Goal: Task Accomplishment & Management: Use online tool/utility

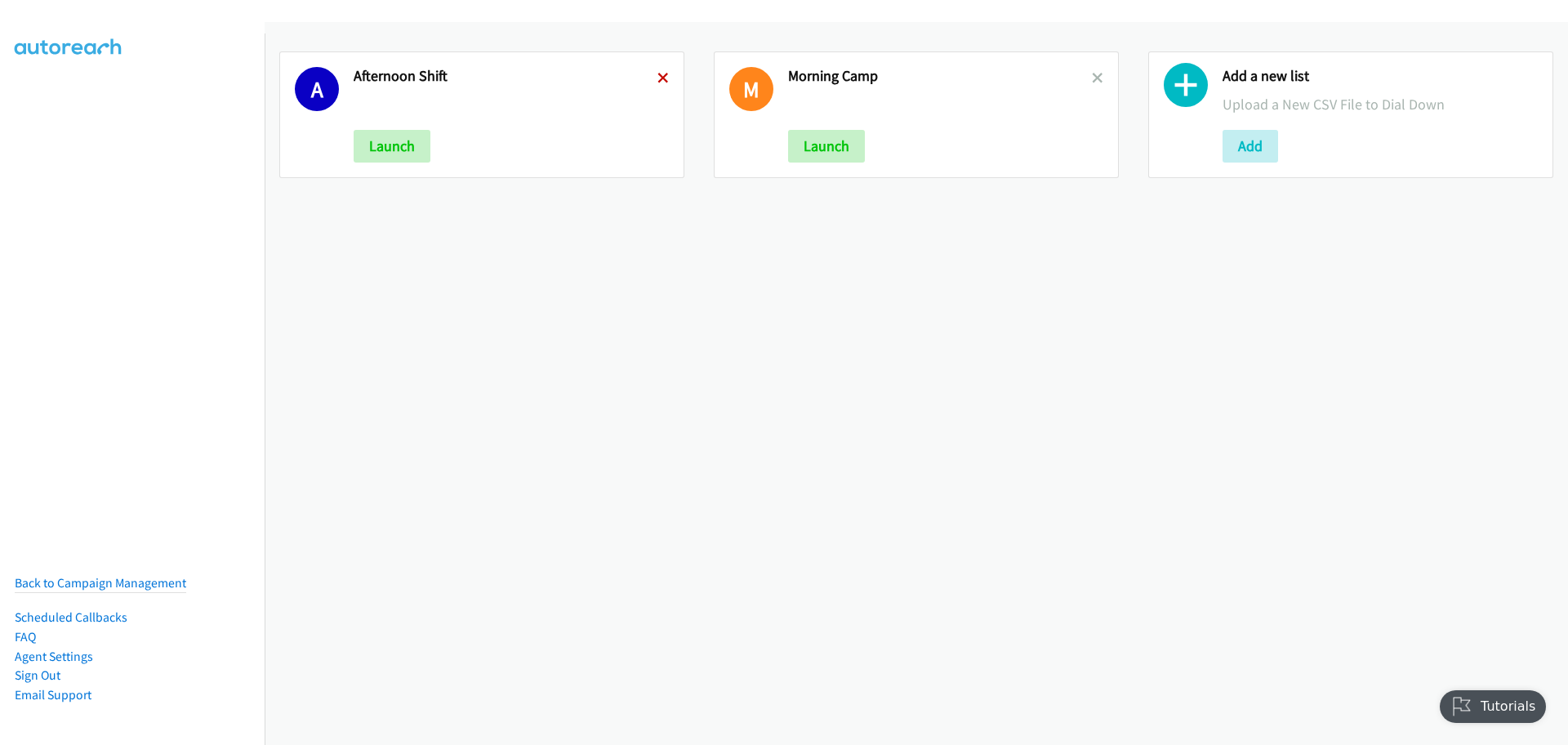
click at [660, 82] on icon at bounding box center [663, 80] width 12 height 12
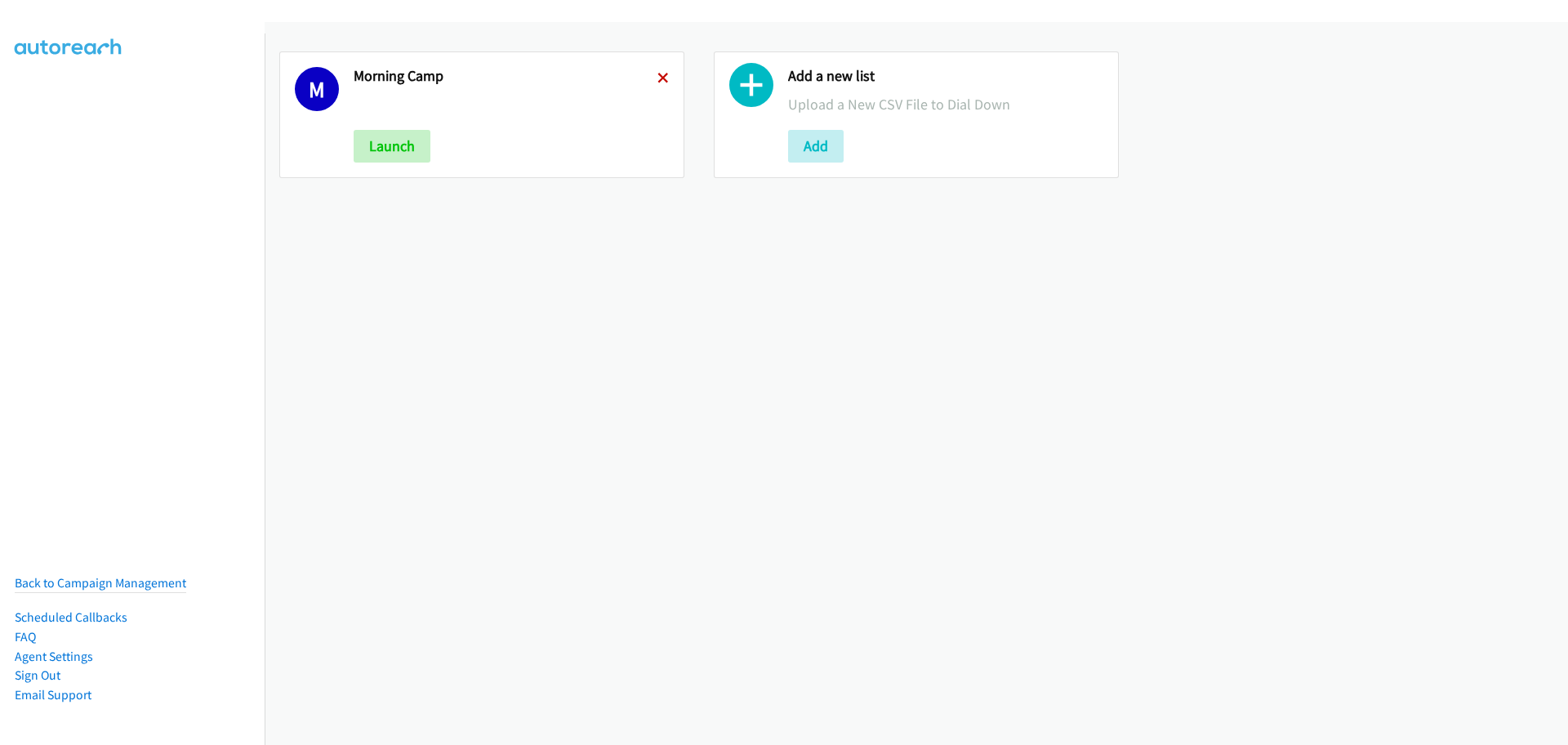
click at [657, 77] on icon at bounding box center [663, 80] width 12 height 12
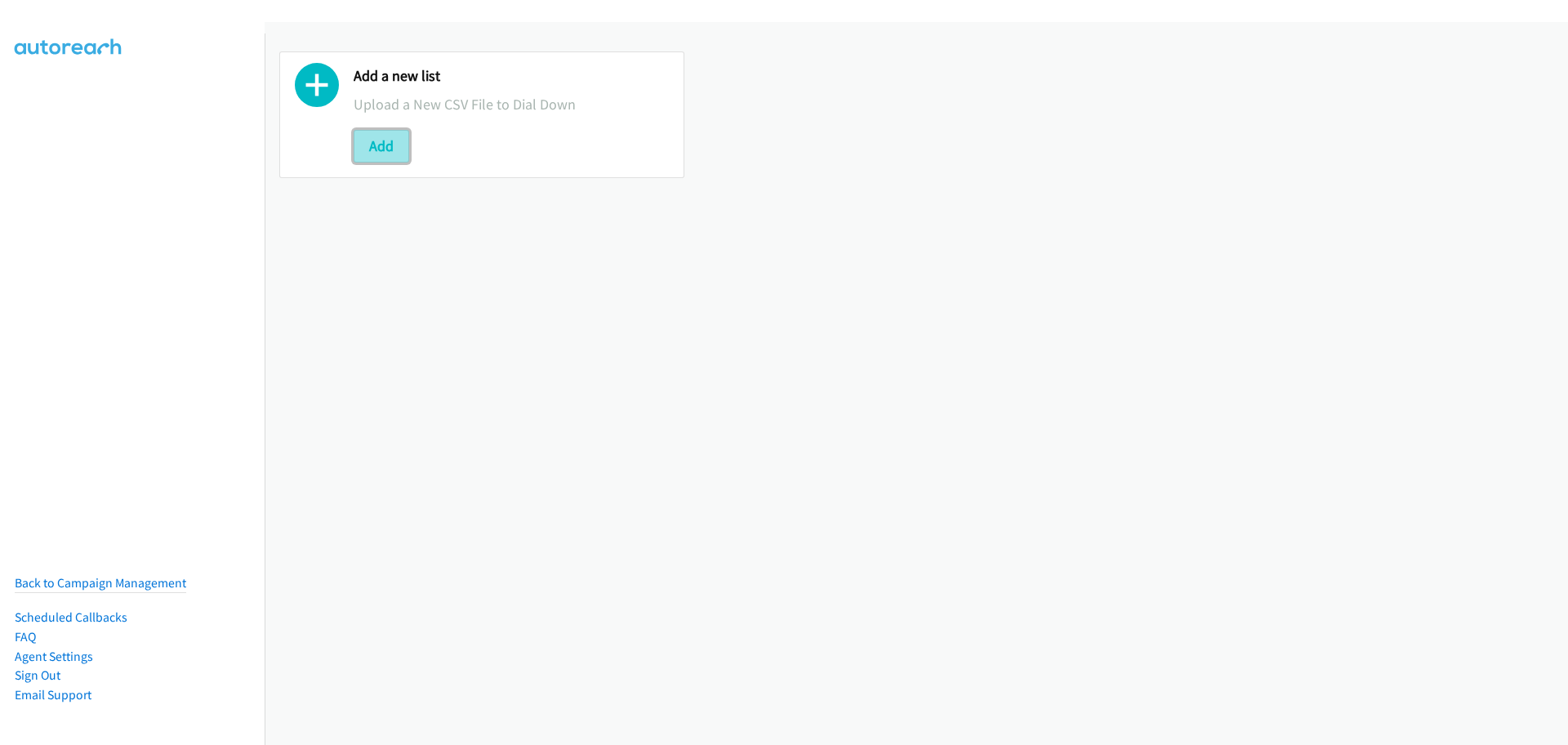
click at [375, 144] on button "Add" at bounding box center [381, 146] width 56 height 33
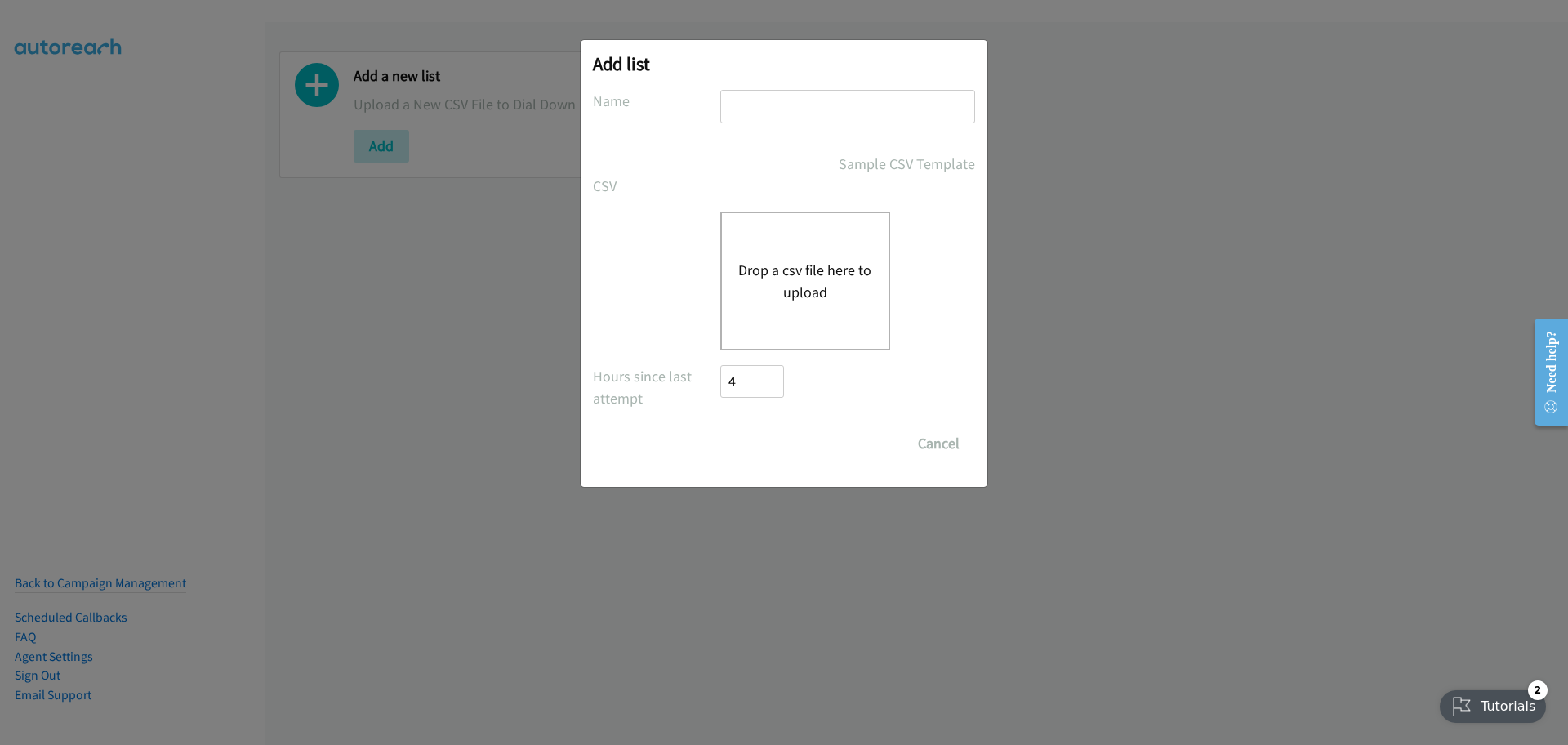
drag, startPoint x: 746, startPoint y: 112, endPoint x: 760, endPoint y: 132, distance: 24.4
click at [746, 112] on input "text" at bounding box center [847, 107] width 255 height 34
type input "Morning Camp"
click at [809, 263] on button "Drop a csv file here to upload" at bounding box center [805, 281] width 134 height 44
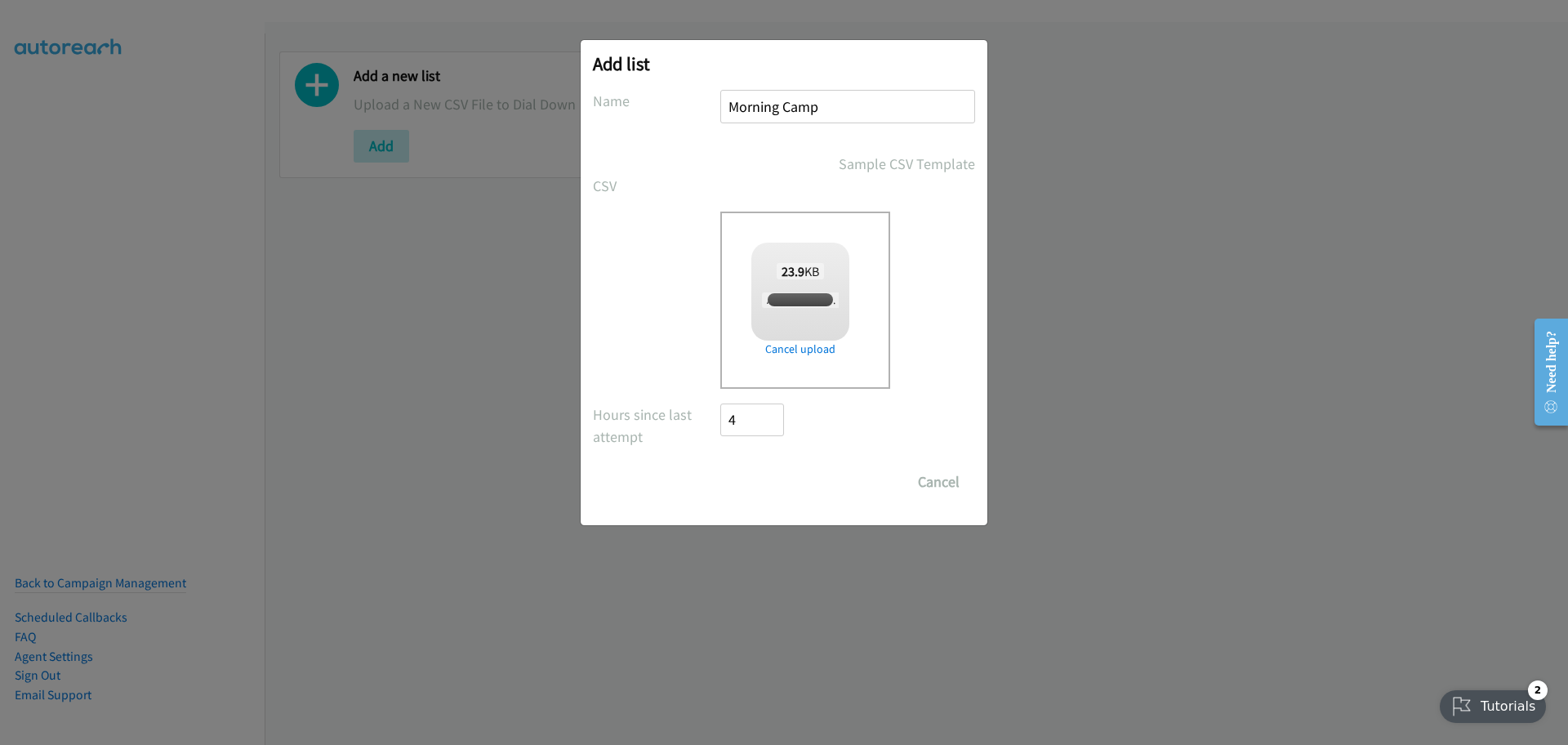
checkbox input "true"
click at [785, 483] on input "Save List" at bounding box center [763, 483] width 86 height 33
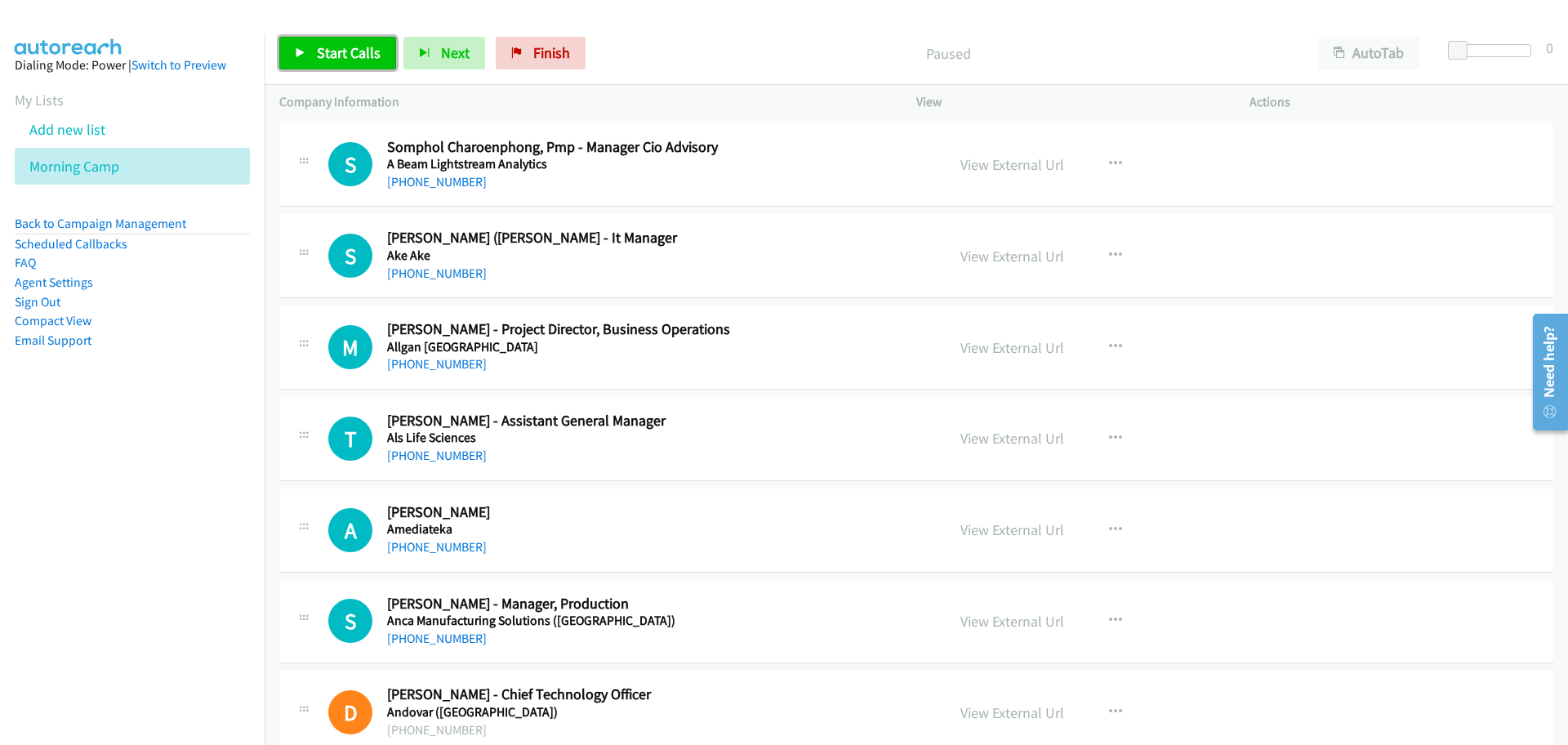
drag, startPoint x: 323, startPoint y: 64, endPoint x: 347, endPoint y: 67, distance: 24.2
click at [324, 64] on link "Start Calls" at bounding box center [338, 53] width 117 height 33
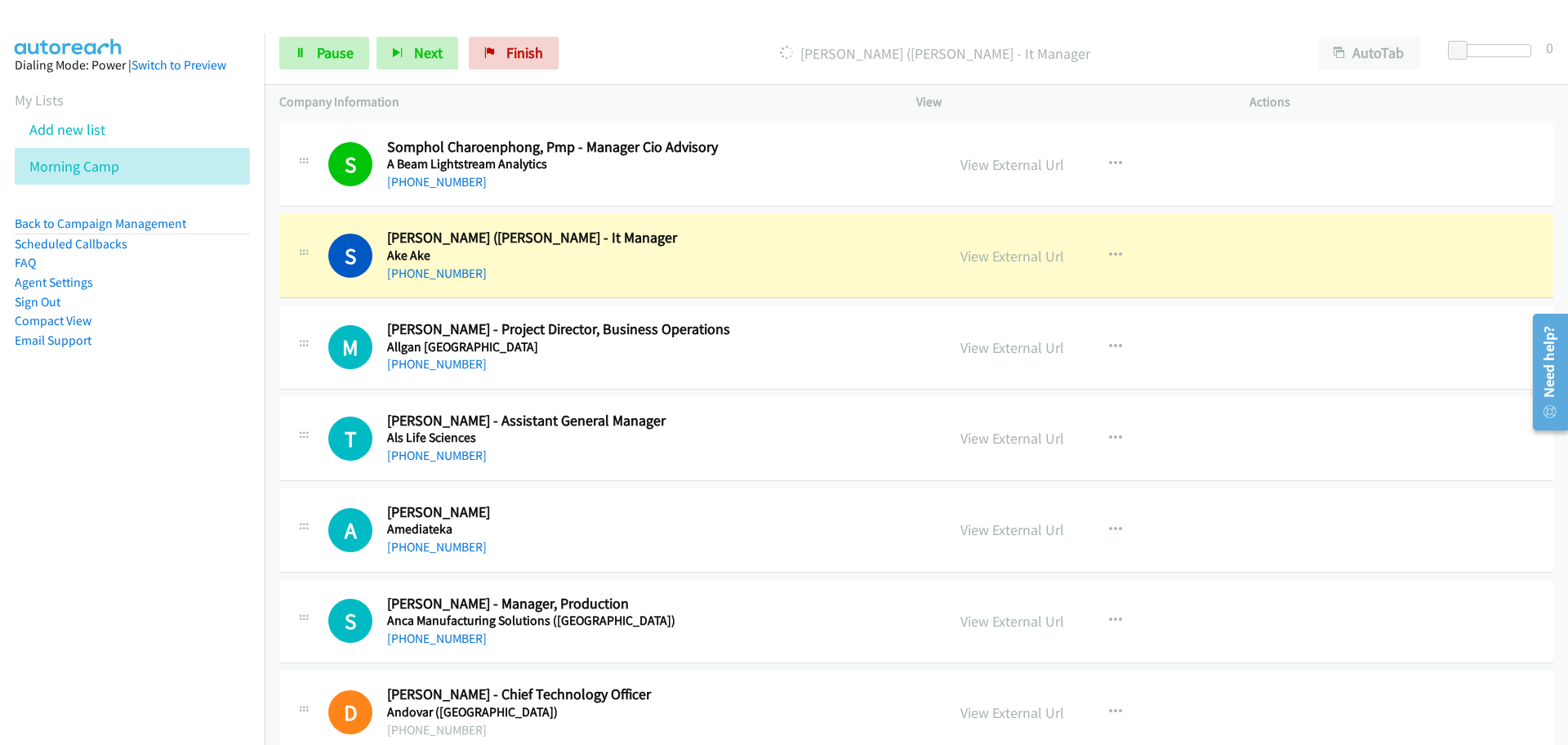
click at [348, 124] on div "S Callback Scheduled Somphol Charoenphong, Pmp - Manager Cio Advisory A Beam Li…" at bounding box center [917, 165] width 1274 height 85
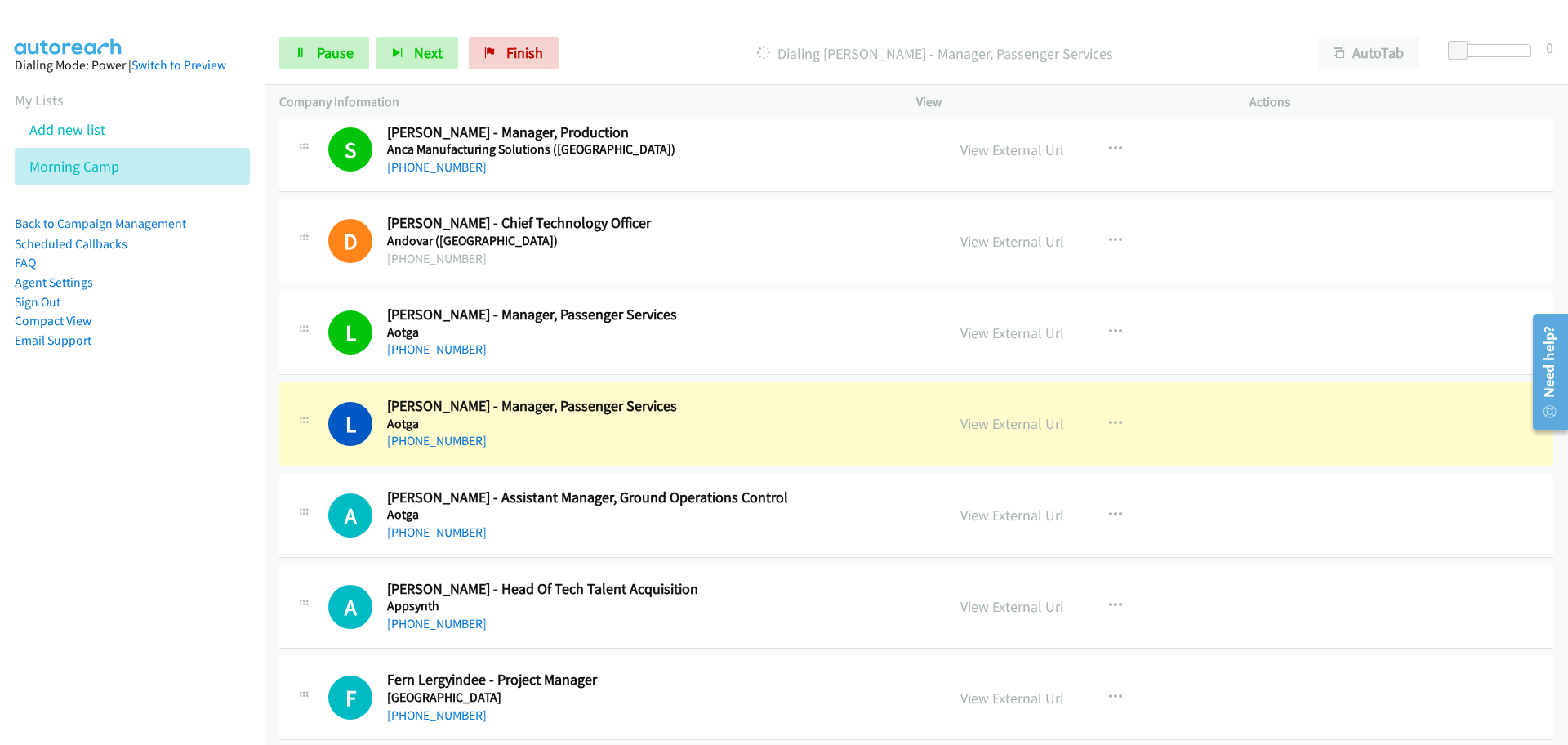
scroll to position [510, 0]
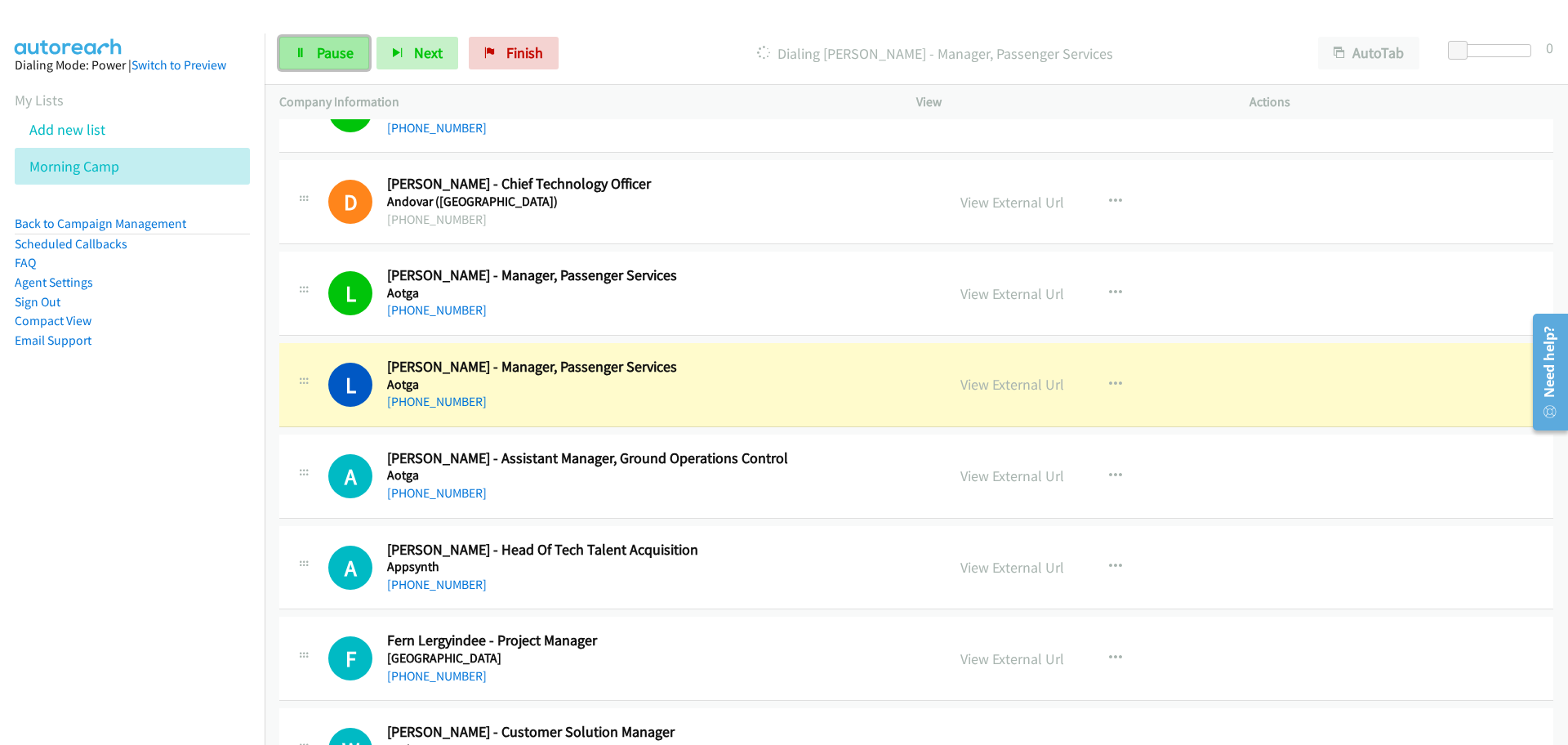
click at [331, 46] on span "Pause" at bounding box center [335, 53] width 37 height 19
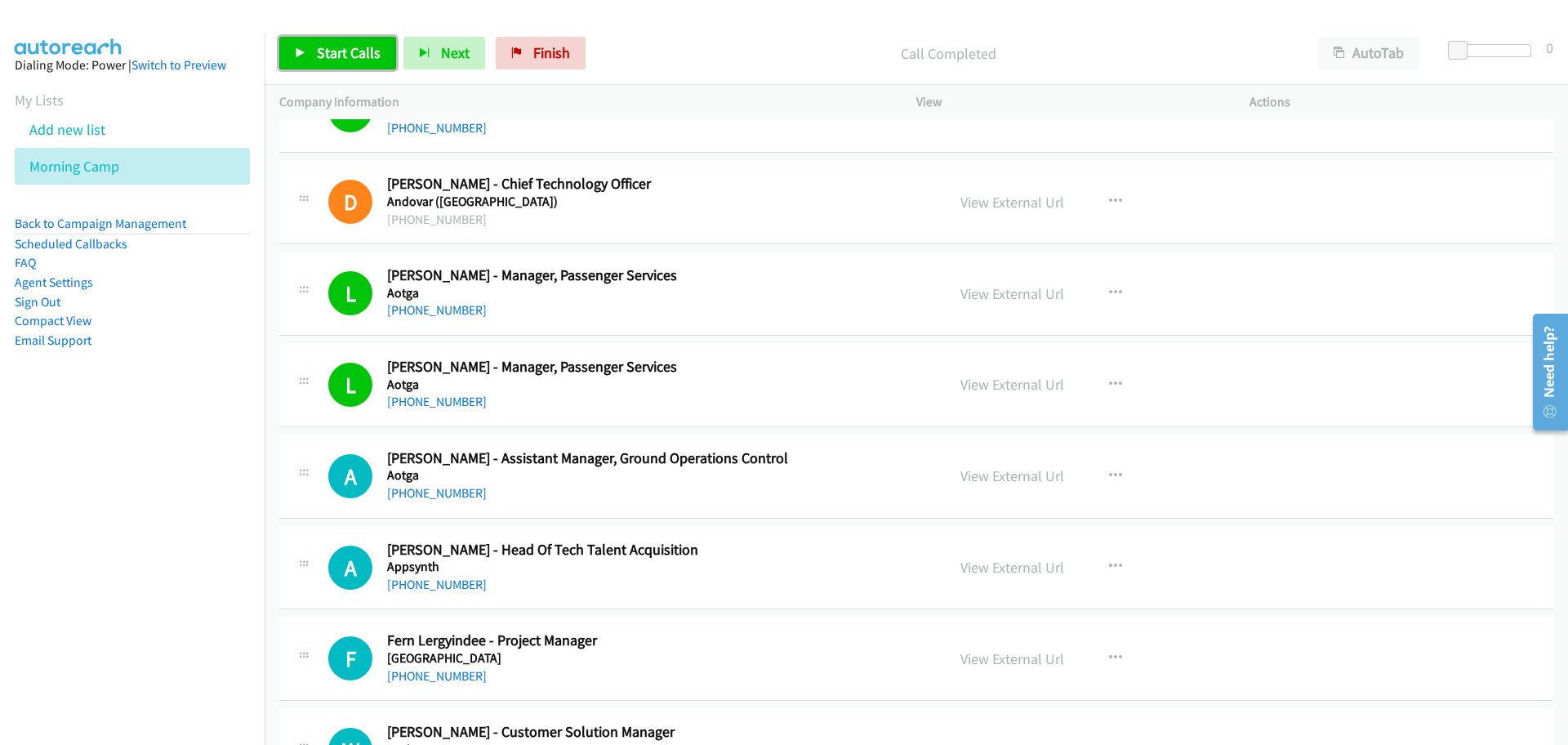
click at [341, 41] on link "Start Calls" at bounding box center [338, 53] width 117 height 33
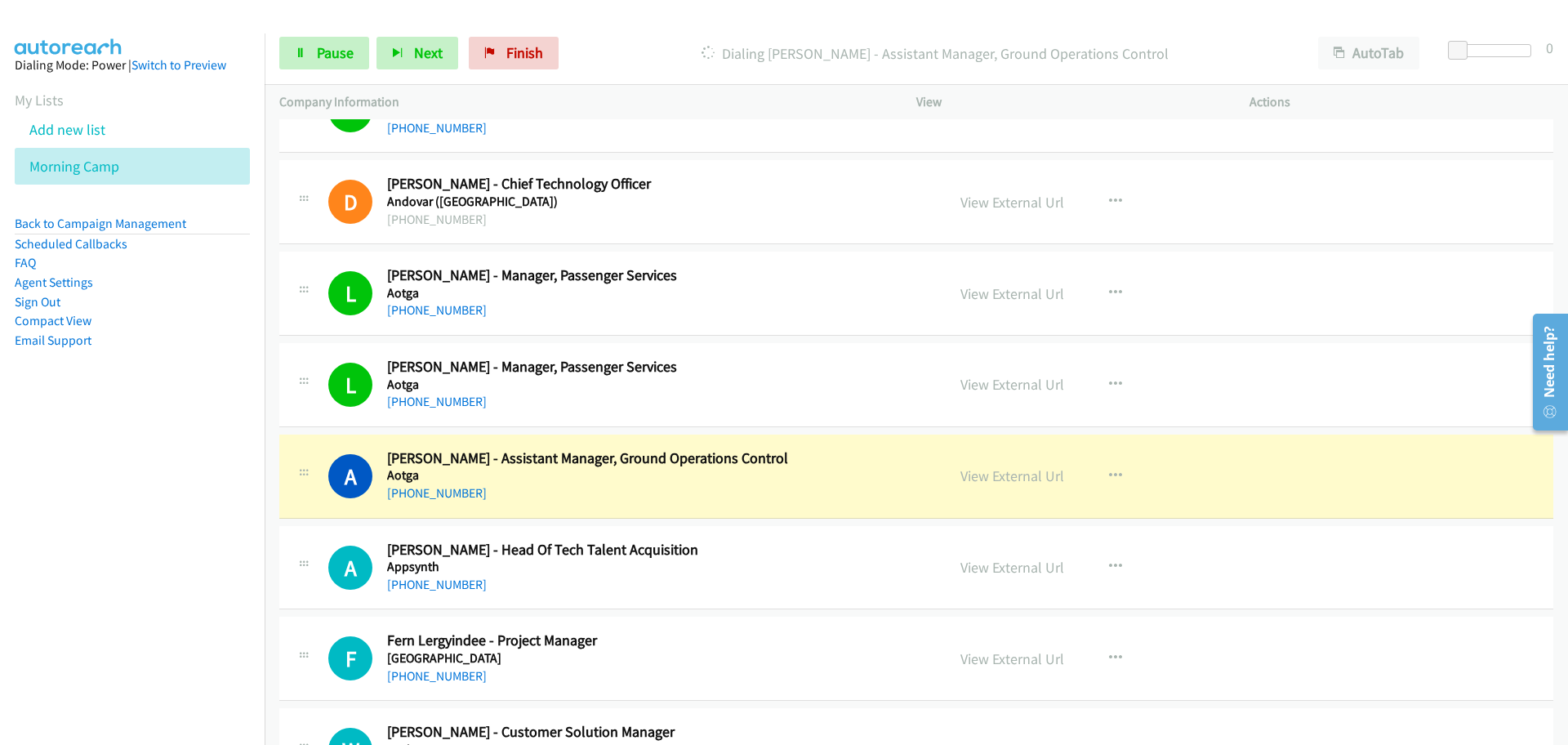
click at [352, 408] on div "L Callback Scheduled [PERSON_NAME] - Manager, Passenger Services [GEOGRAPHIC_DA…" at bounding box center [629, 385] width 602 height 54
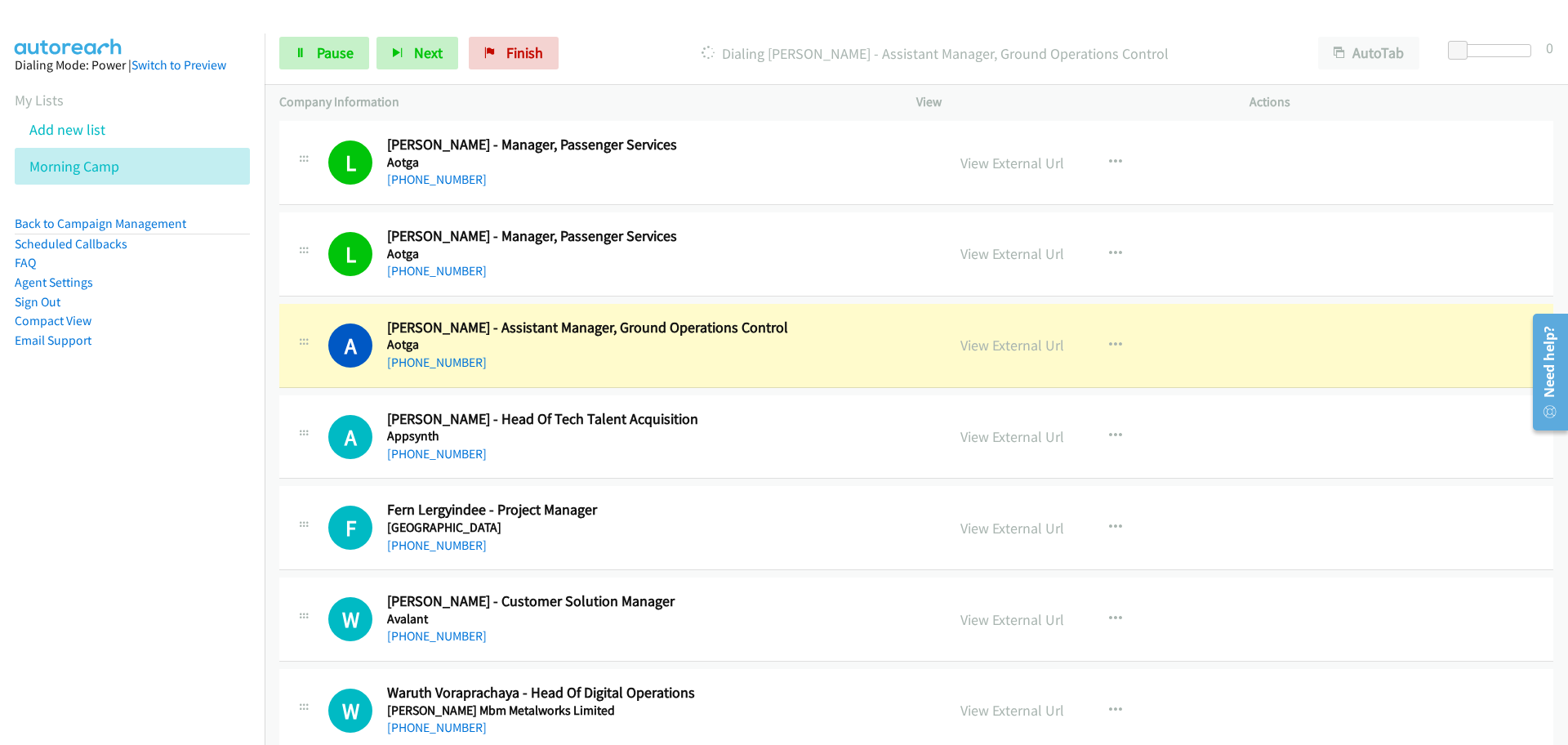
scroll to position [681, 0]
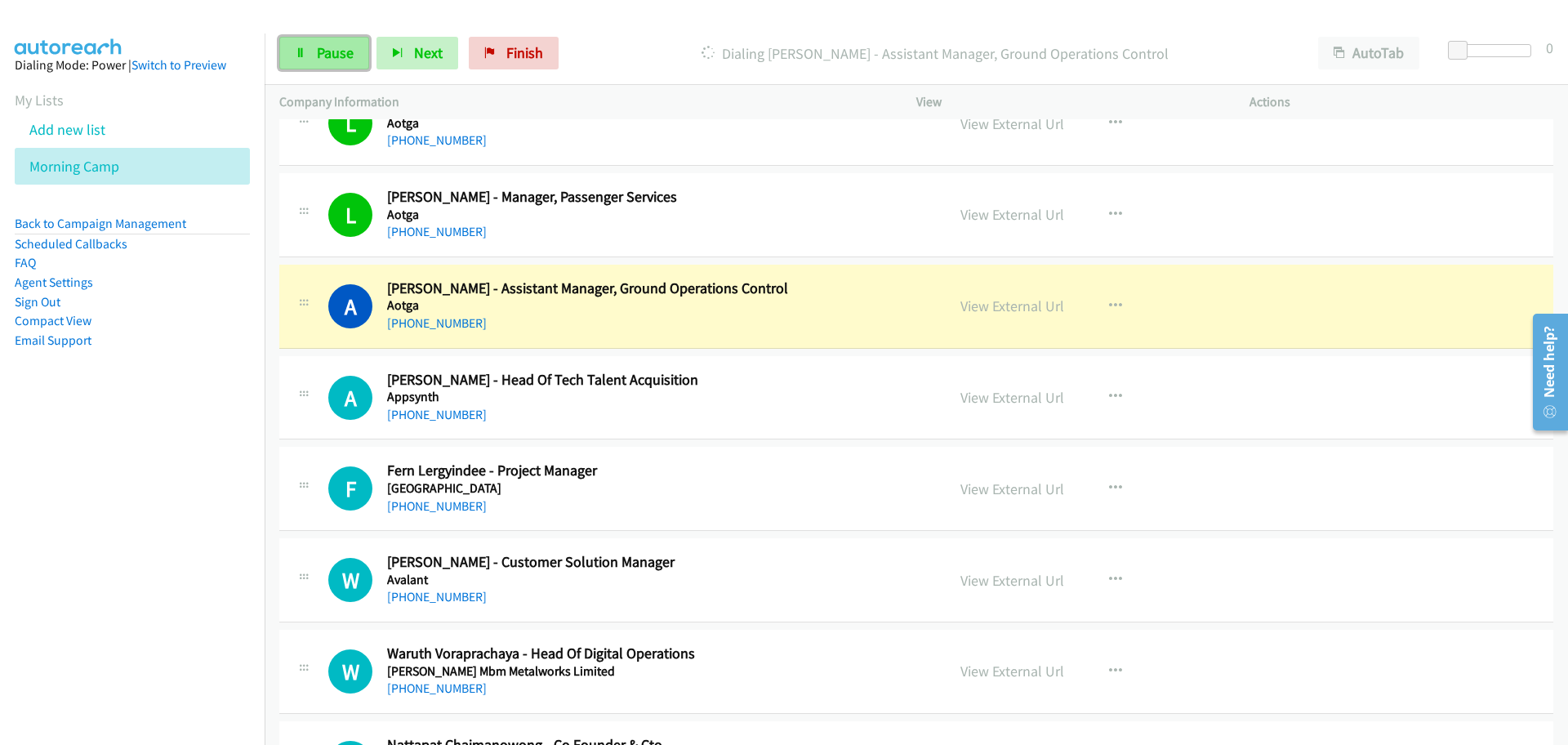
click at [328, 45] on span "Pause" at bounding box center [335, 53] width 37 height 19
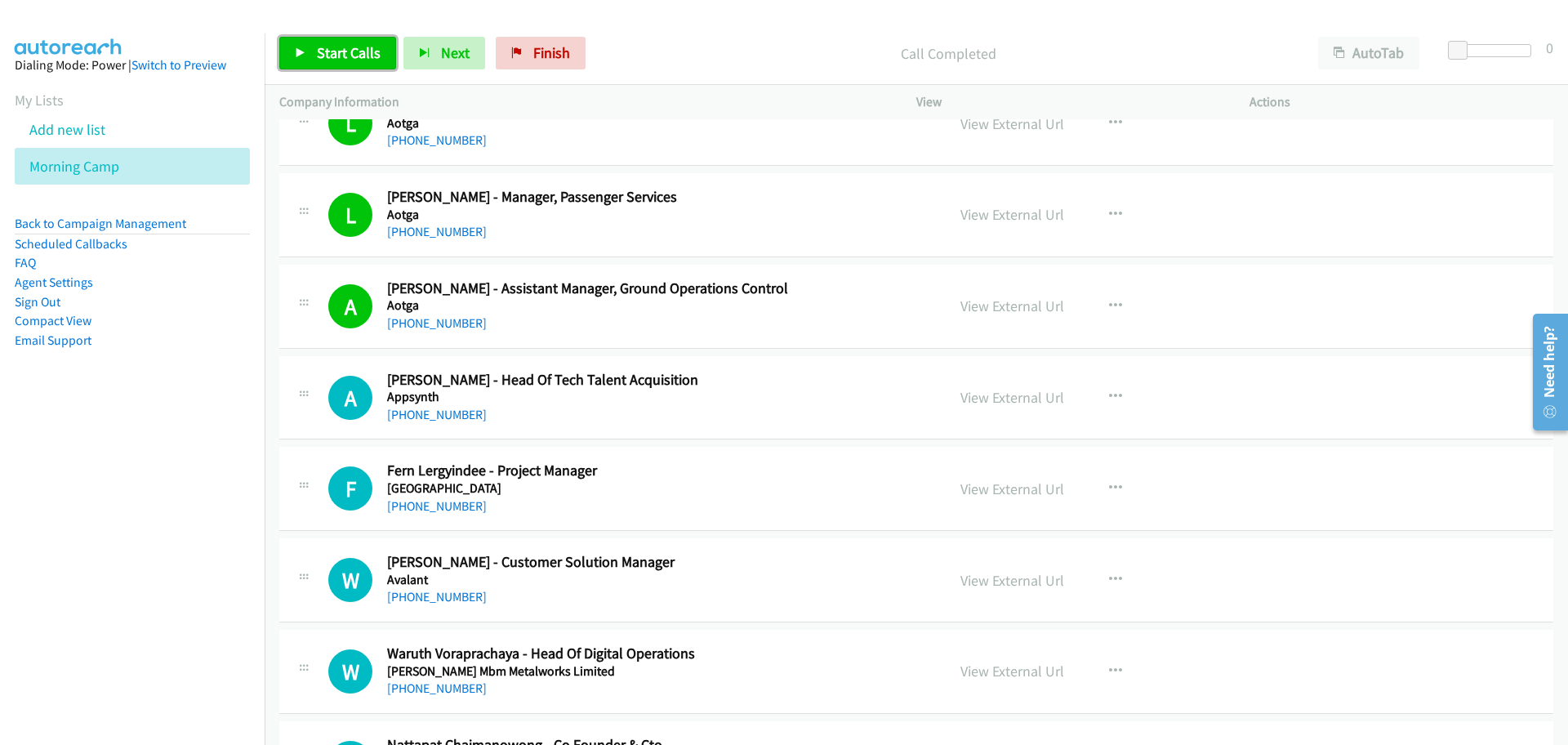
click at [327, 60] on span "Start Calls" at bounding box center [349, 53] width 63 height 19
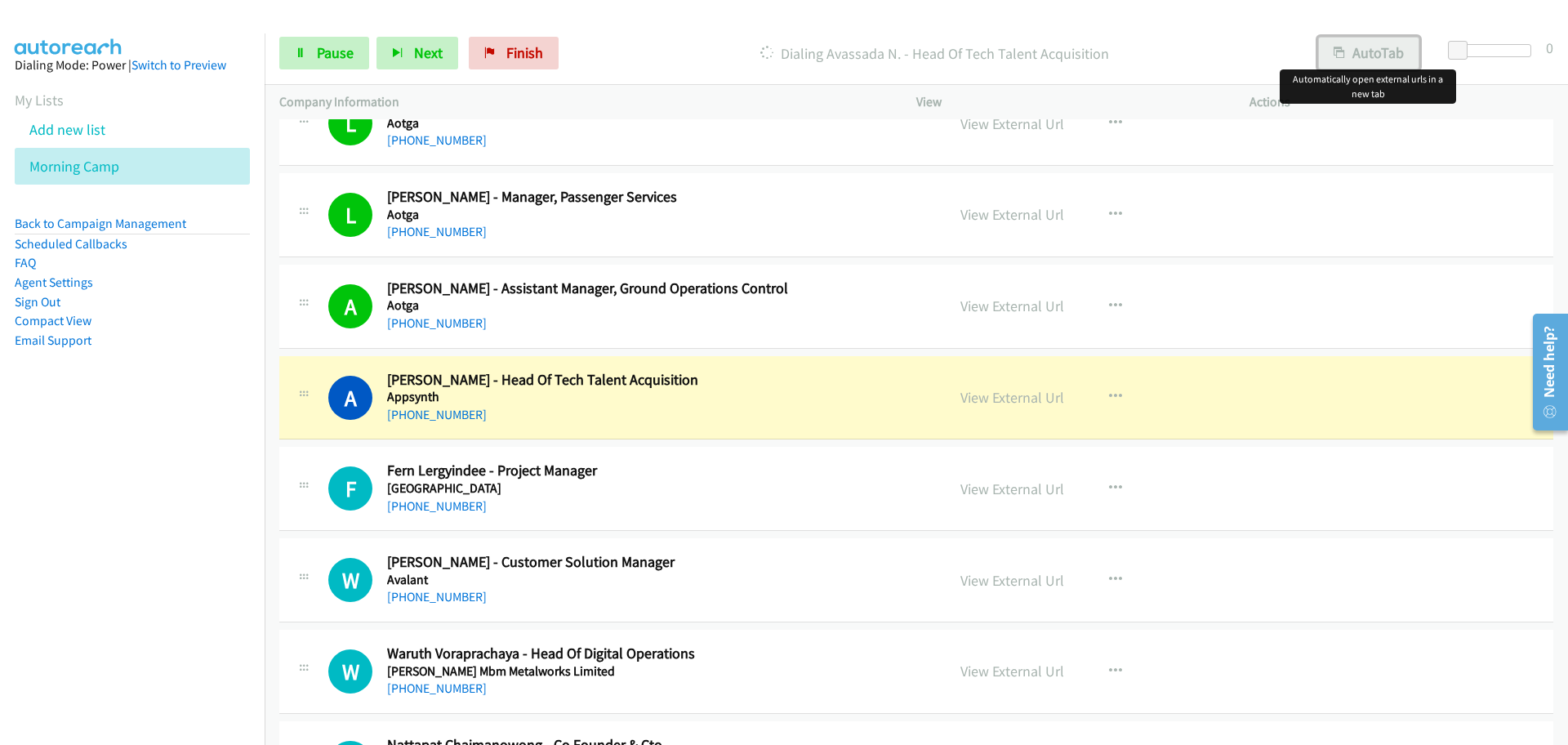
click at [1359, 43] on button "AutoTab" at bounding box center [1368, 53] width 101 height 33
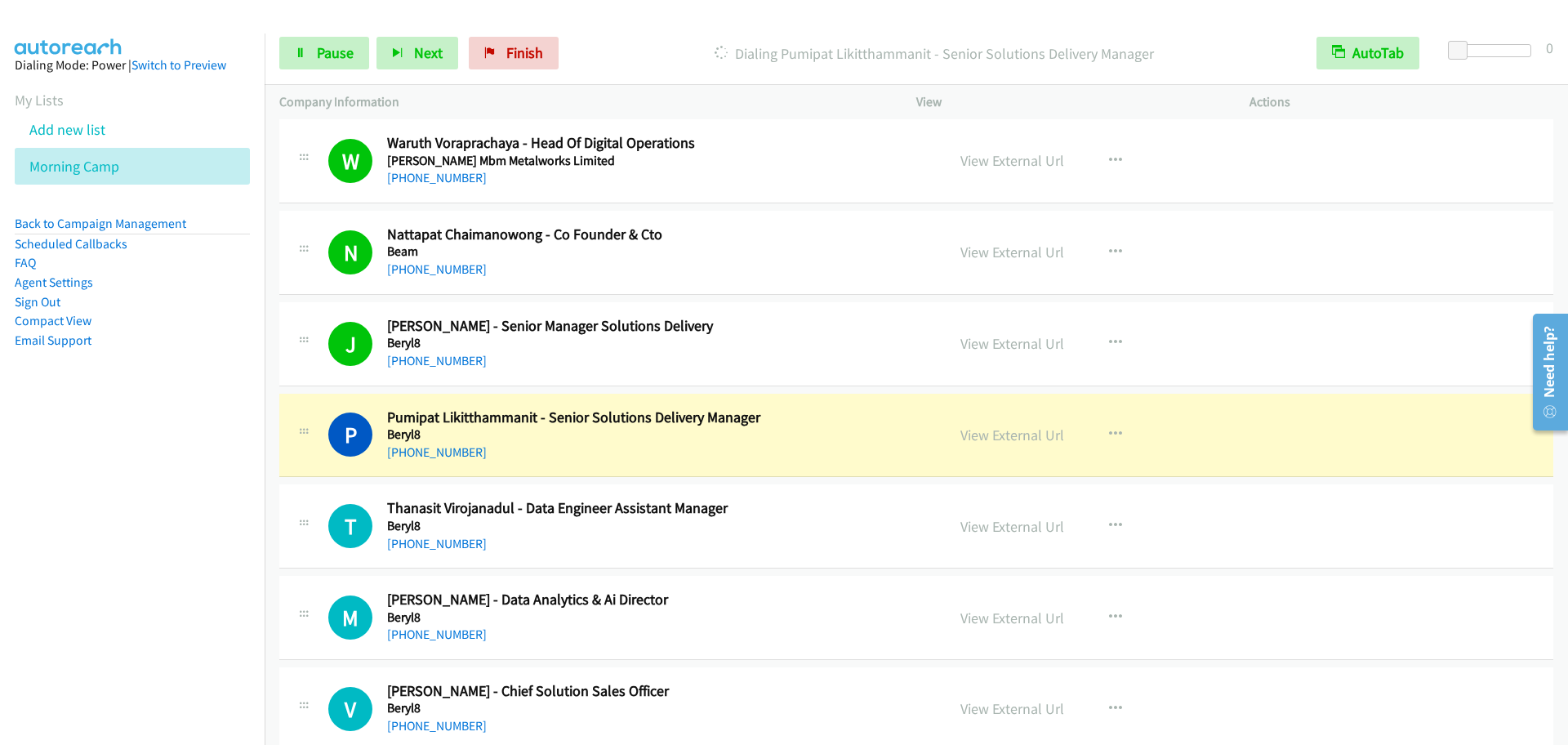
scroll to position [1362, 0]
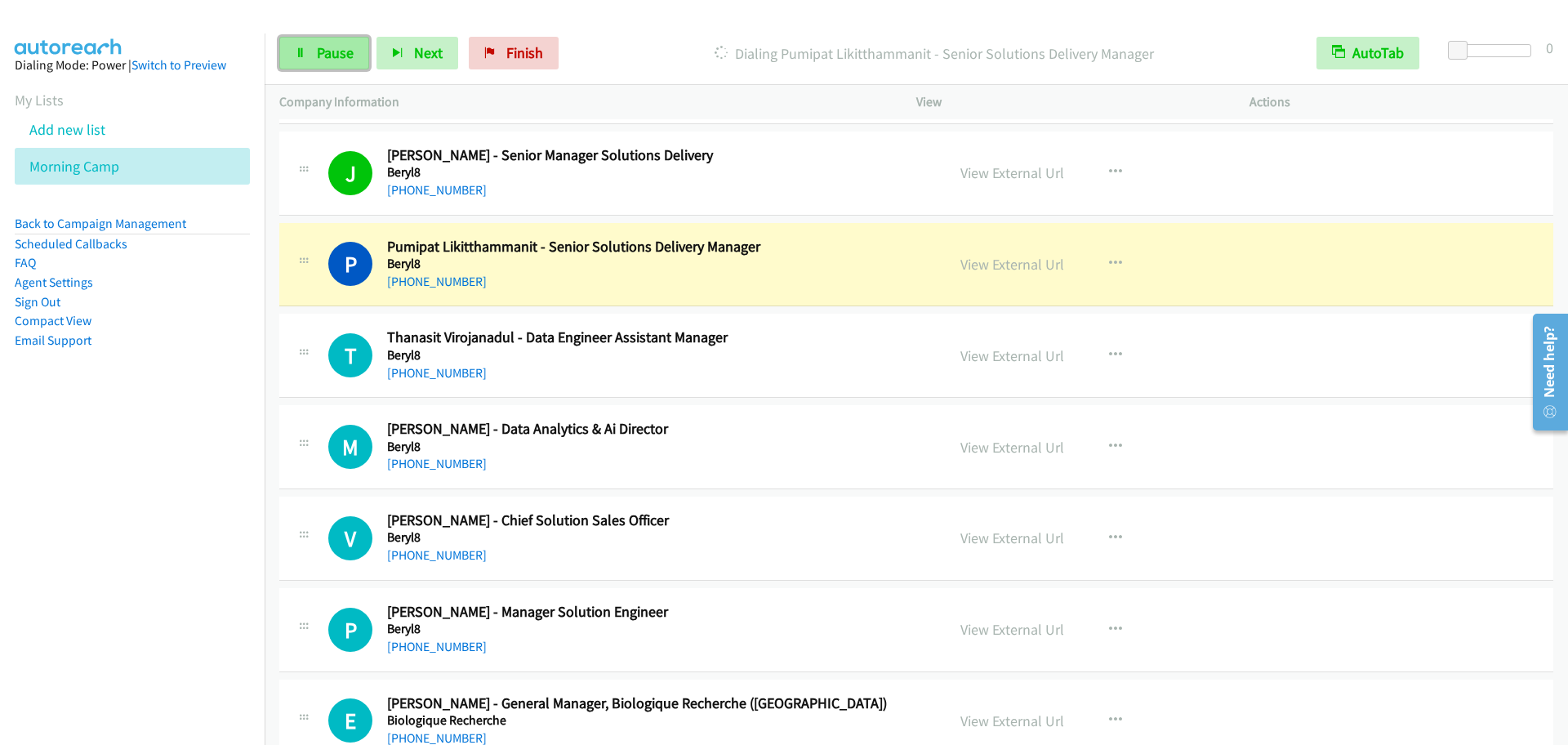
click at [336, 51] on span "Pause" at bounding box center [335, 53] width 37 height 19
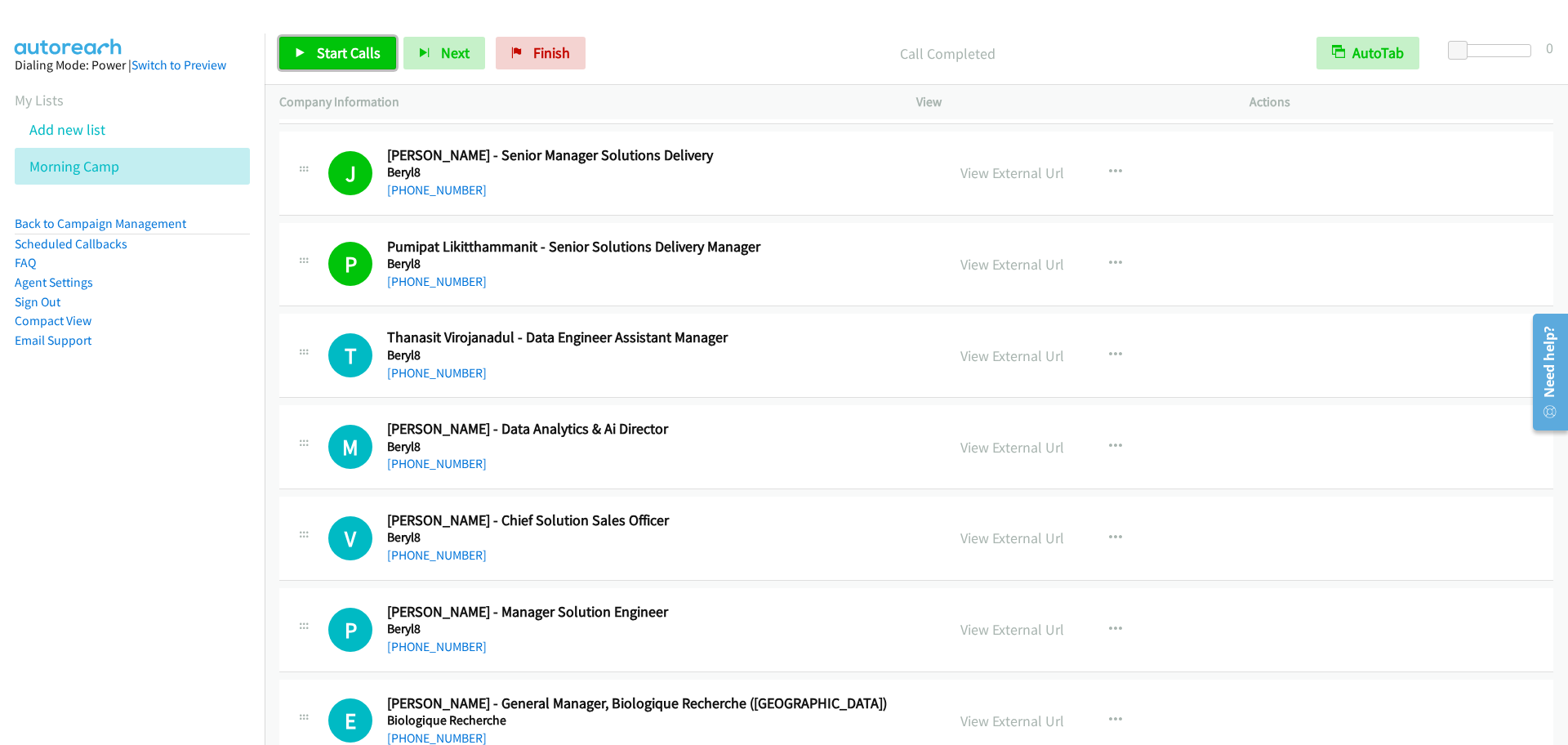
click at [356, 40] on link "Start Calls" at bounding box center [338, 53] width 117 height 33
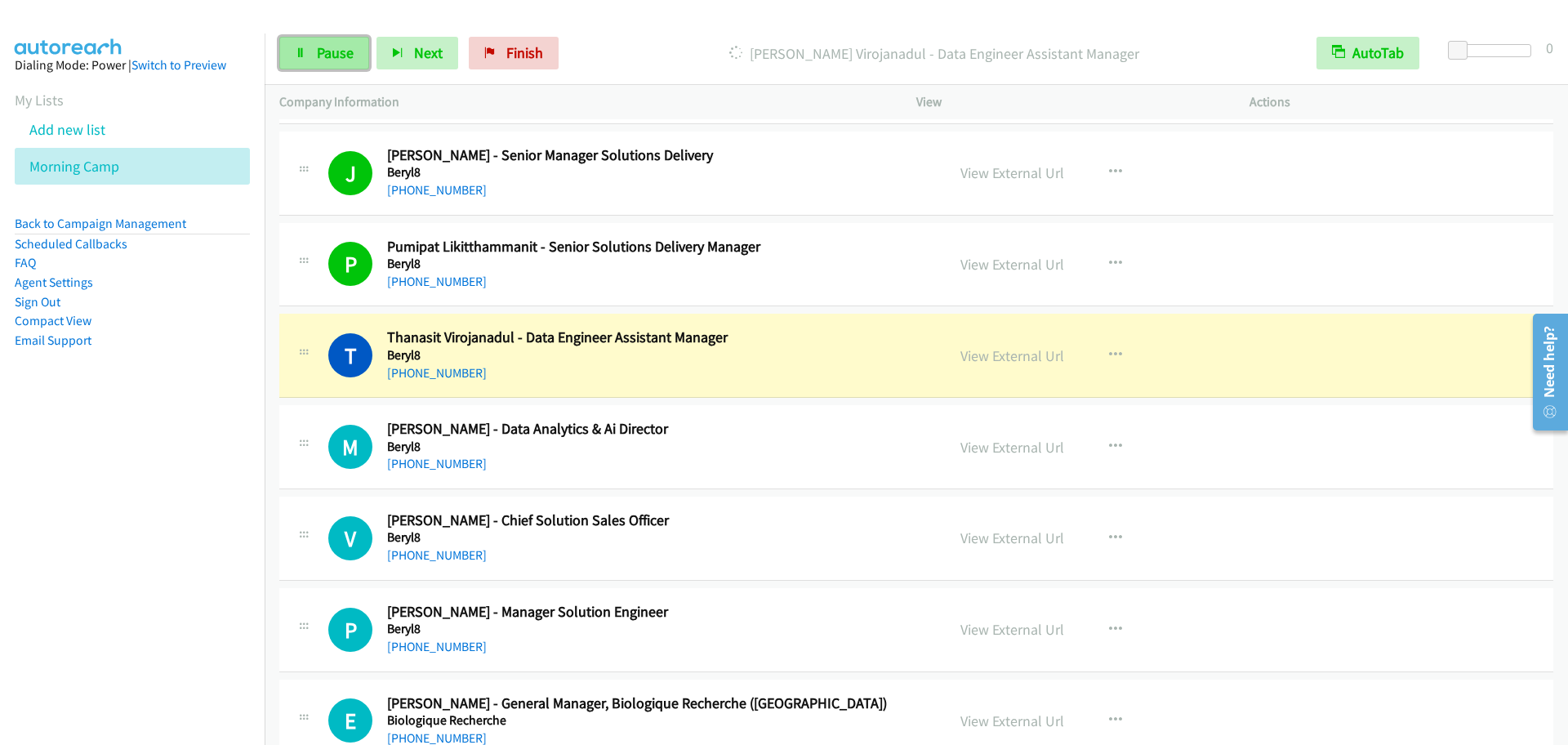
click at [308, 56] on link "Pause" at bounding box center [325, 53] width 90 height 33
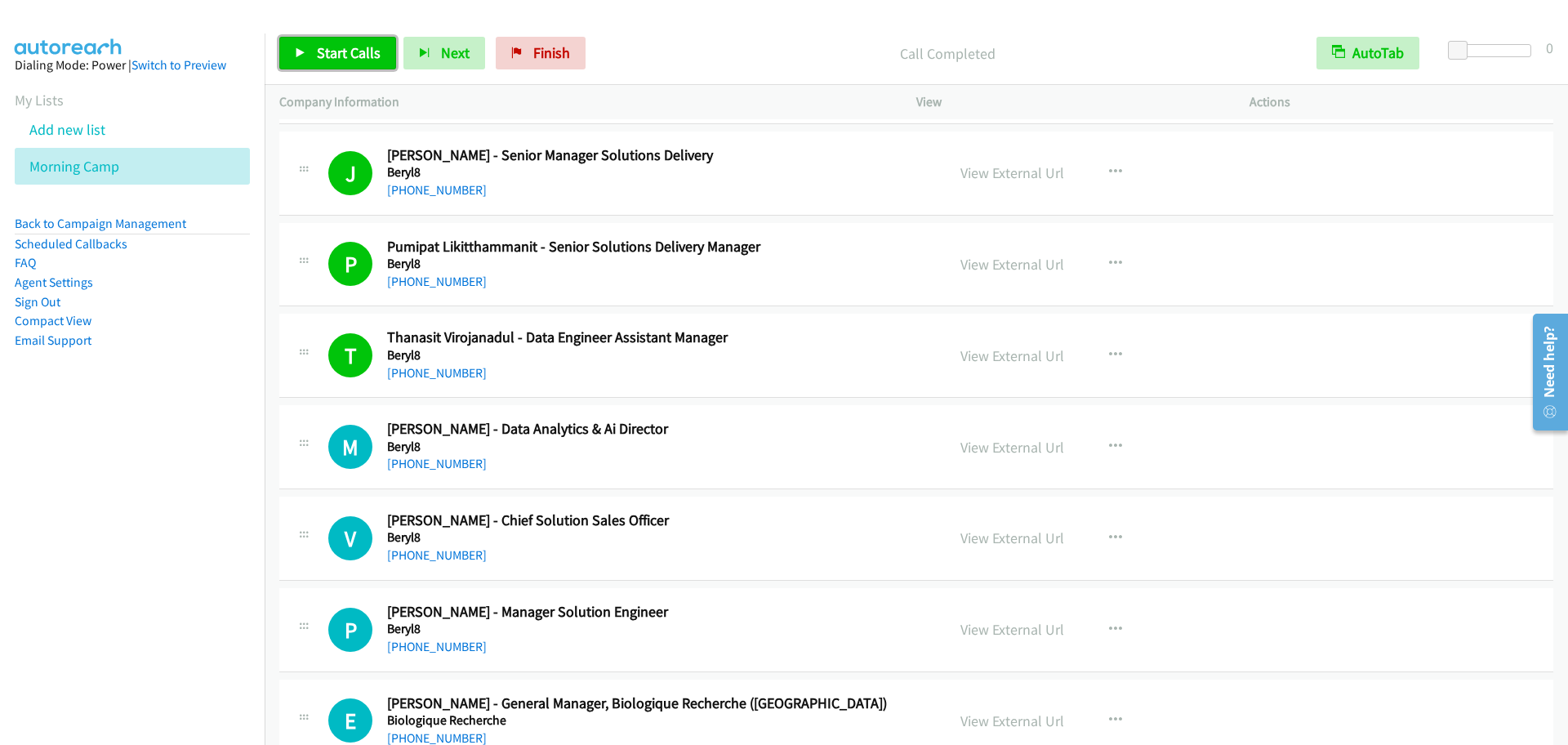
click at [312, 52] on link "Start Calls" at bounding box center [338, 53] width 117 height 33
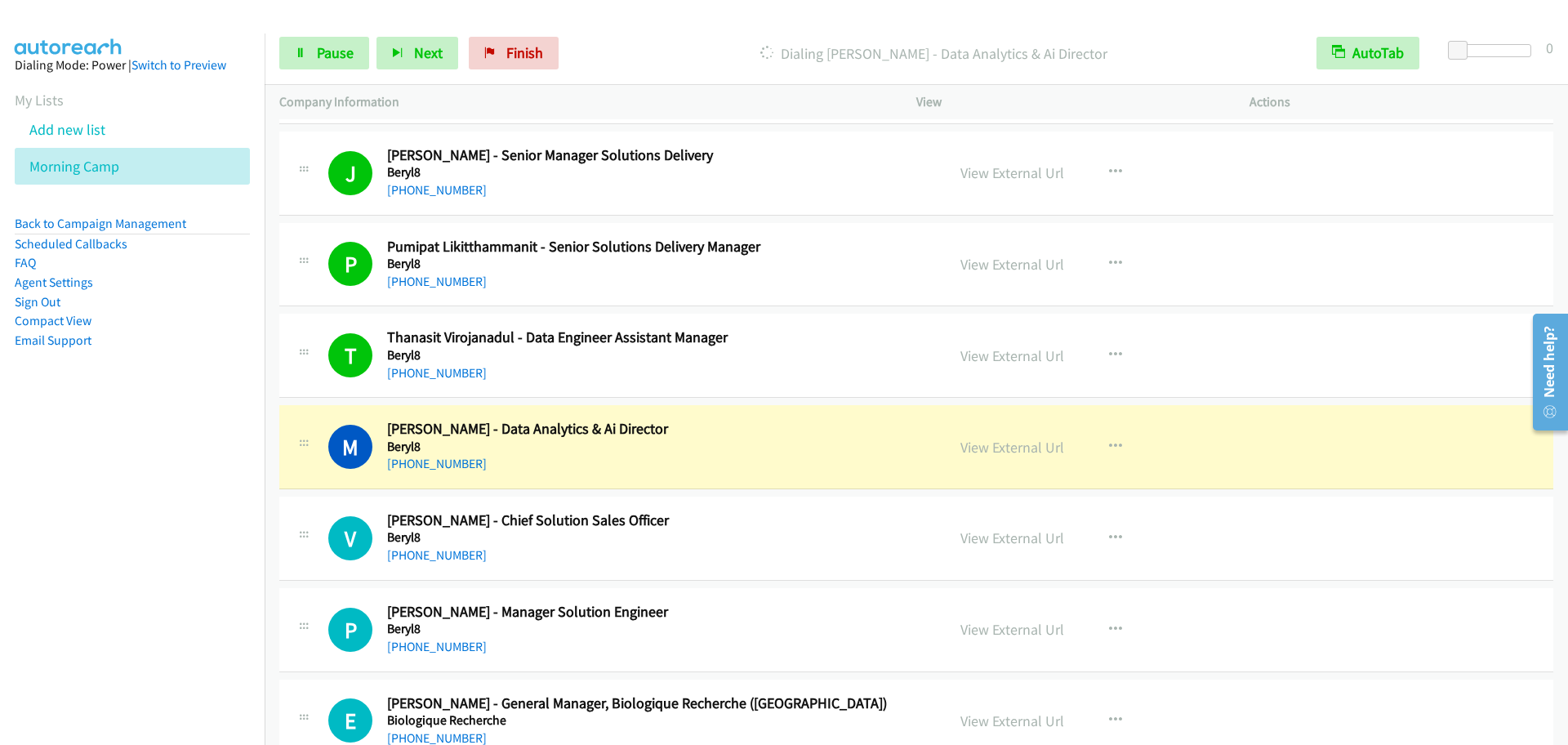
scroll to position [1532, 0]
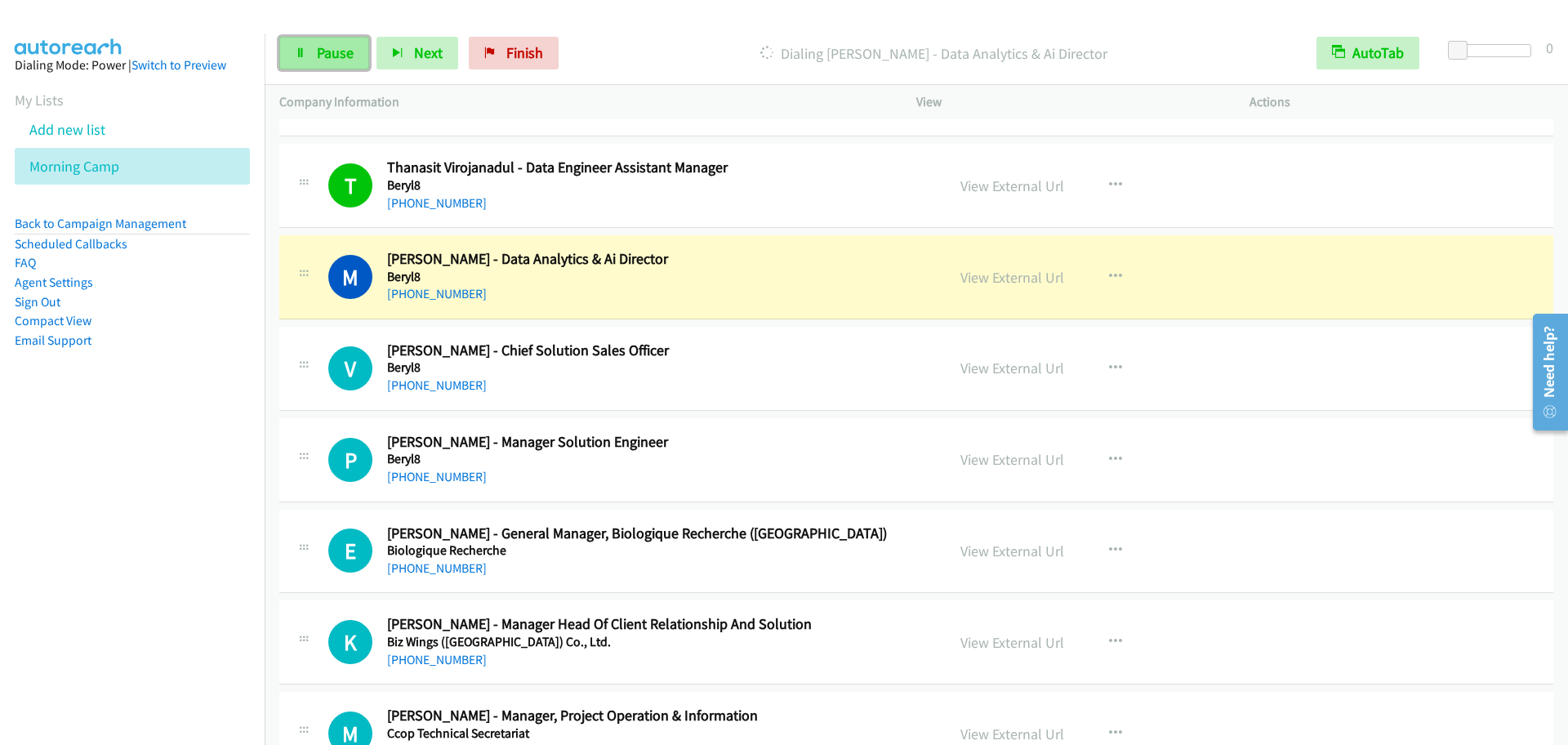
click at [324, 50] on span "Pause" at bounding box center [335, 53] width 37 height 19
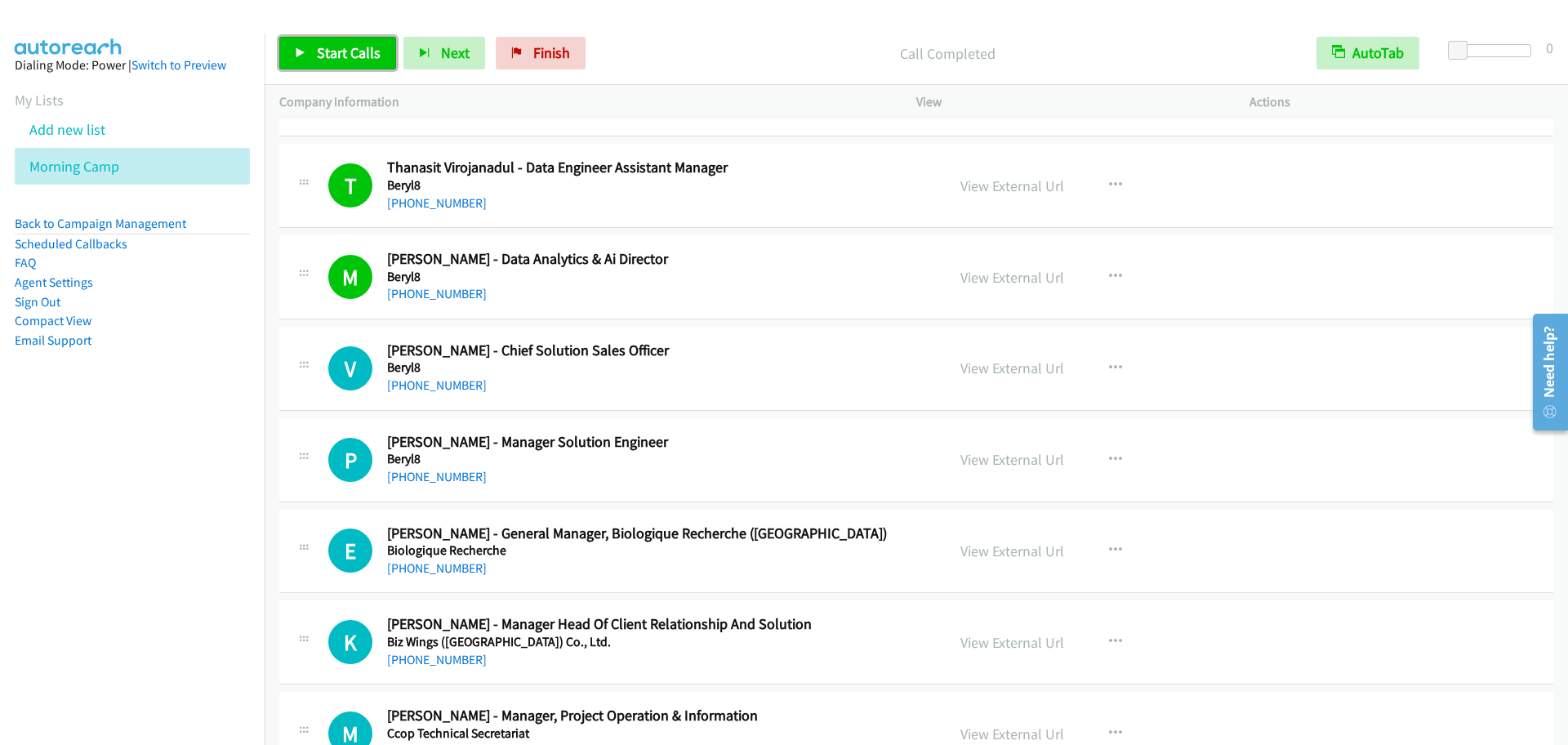
click at [325, 58] on span "Start Calls" at bounding box center [349, 53] width 63 height 19
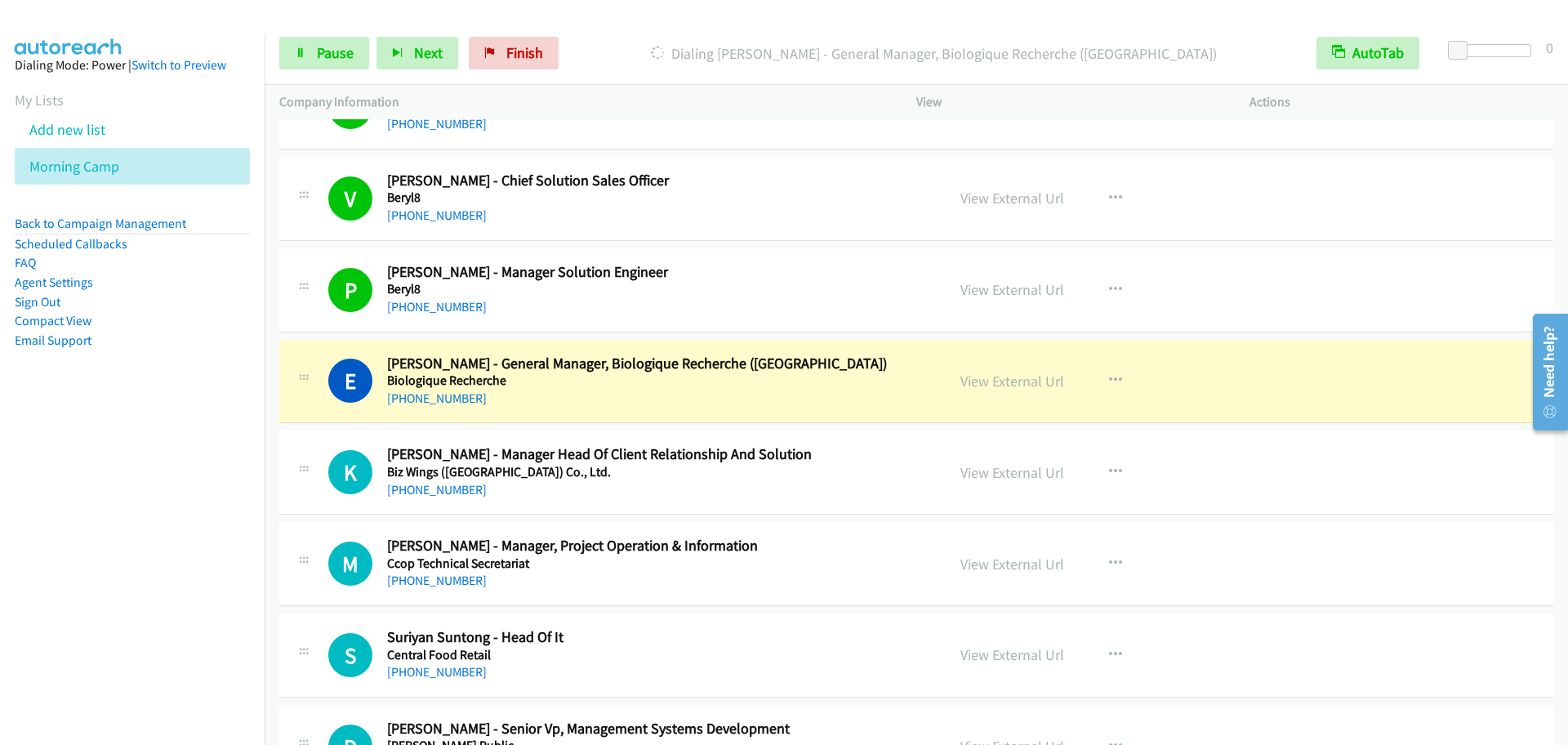
scroll to position [1873, 0]
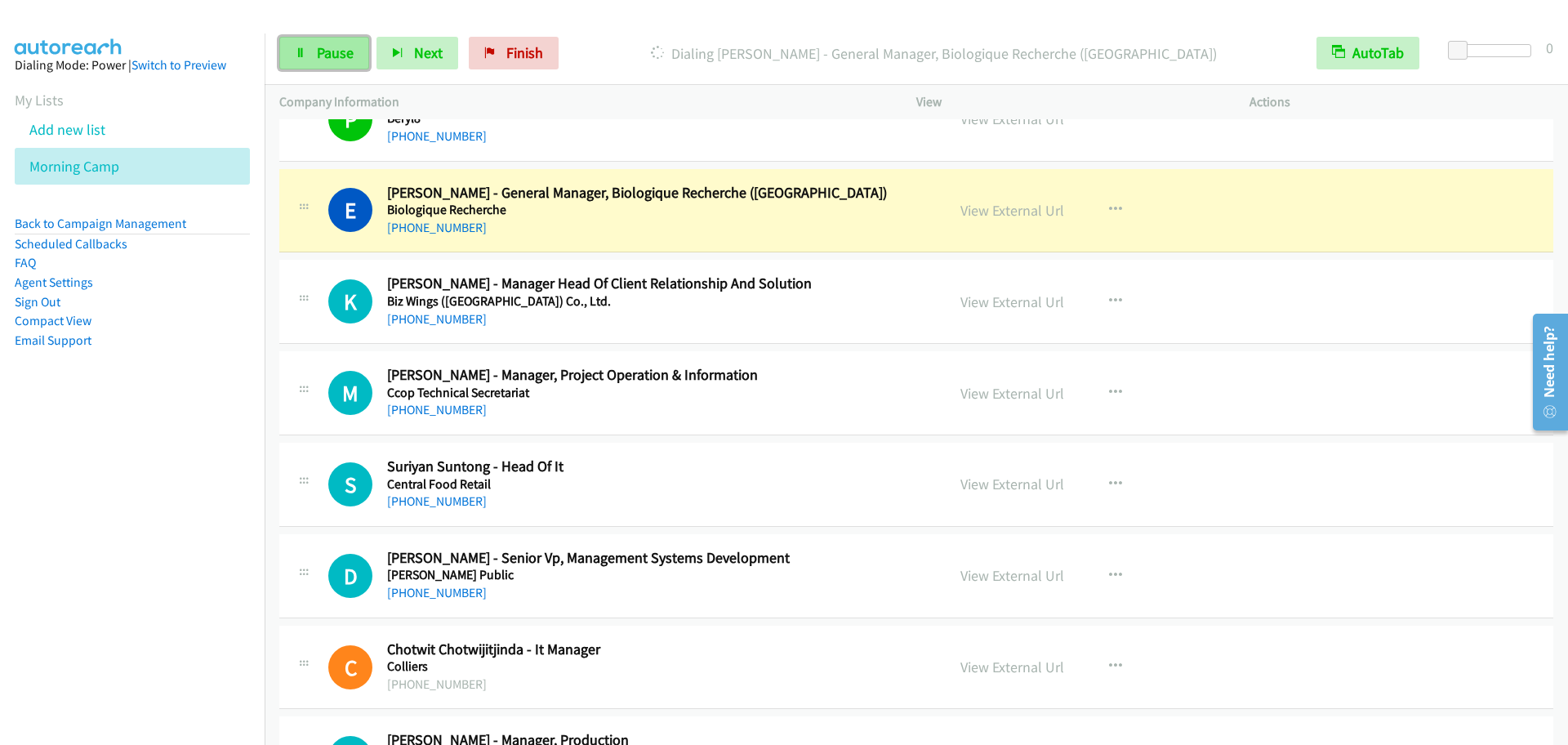
click at [311, 62] on link "Pause" at bounding box center [325, 53] width 90 height 33
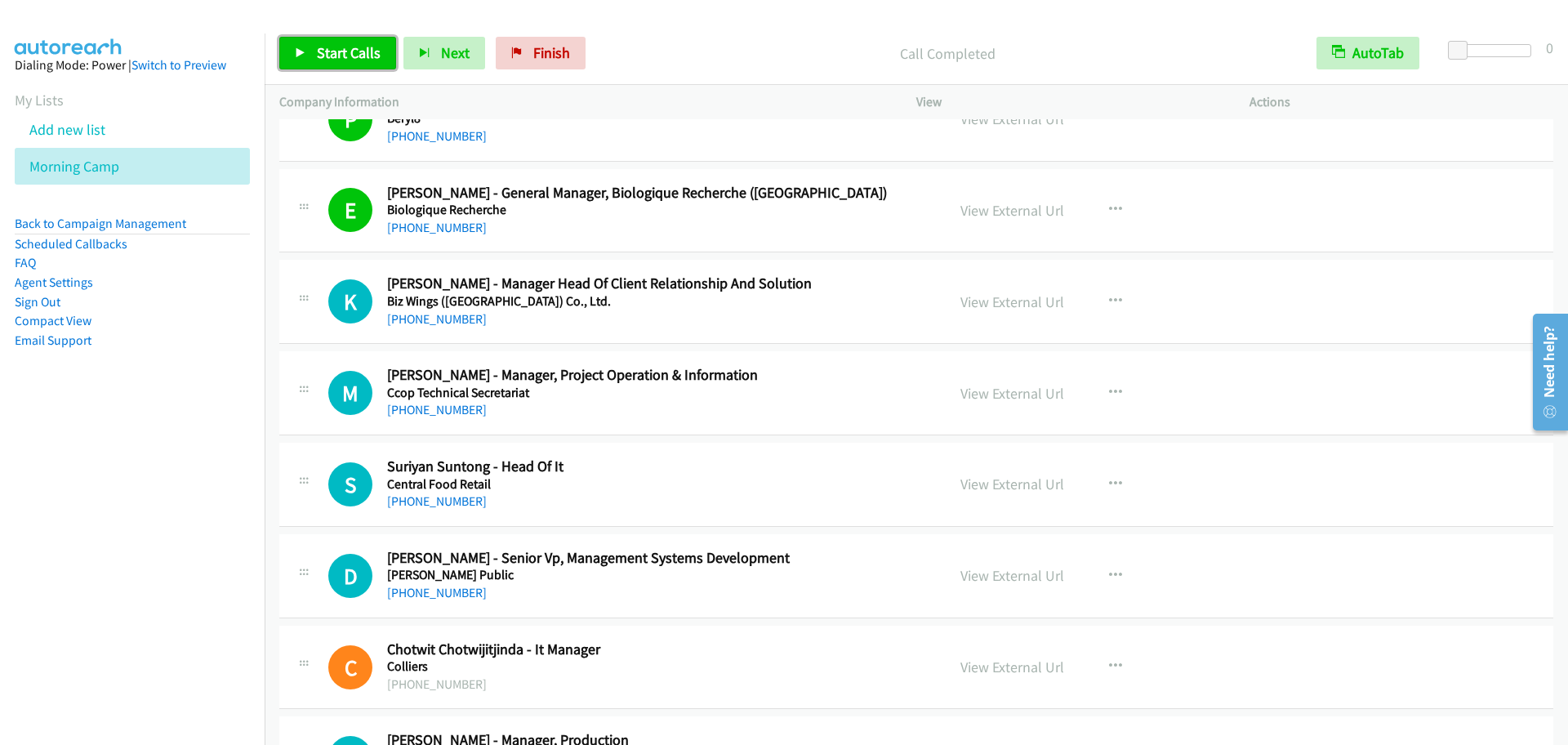
click at [383, 50] on link "Start Calls" at bounding box center [338, 53] width 117 height 33
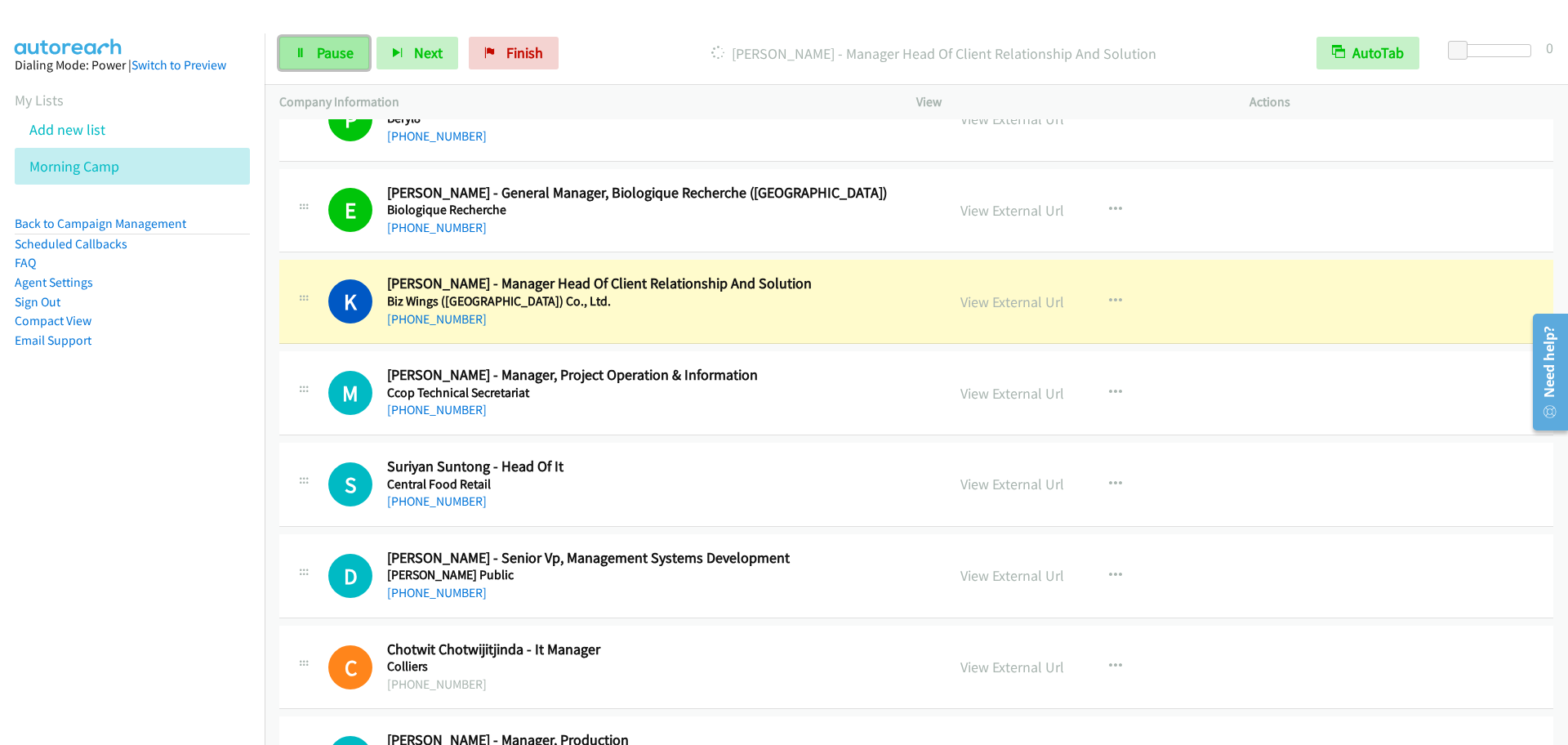
click at [290, 45] on link "Pause" at bounding box center [325, 53] width 90 height 33
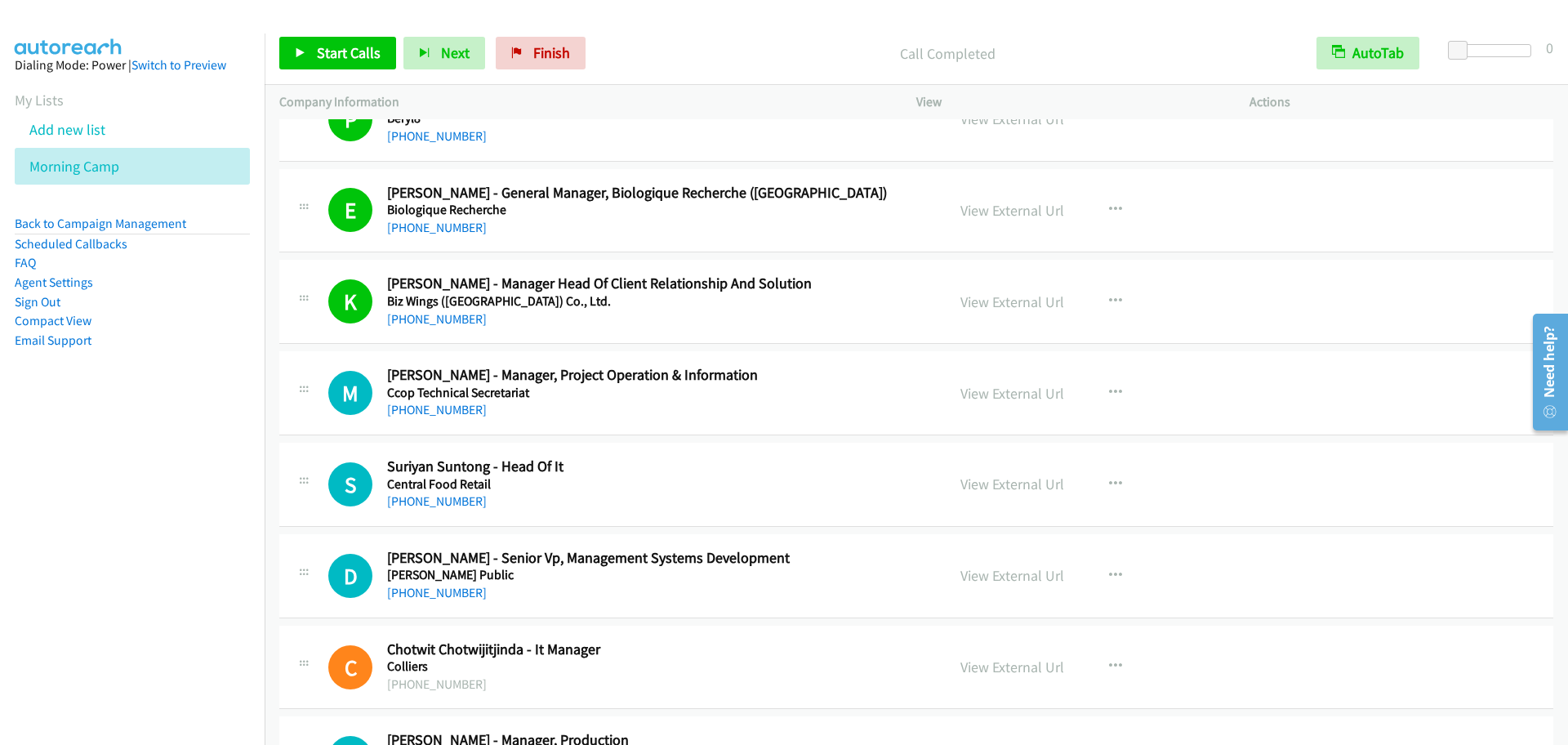
click at [331, 36] on div "Start Calls Pause Next Finish Call Completed AutoTab AutoTab 0" at bounding box center [916, 53] width 1304 height 62
click at [346, 52] on span "Start Calls" at bounding box center [349, 53] width 63 height 19
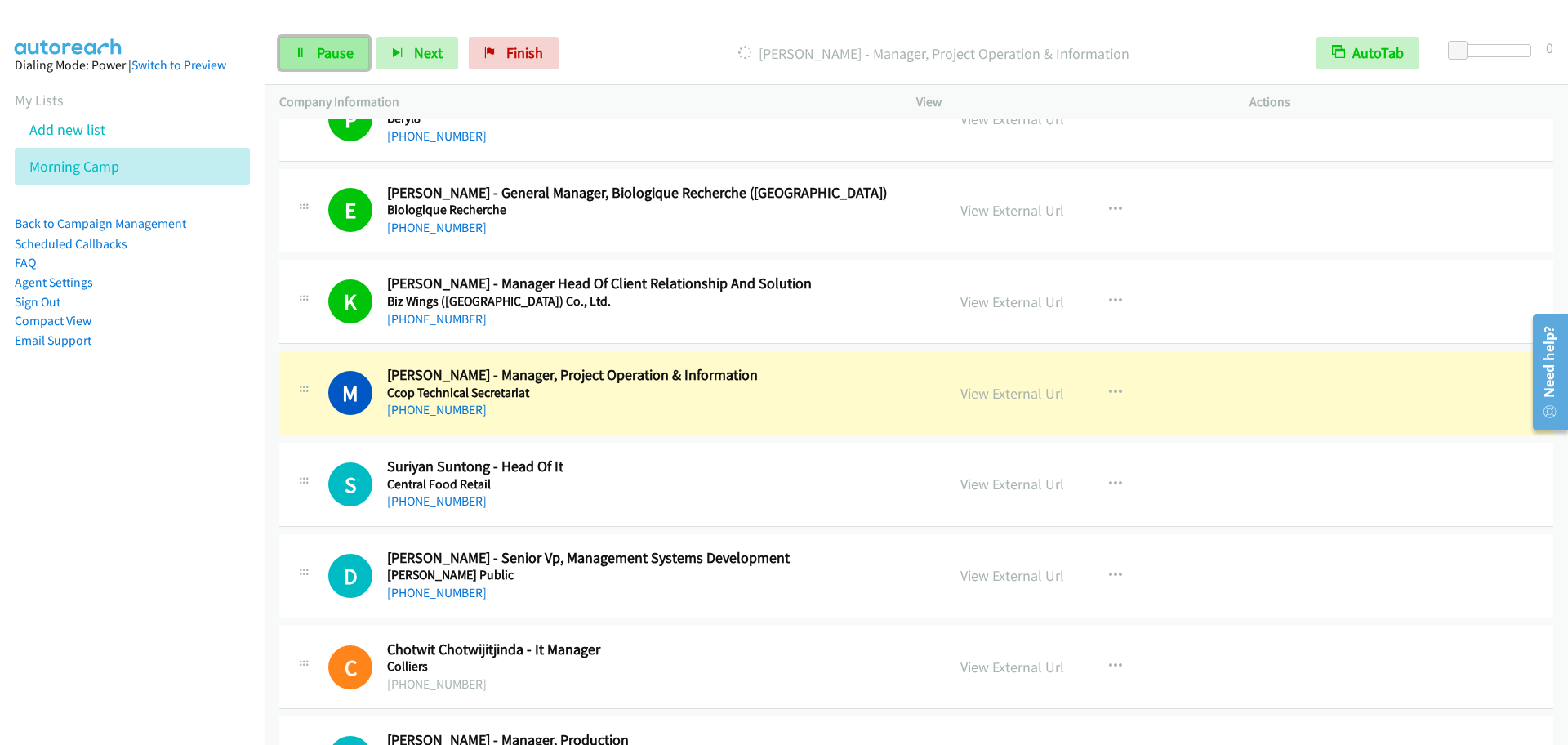
click at [353, 49] on link "Pause" at bounding box center [325, 53] width 90 height 33
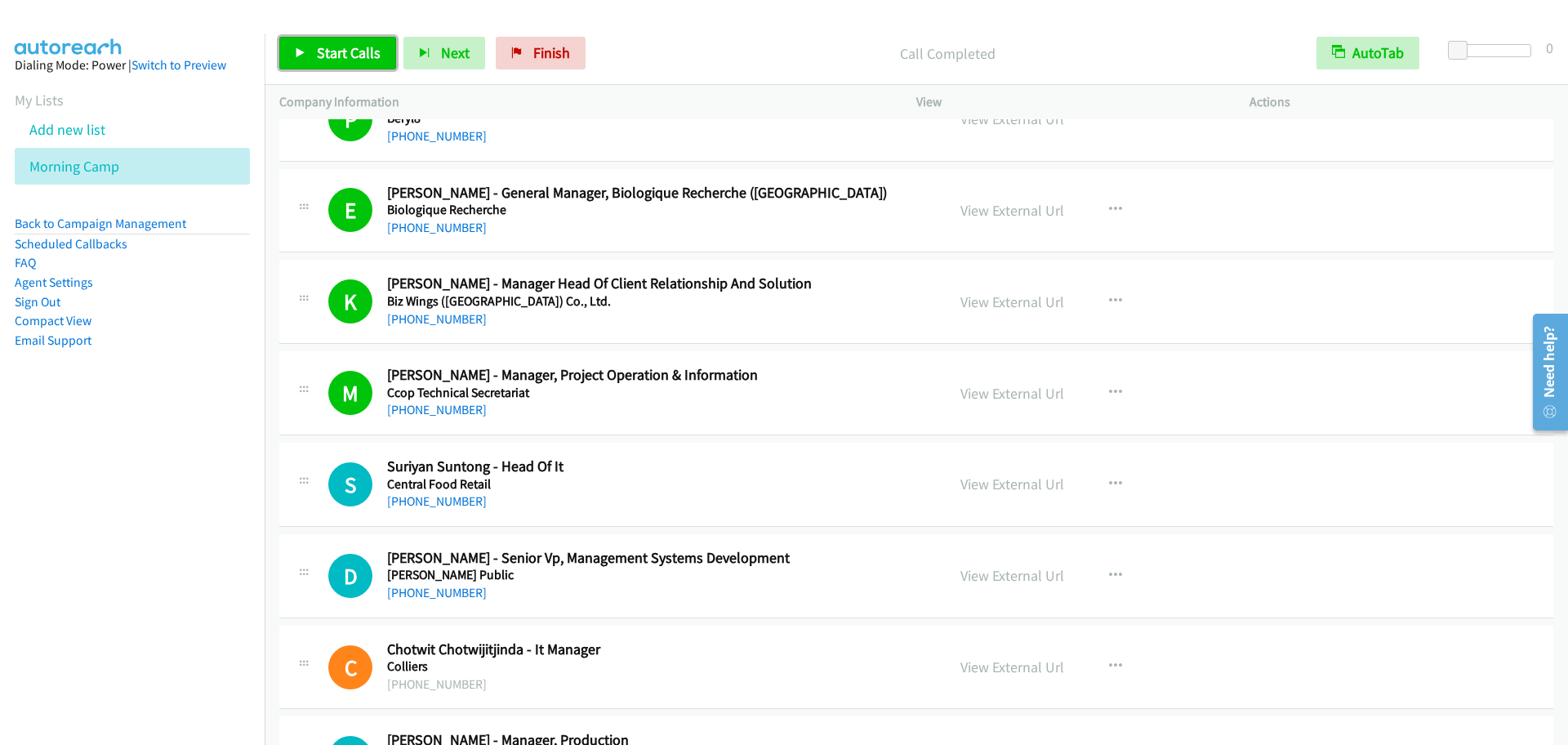
click at [348, 59] on span "Start Calls" at bounding box center [349, 53] width 63 height 19
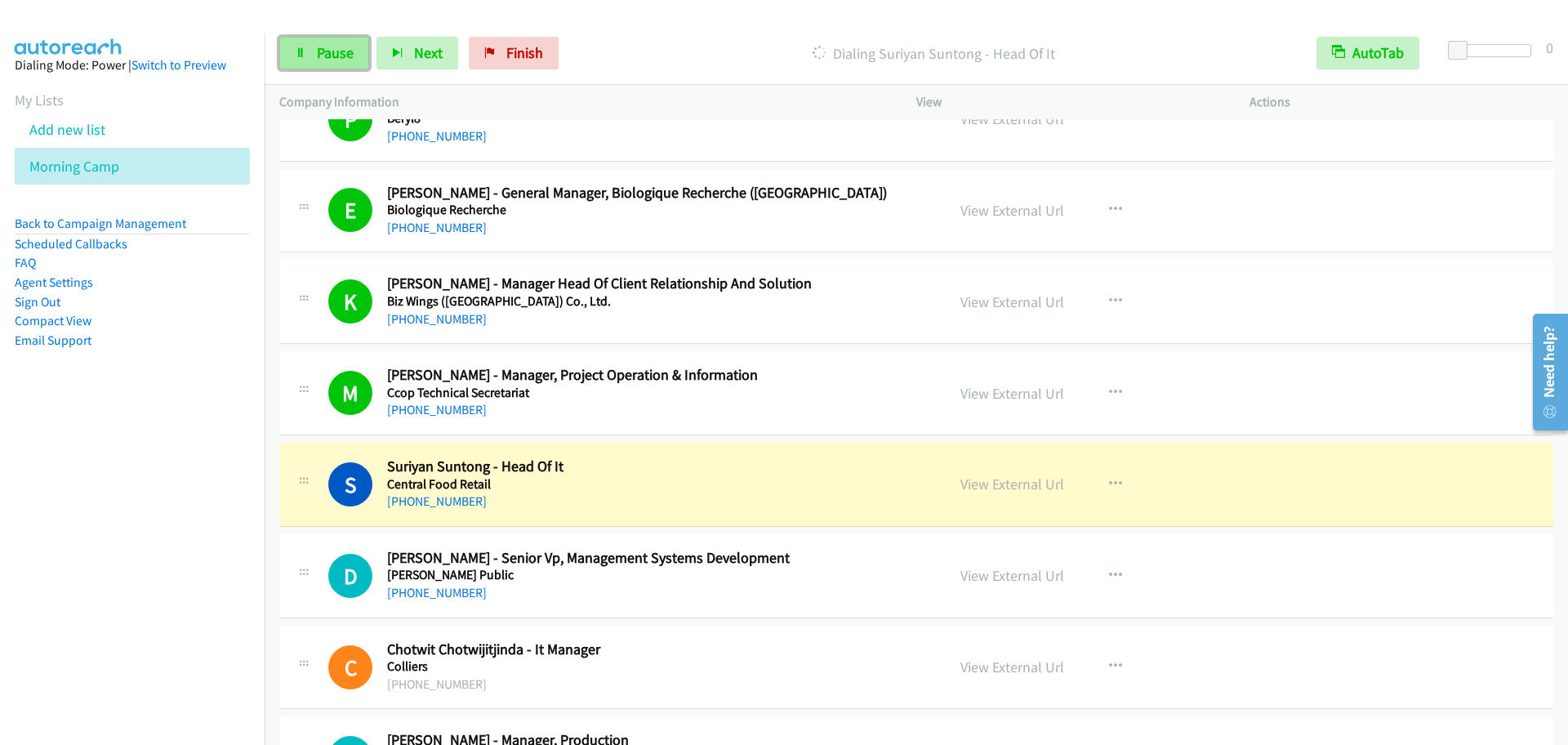
click at [314, 45] on link "Pause" at bounding box center [325, 53] width 90 height 33
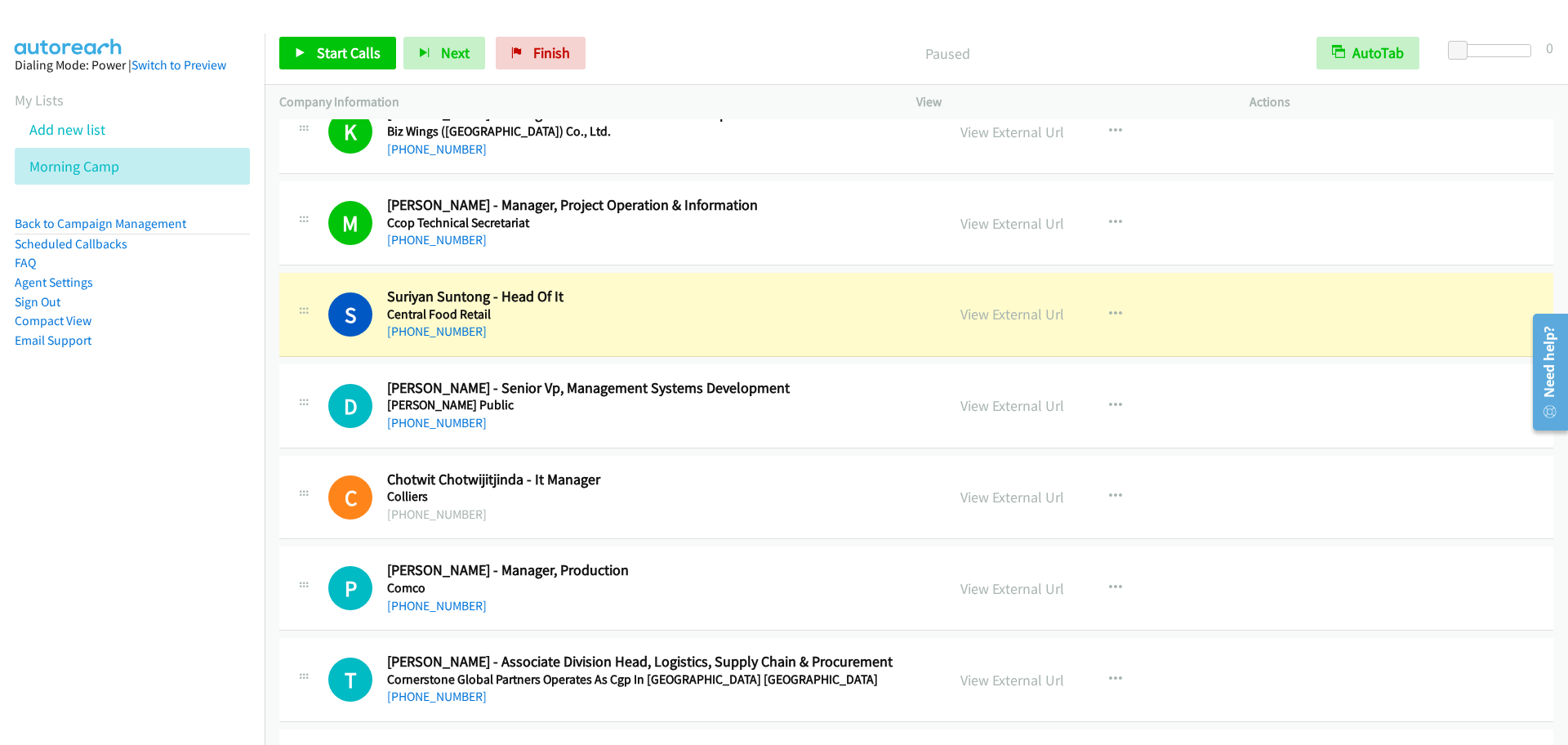
scroll to position [2213, 0]
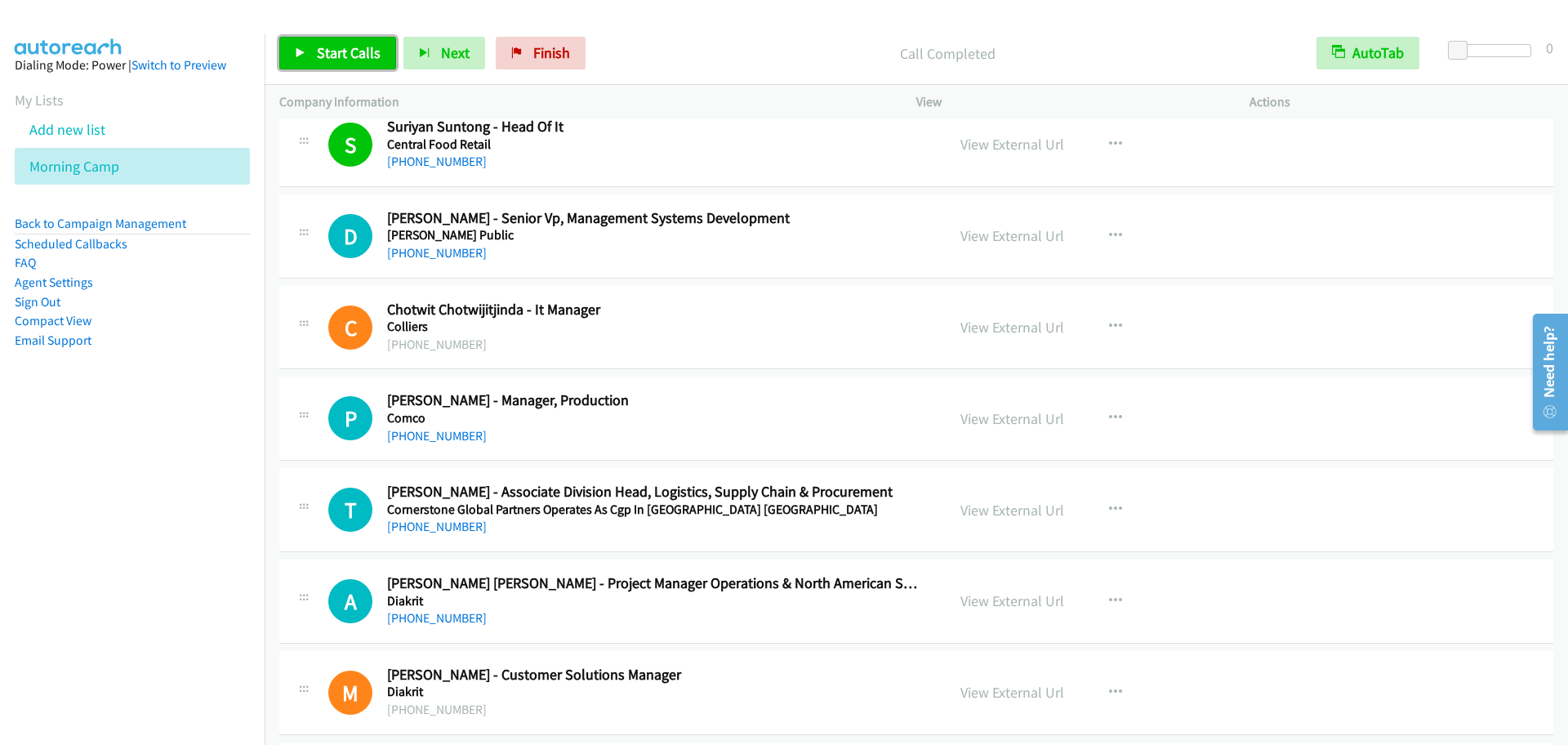
click at [368, 62] on link "Start Calls" at bounding box center [338, 53] width 117 height 33
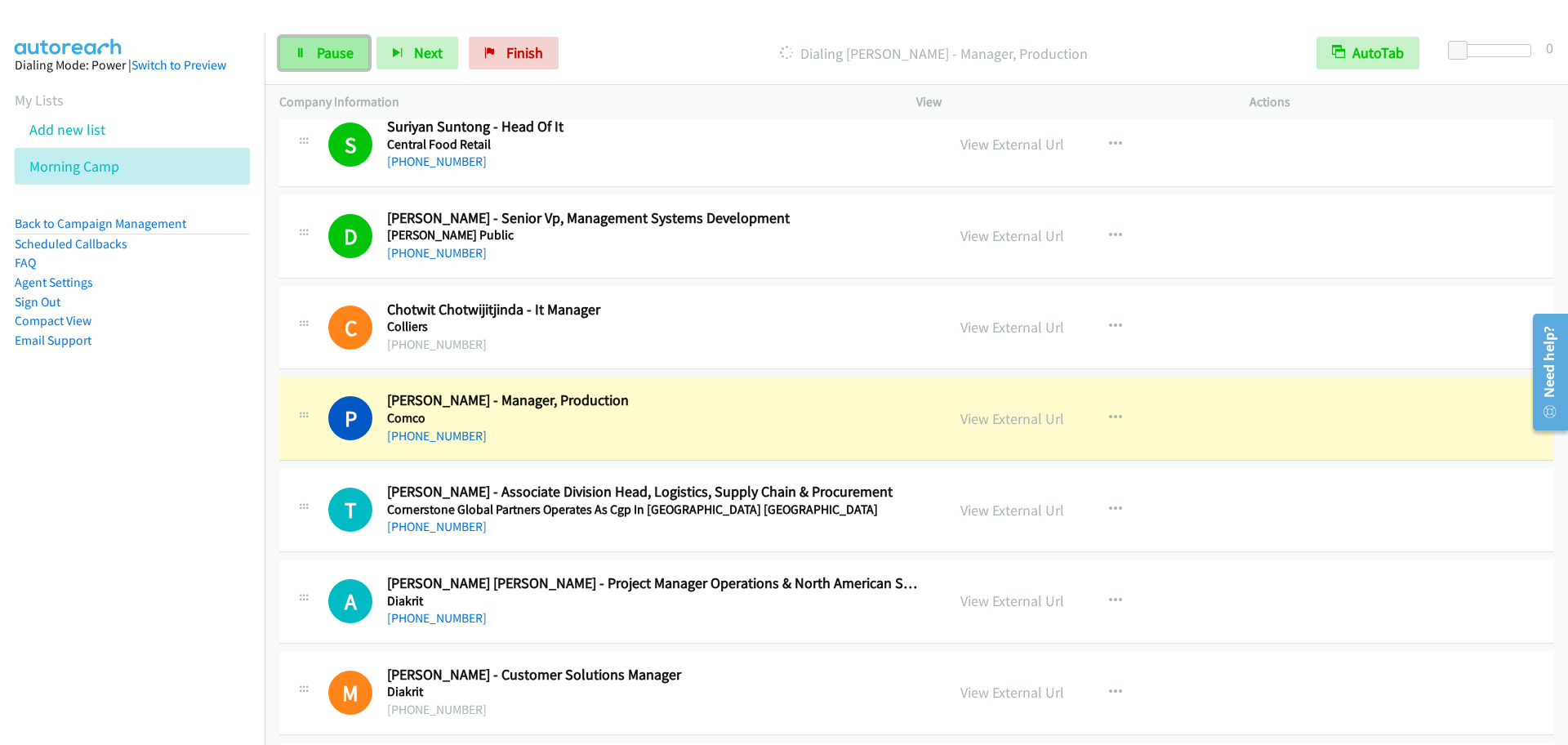
click at [352, 43] on span "Pause" at bounding box center [335, 53] width 37 height 19
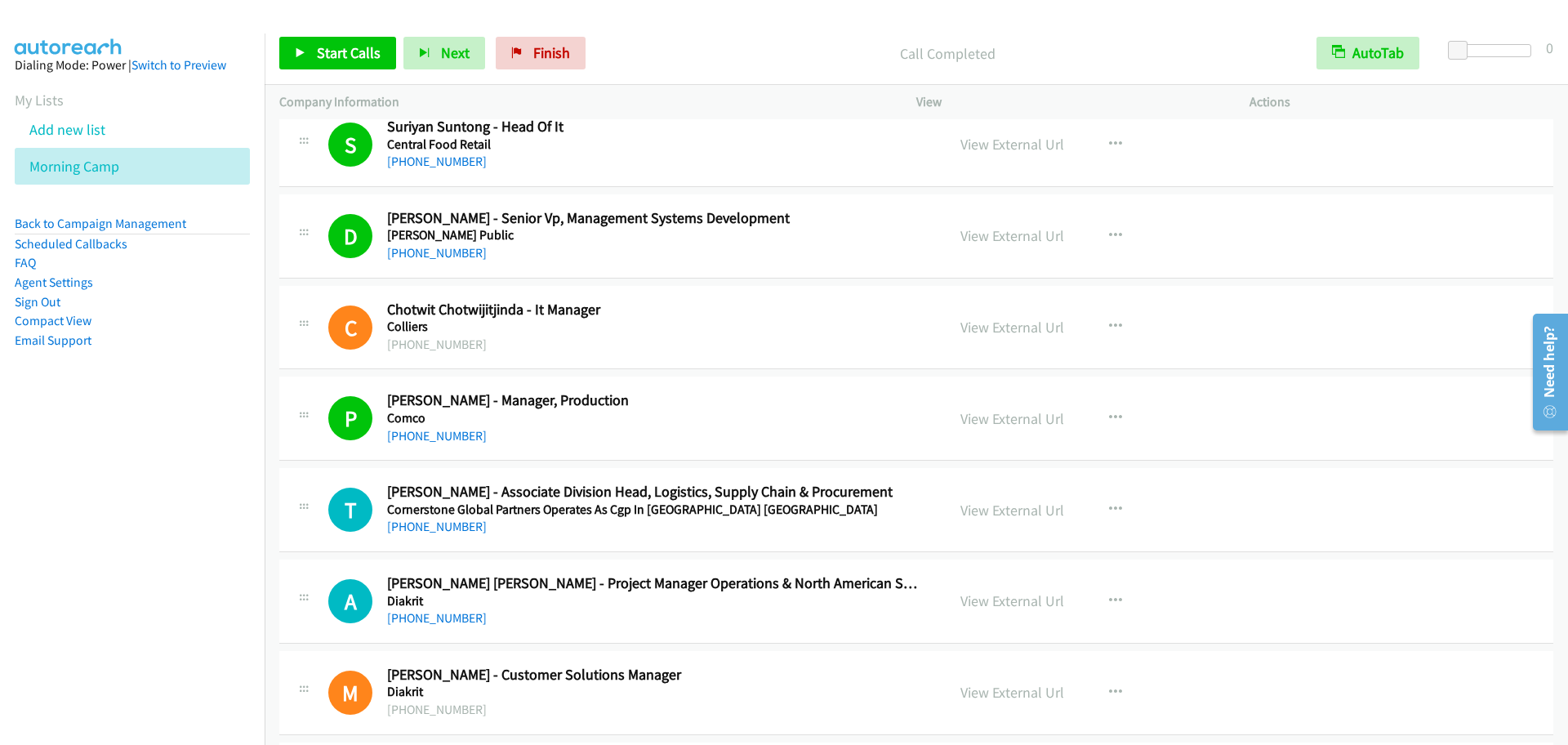
drag, startPoint x: 276, startPoint y: 16, endPoint x: 352, endPoint y: 67, distance: 91.5
click at [276, 17] on div at bounding box center [776, 31] width 1554 height 62
click at [352, 62] on link "Start Calls" at bounding box center [338, 53] width 117 height 33
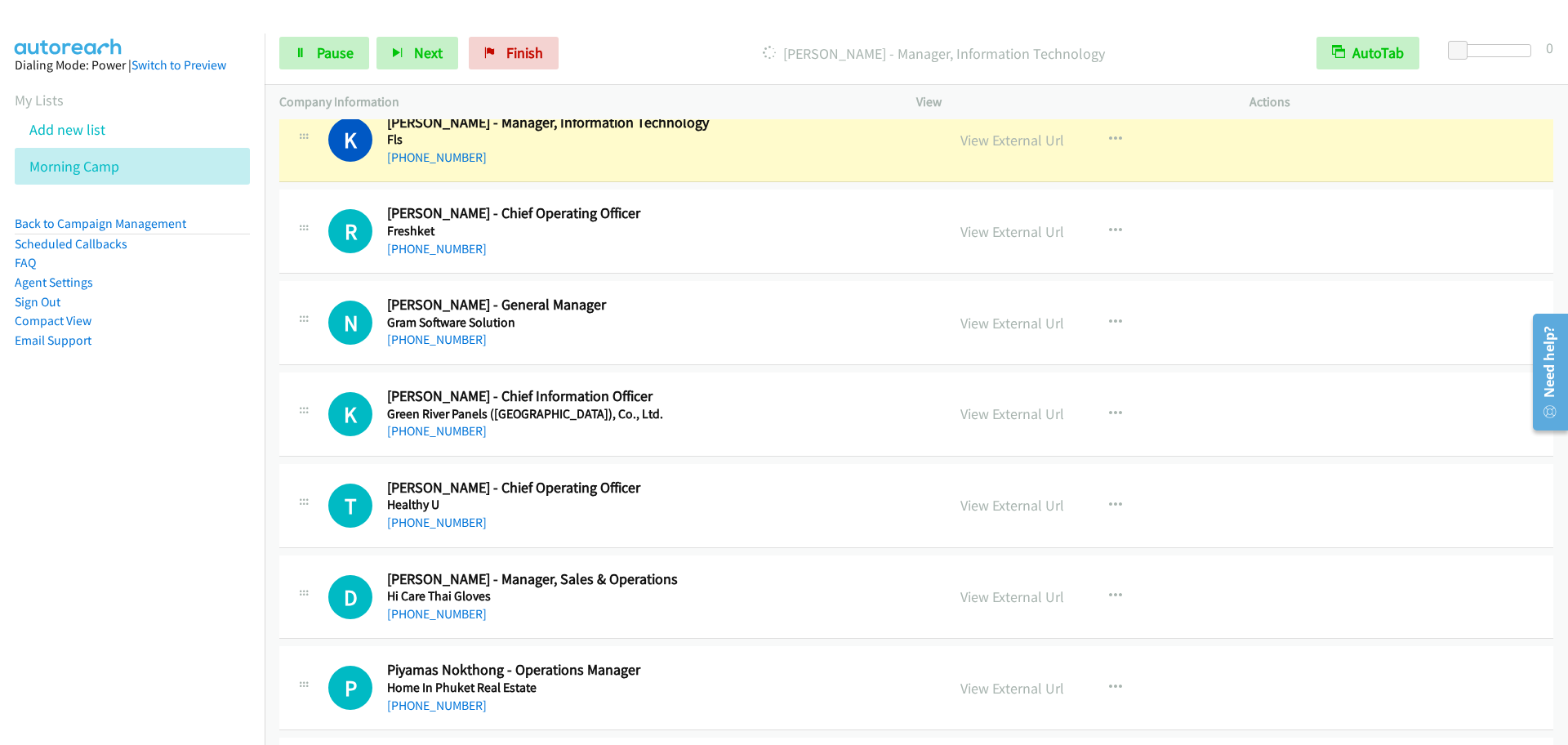
scroll to position [3235, 0]
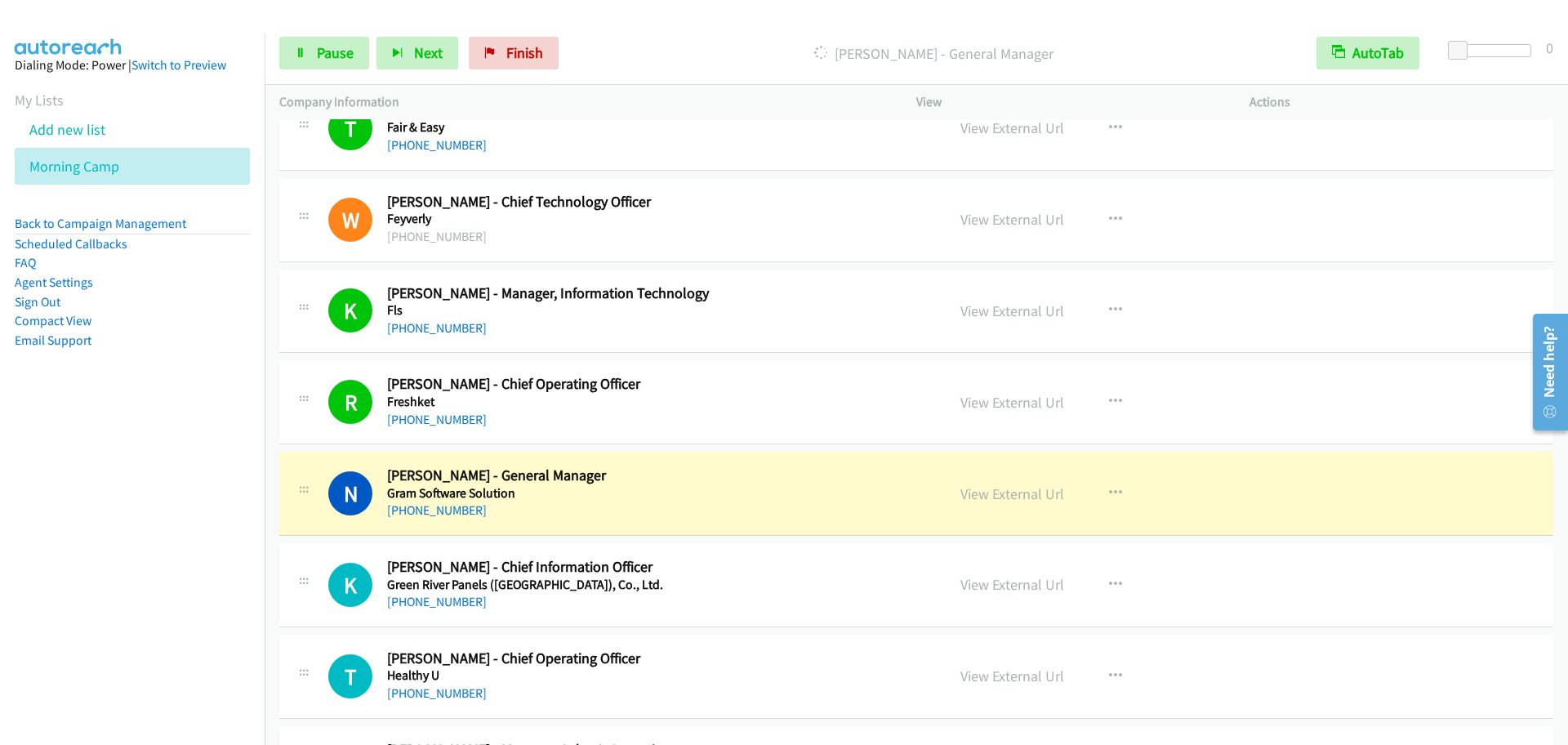
click at [309, 437] on div "R Callback Scheduled [PERSON_NAME] - Chief Operating Officer Freshket [GEOGRAPH…" at bounding box center [917, 403] width 1274 height 85
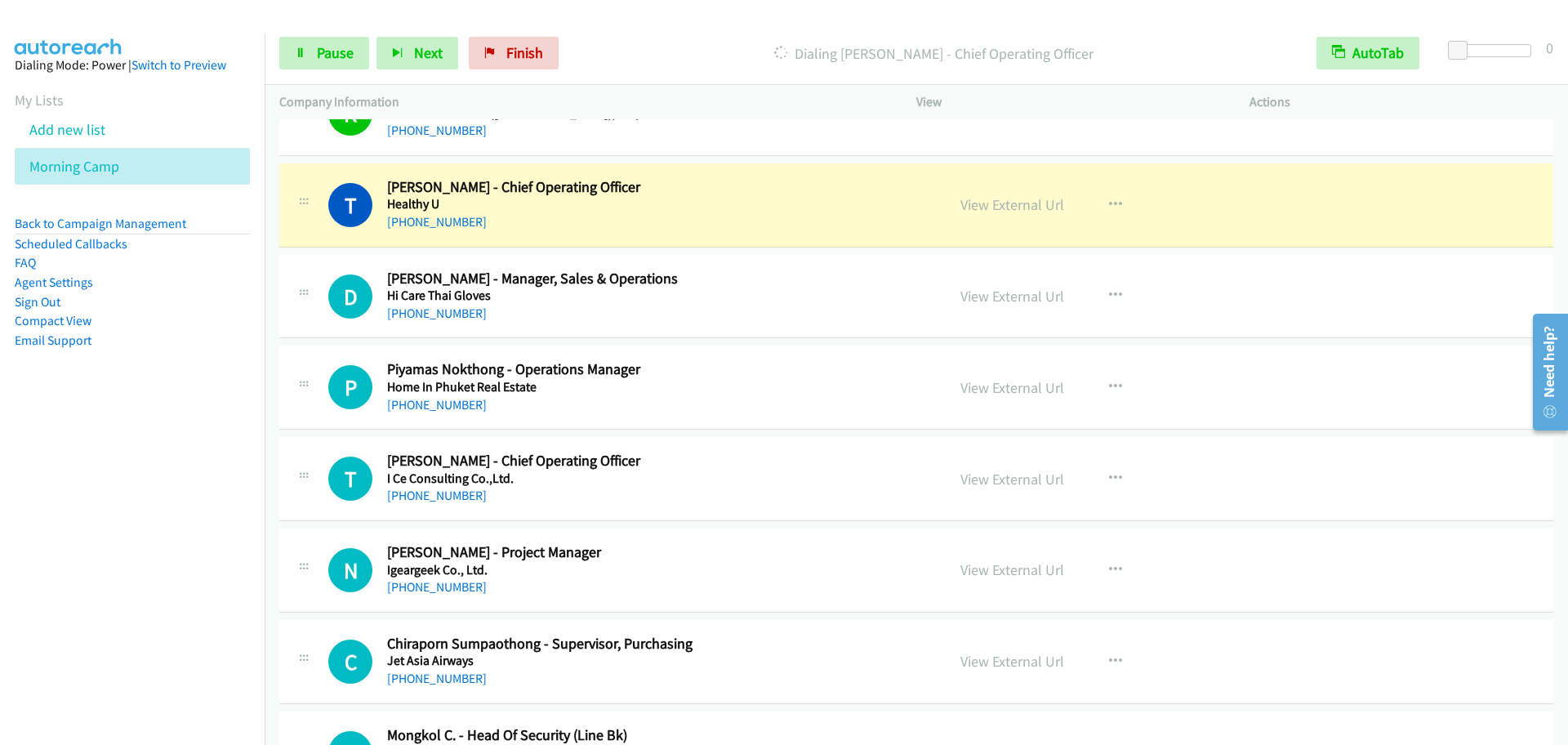
scroll to position [3745, 0]
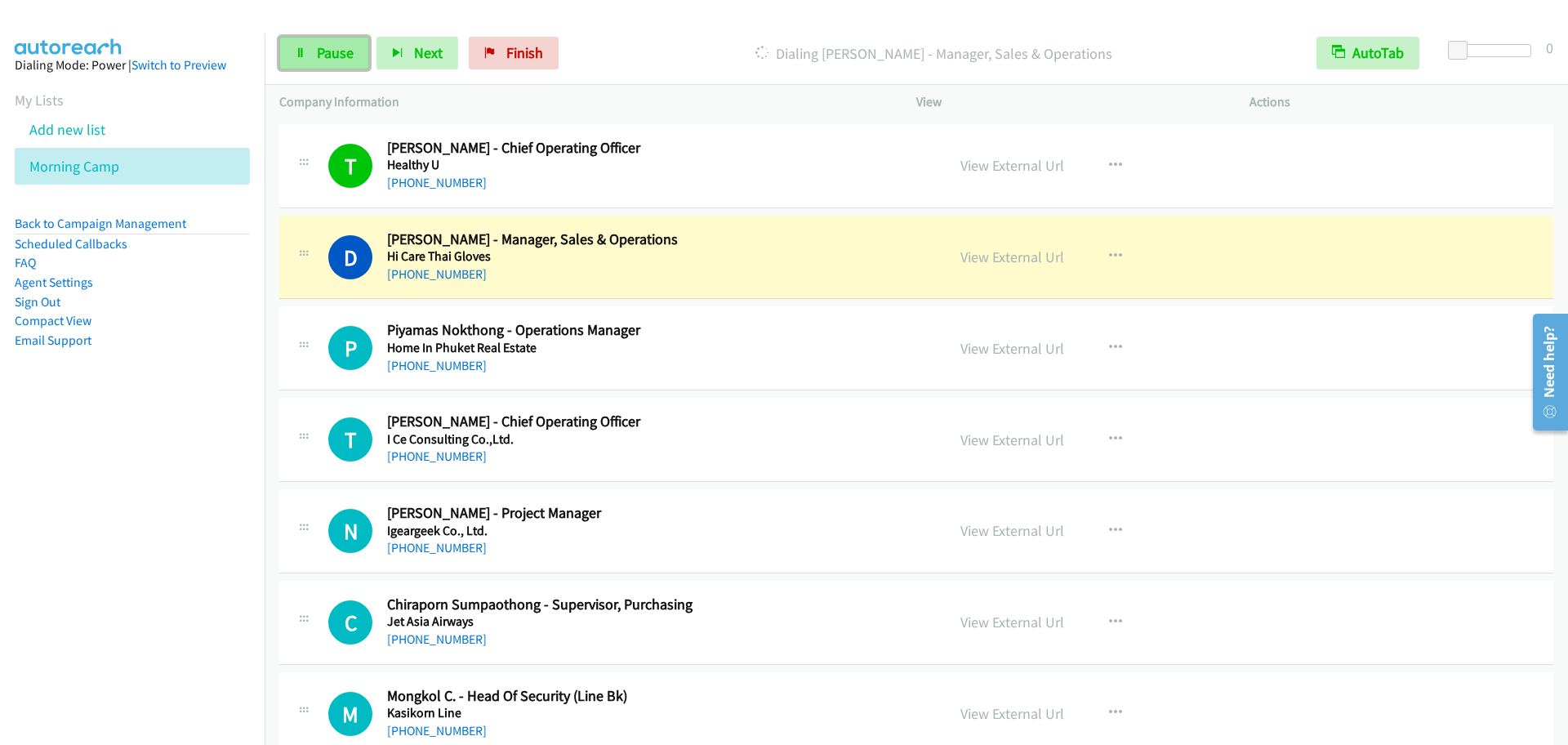
click at [289, 63] on link "Pause" at bounding box center [325, 53] width 90 height 33
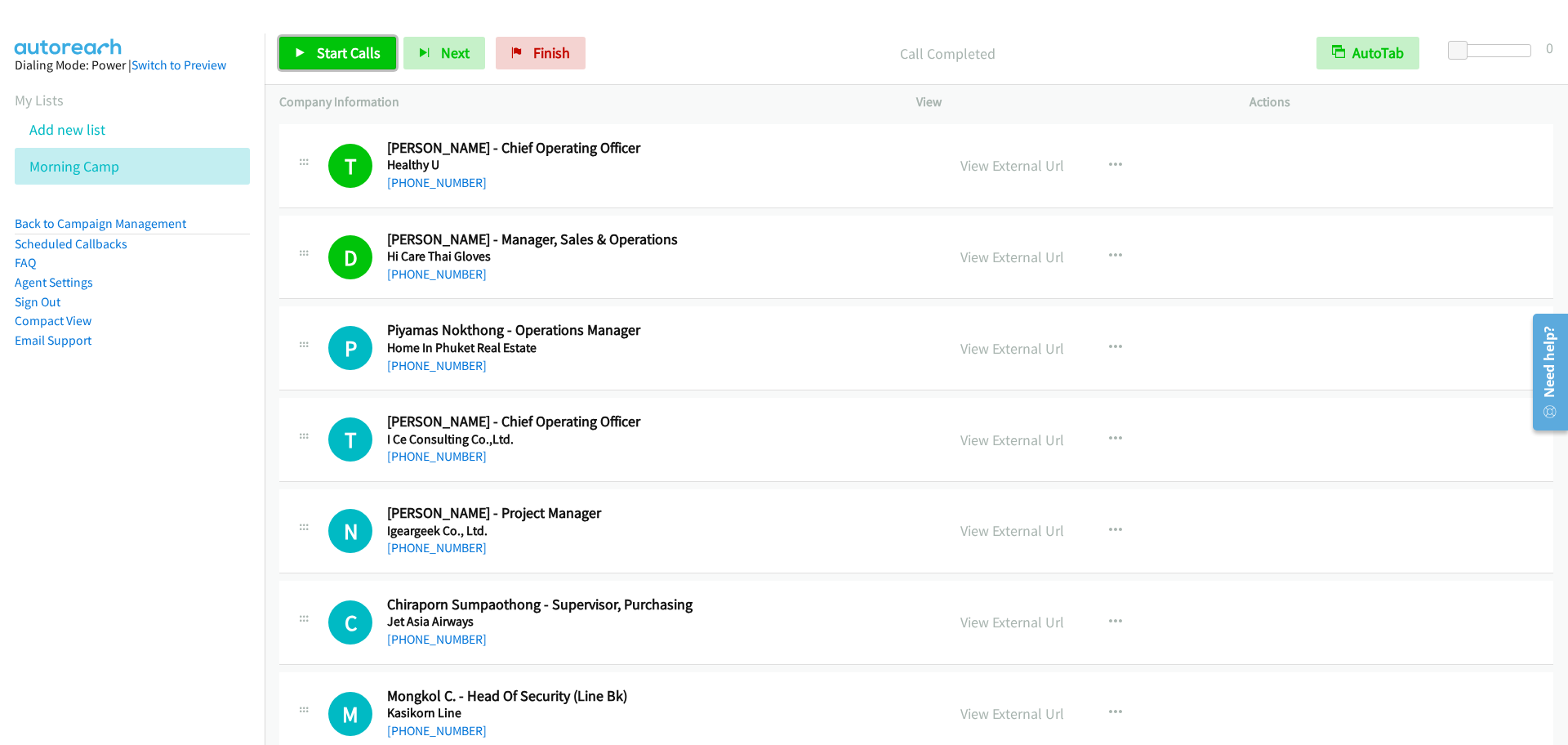
click at [309, 43] on link "Start Calls" at bounding box center [338, 53] width 117 height 33
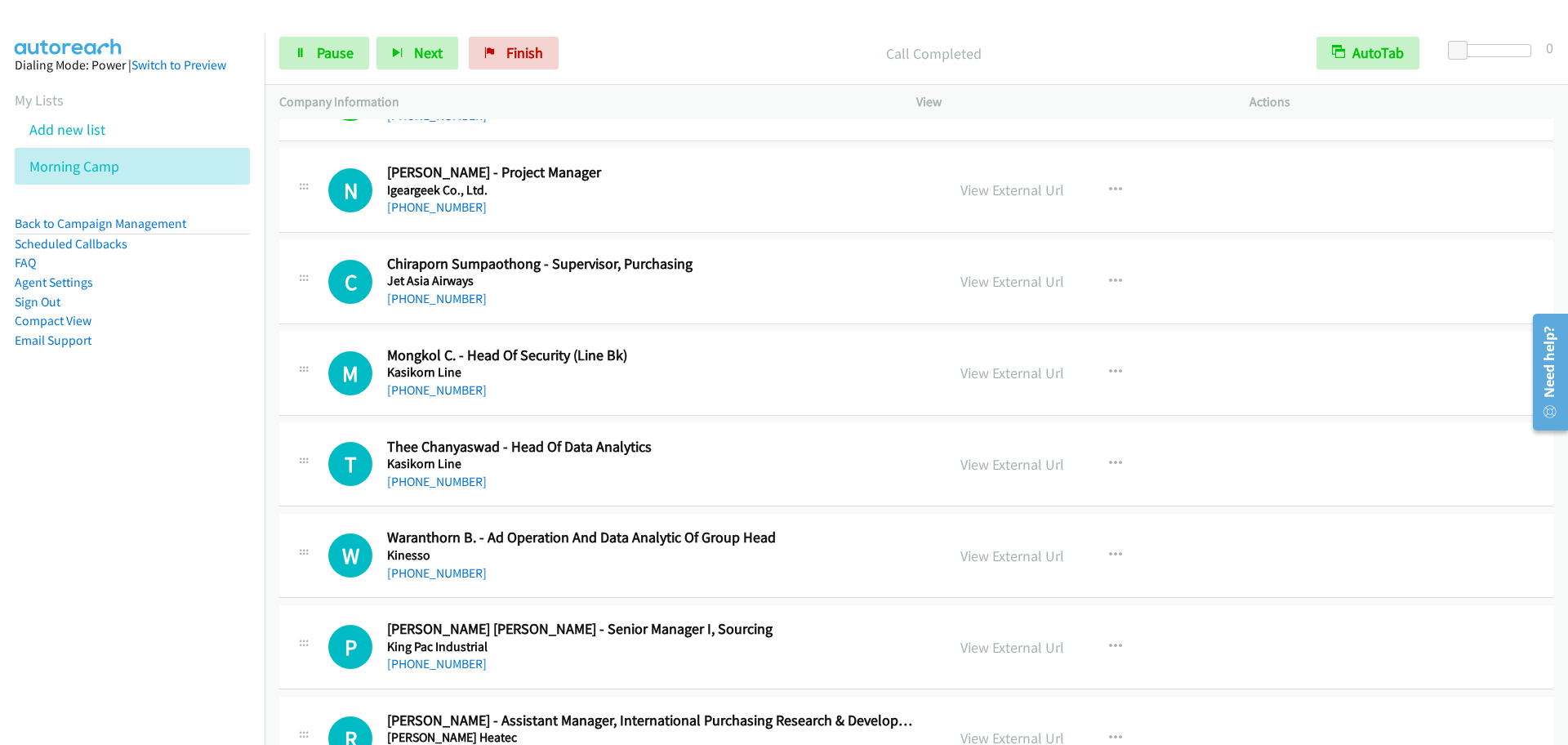
scroll to position [3916, 0]
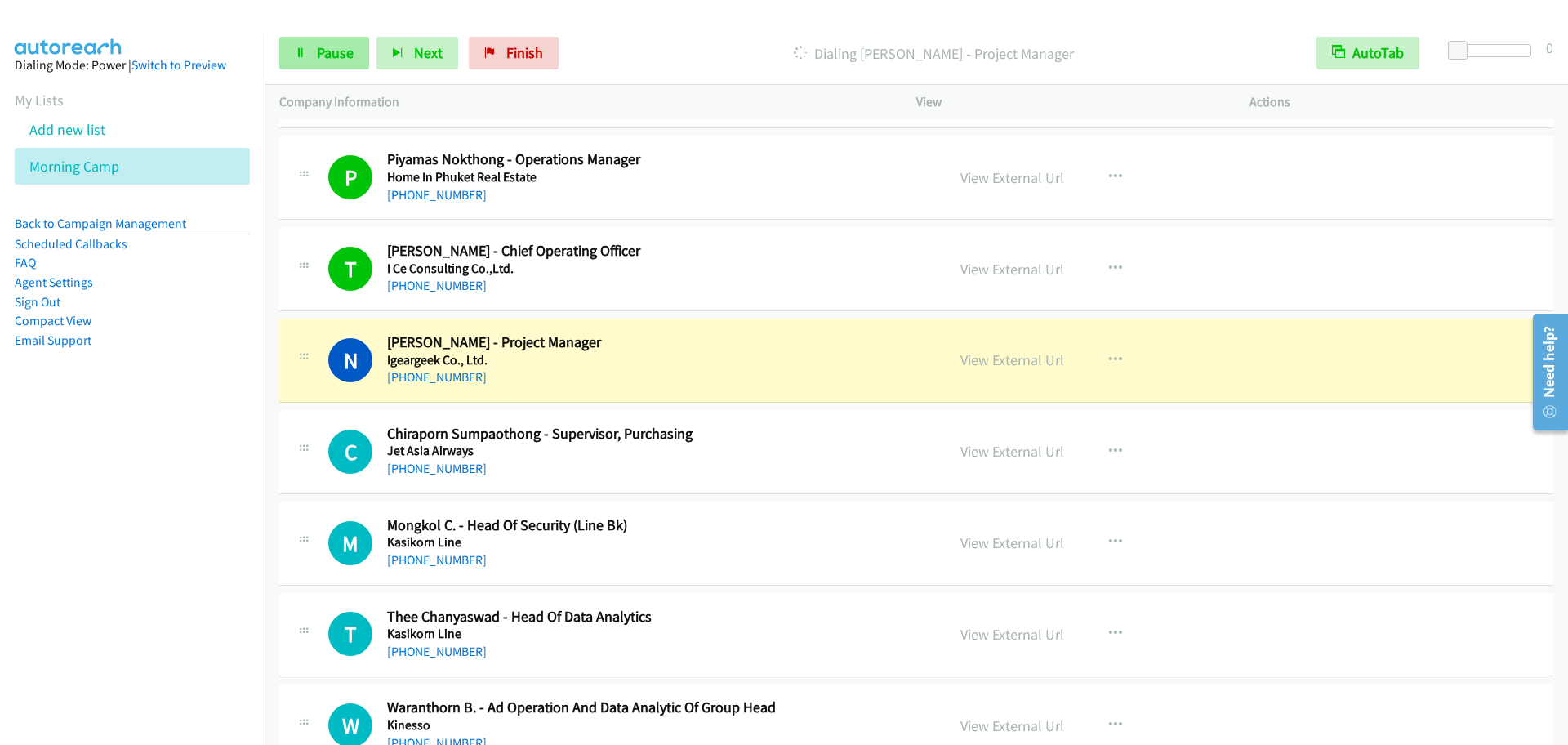
drag, startPoint x: 297, startPoint y: 33, endPoint x: 300, endPoint y: 46, distance: 13.3
click at [296, 33] on div "Start Calls Pause Next Finish [PERSON_NAME] - Project Manager AutoTab AutoTab 0" at bounding box center [916, 53] width 1304 height 62
click at [306, 52] on link "Pause" at bounding box center [325, 53] width 90 height 33
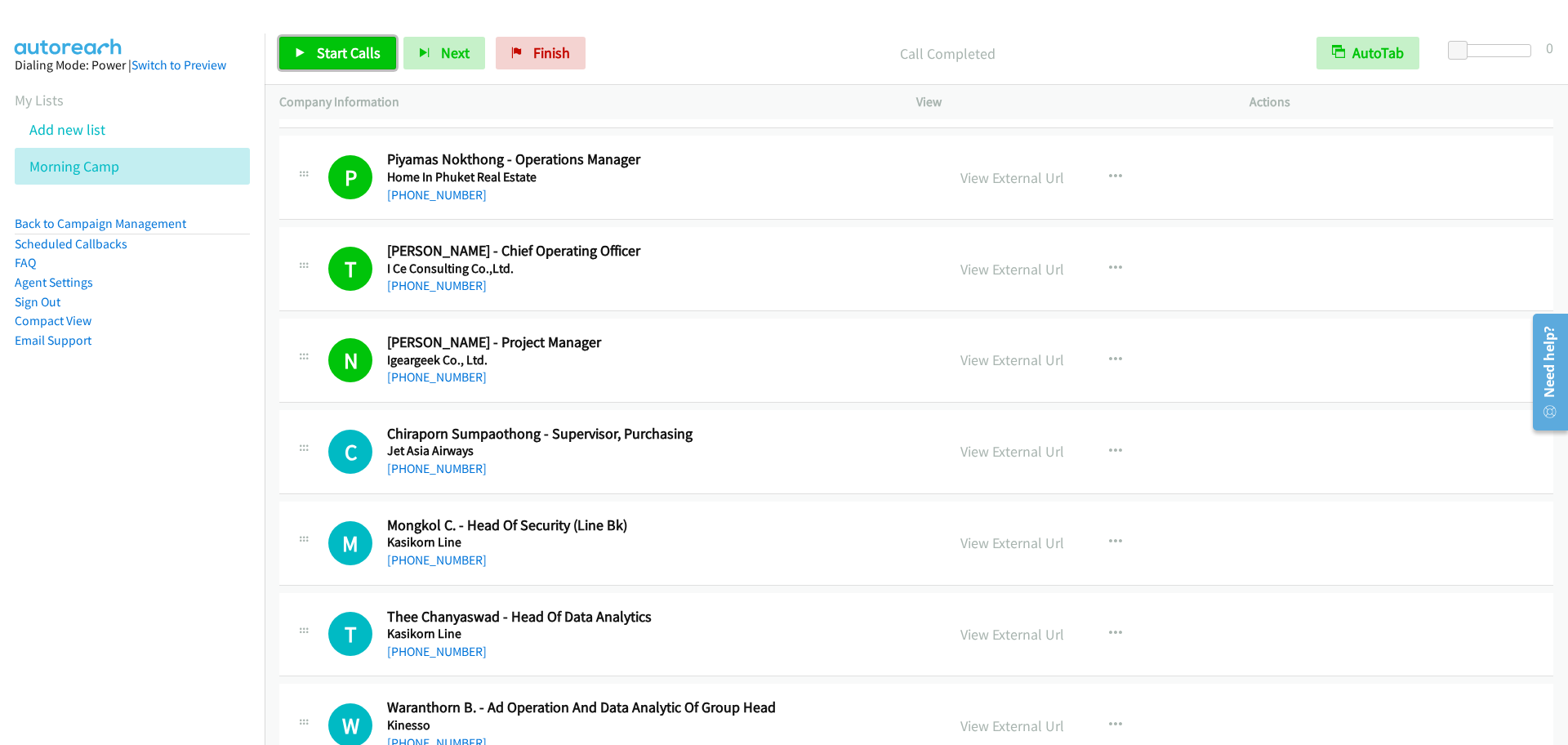
click at [341, 52] on span "Start Calls" at bounding box center [349, 53] width 63 height 19
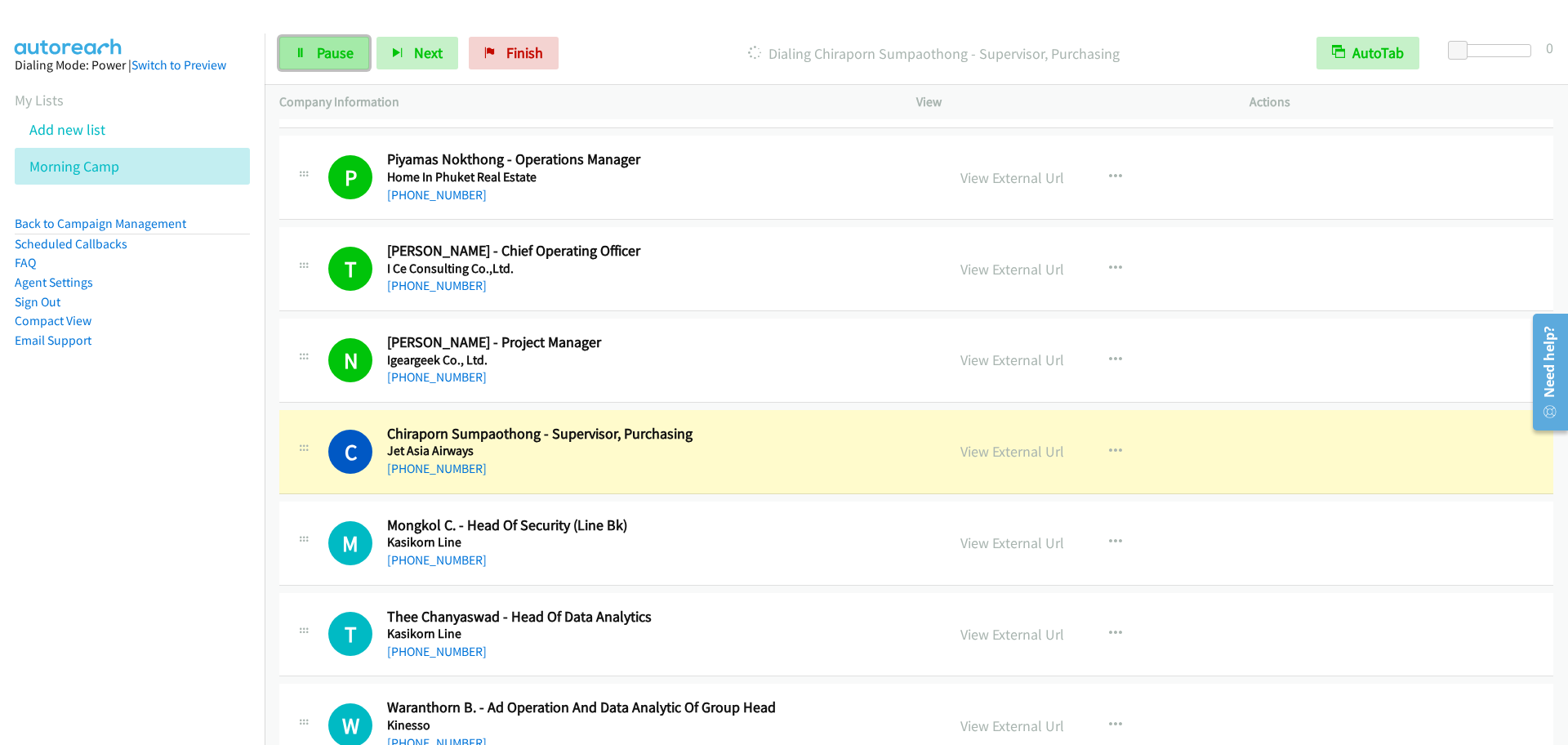
click at [330, 62] on span "Pause" at bounding box center [335, 53] width 37 height 19
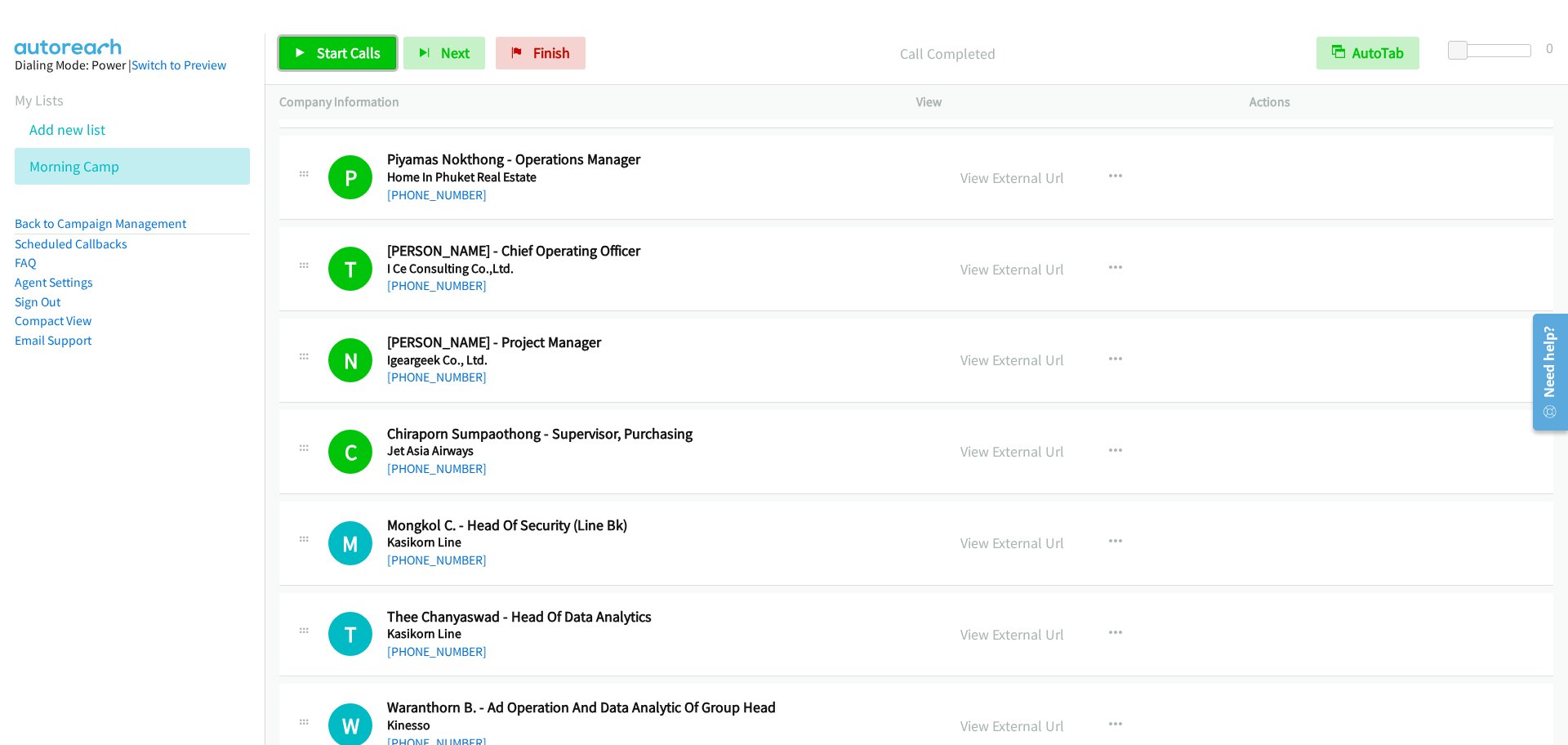
click at [352, 59] on span "Start Calls" at bounding box center [349, 53] width 63 height 19
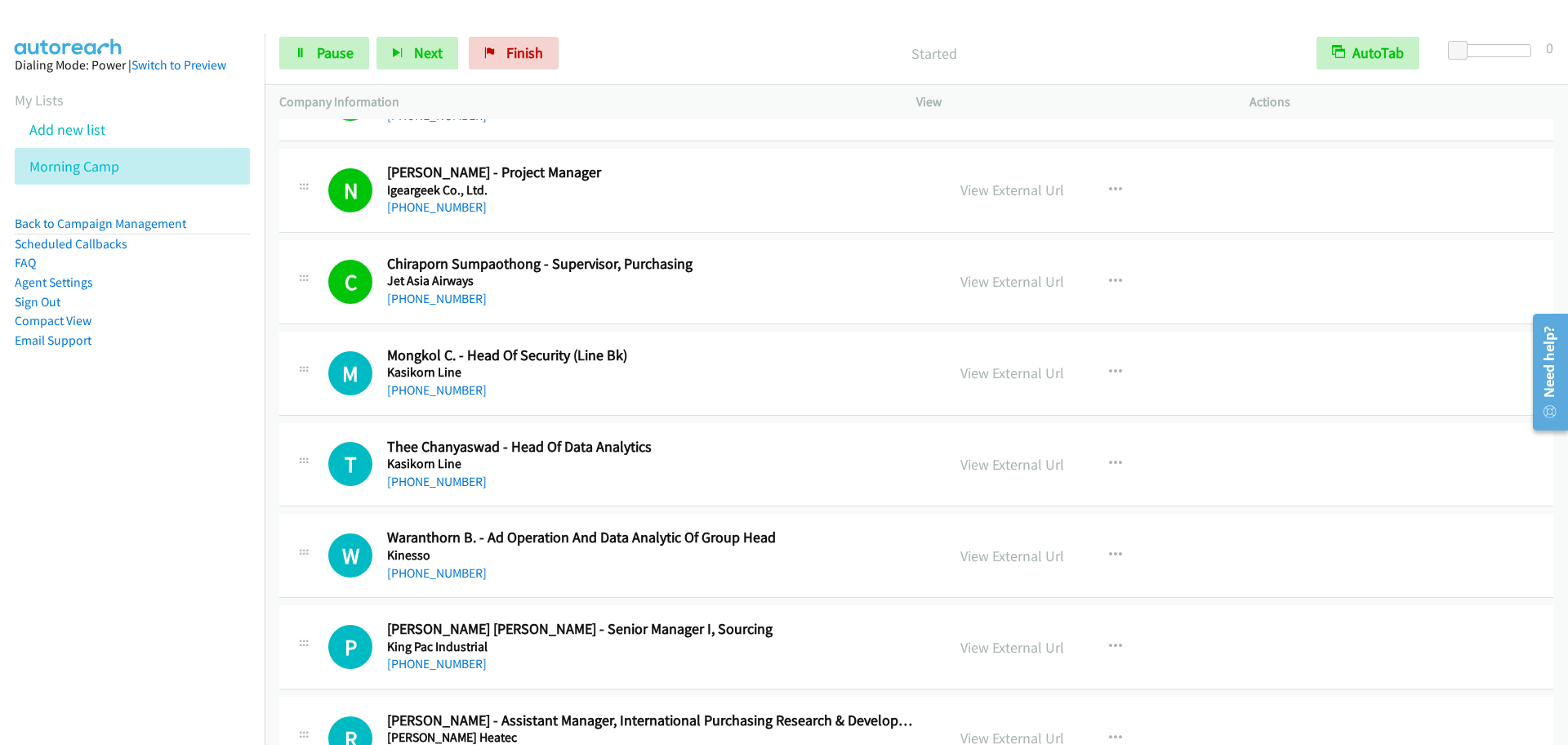
scroll to position [4256, 0]
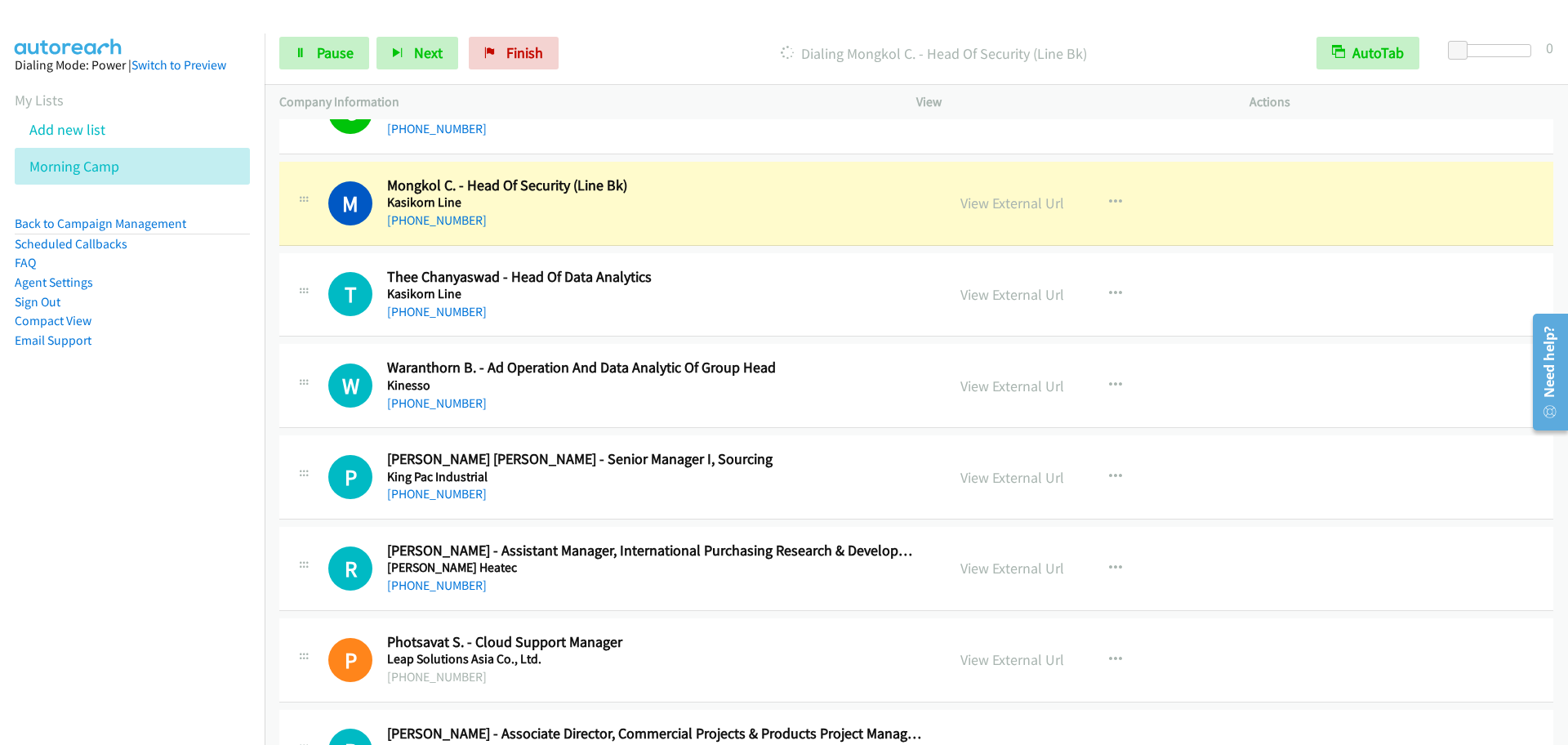
click at [324, 237] on div "M Callback Scheduled Mongkol C. - Head Of Security (Line Bk) Kasikorn Line [GEO…" at bounding box center [917, 204] width 1274 height 85
click at [303, 45] on link "Pause" at bounding box center [325, 53] width 90 height 33
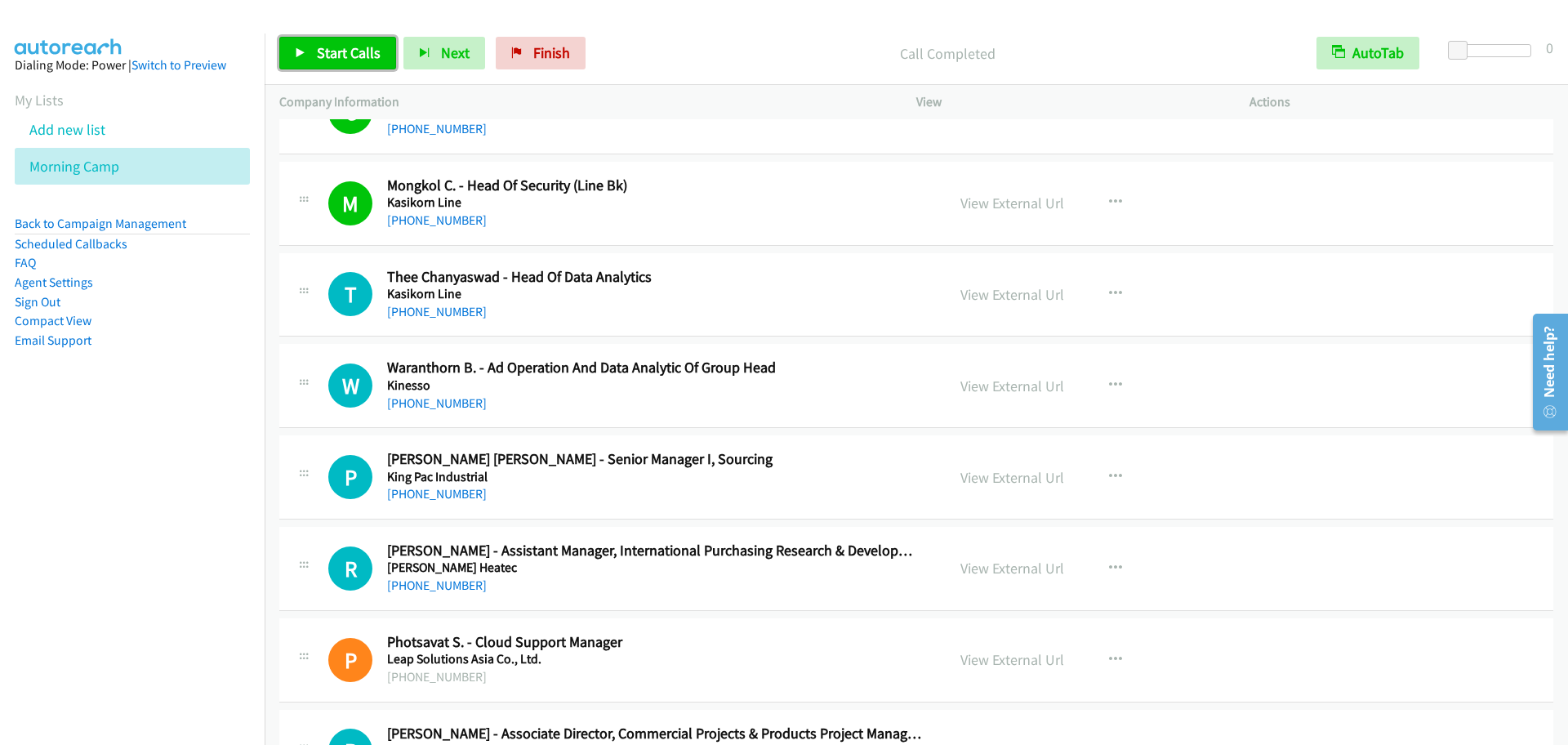
click at [339, 43] on span "Start Calls" at bounding box center [349, 53] width 63 height 19
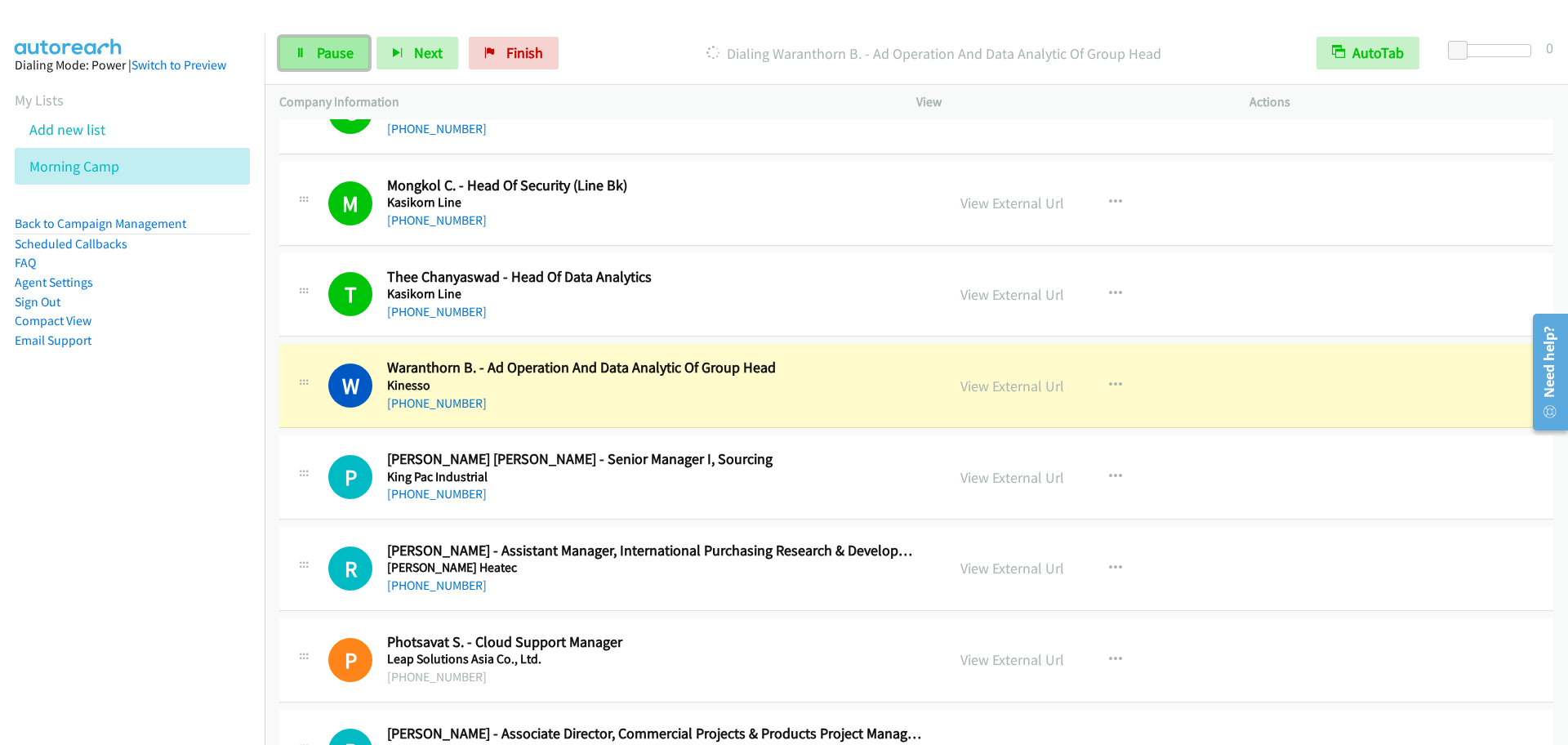
click at [289, 46] on link "Pause" at bounding box center [325, 53] width 90 height 33
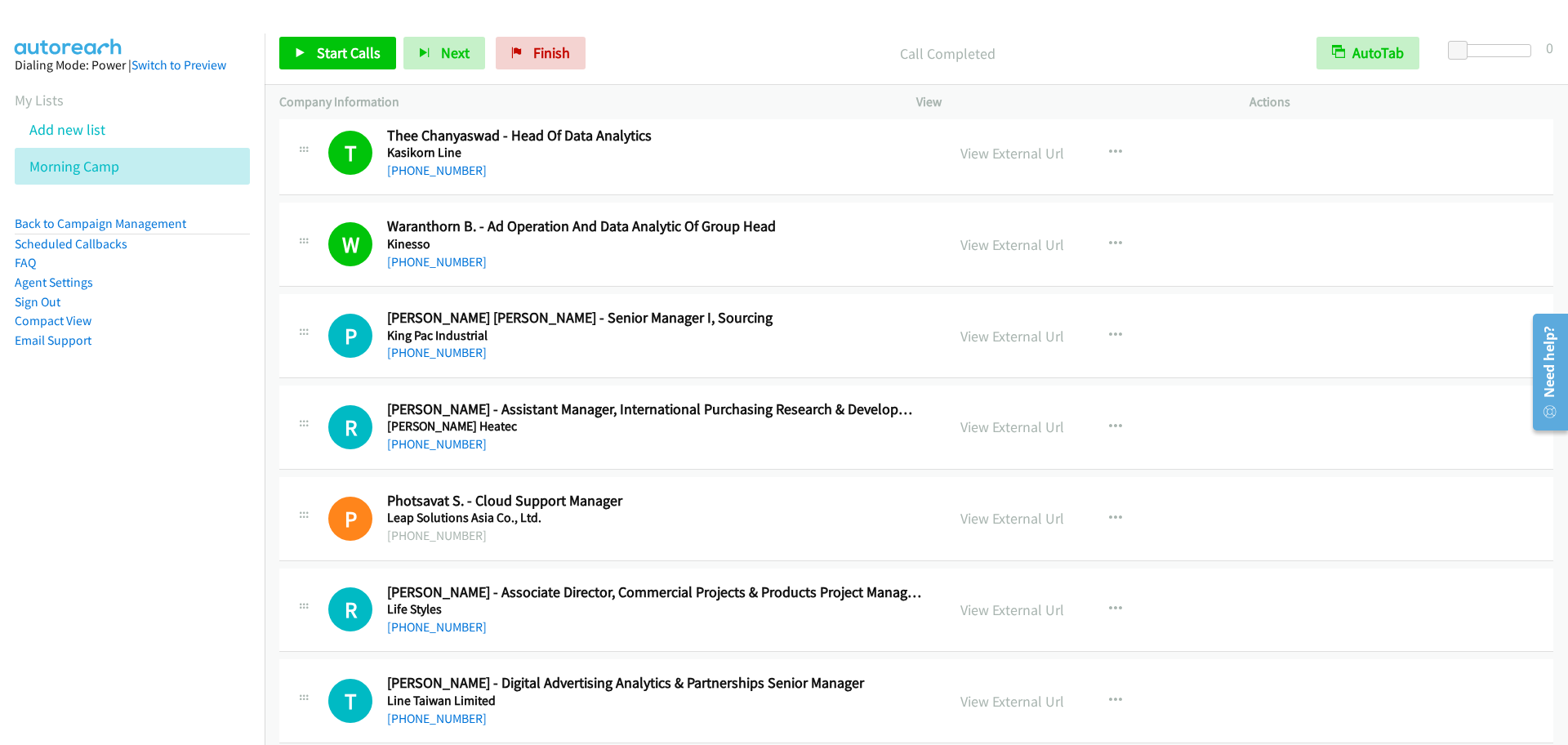
scroll to position [4427, 0]
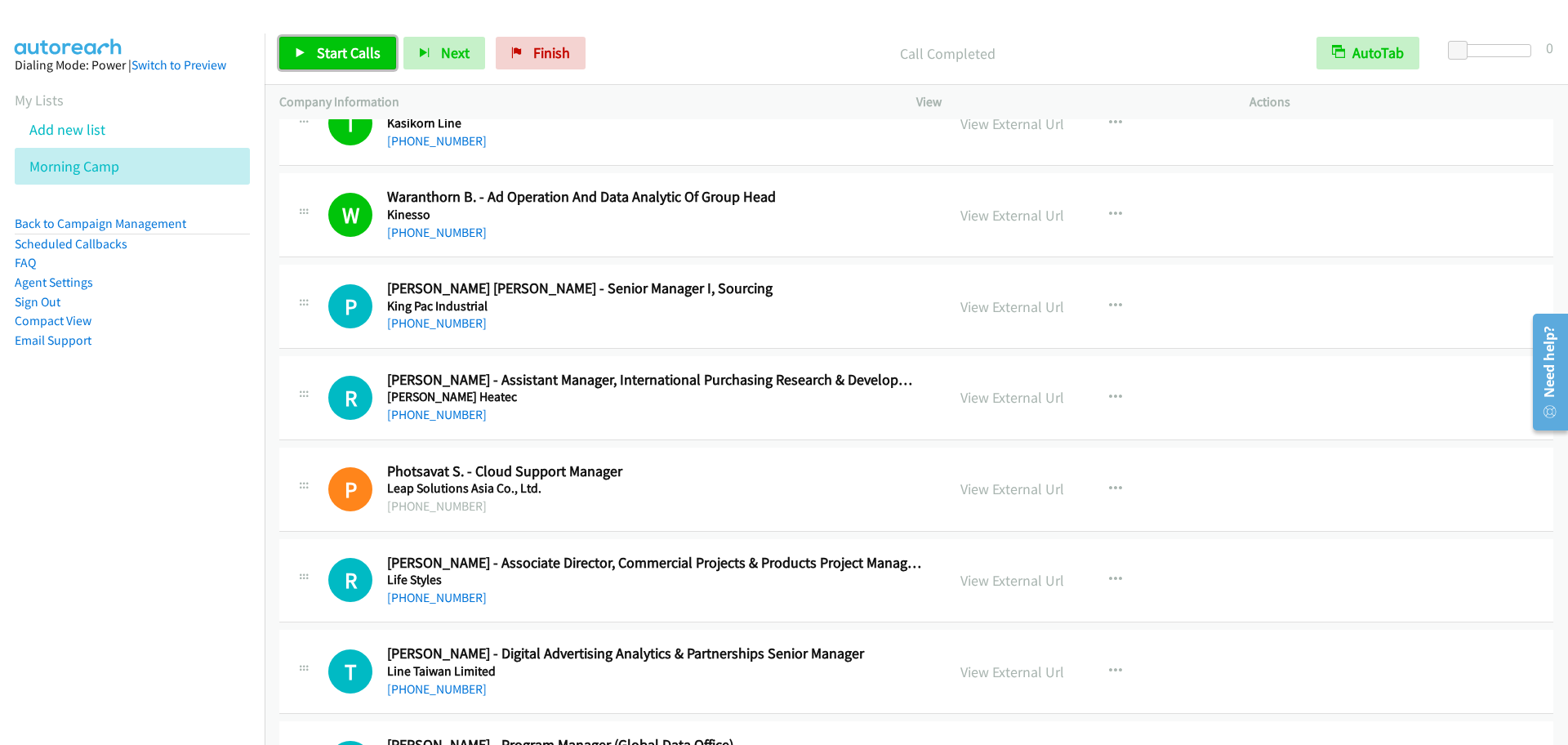
drag, startPoint x: 330, startPoint y: 45, endPoint x: 379, endPoint y: 67, distance: 53.7
click at [329, 45] on span "Start Calls" at bounding box center [349, 53] width 63 height 19
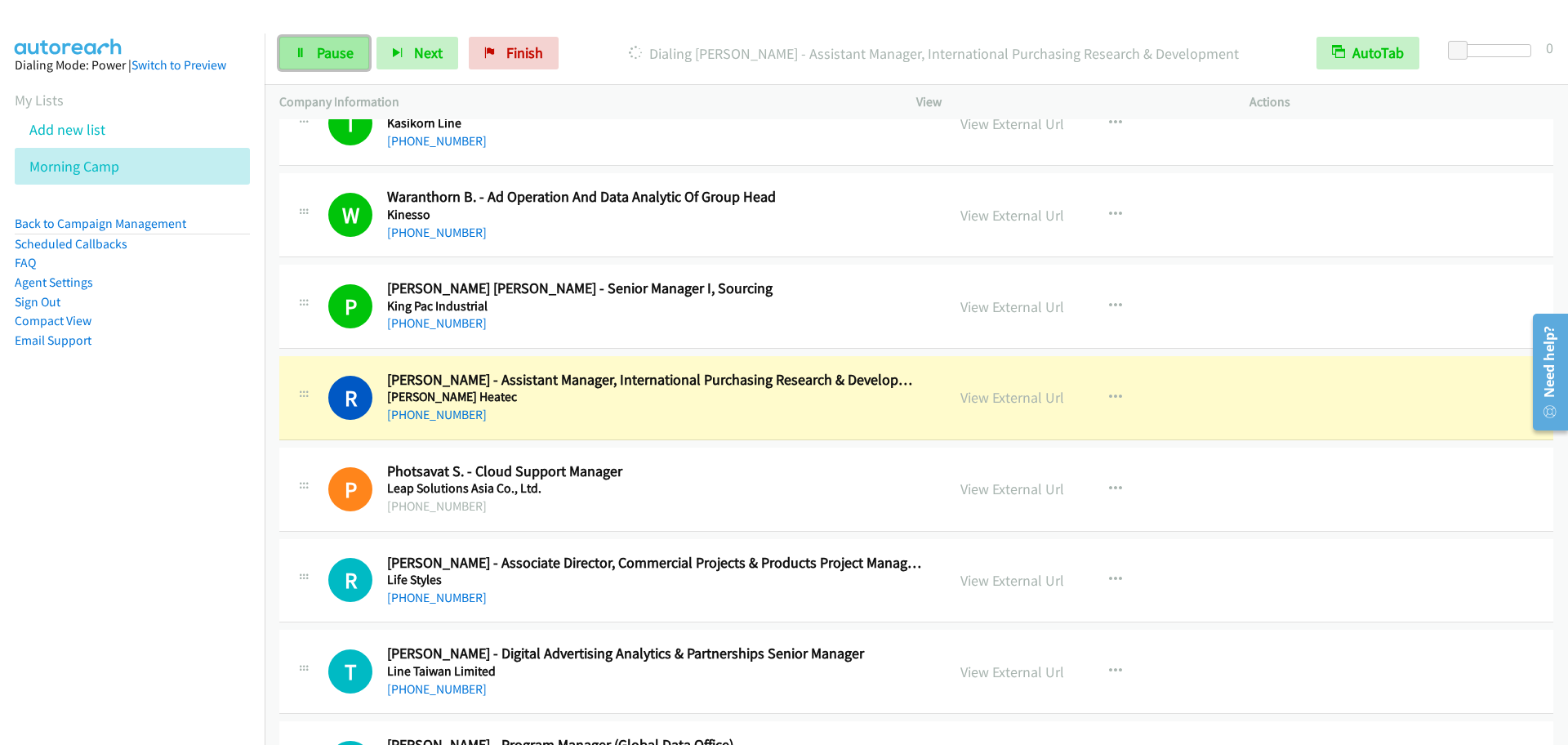
click at [302, 56] on icon at bounding box center [301, 54] width 12 height 12
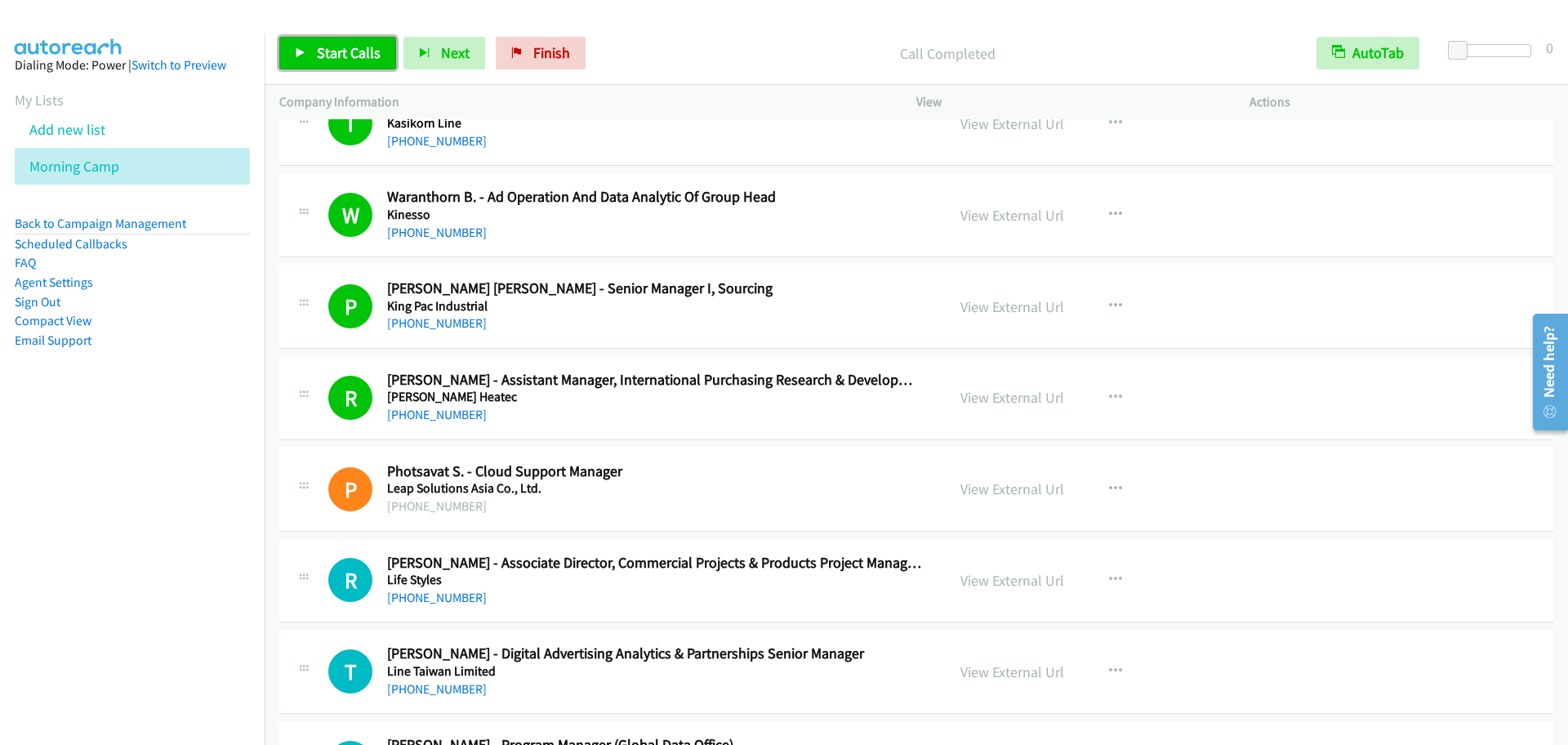
click at [334, 60] on span "Start Calls" at bounding box center [349, 53] width 63 height 19
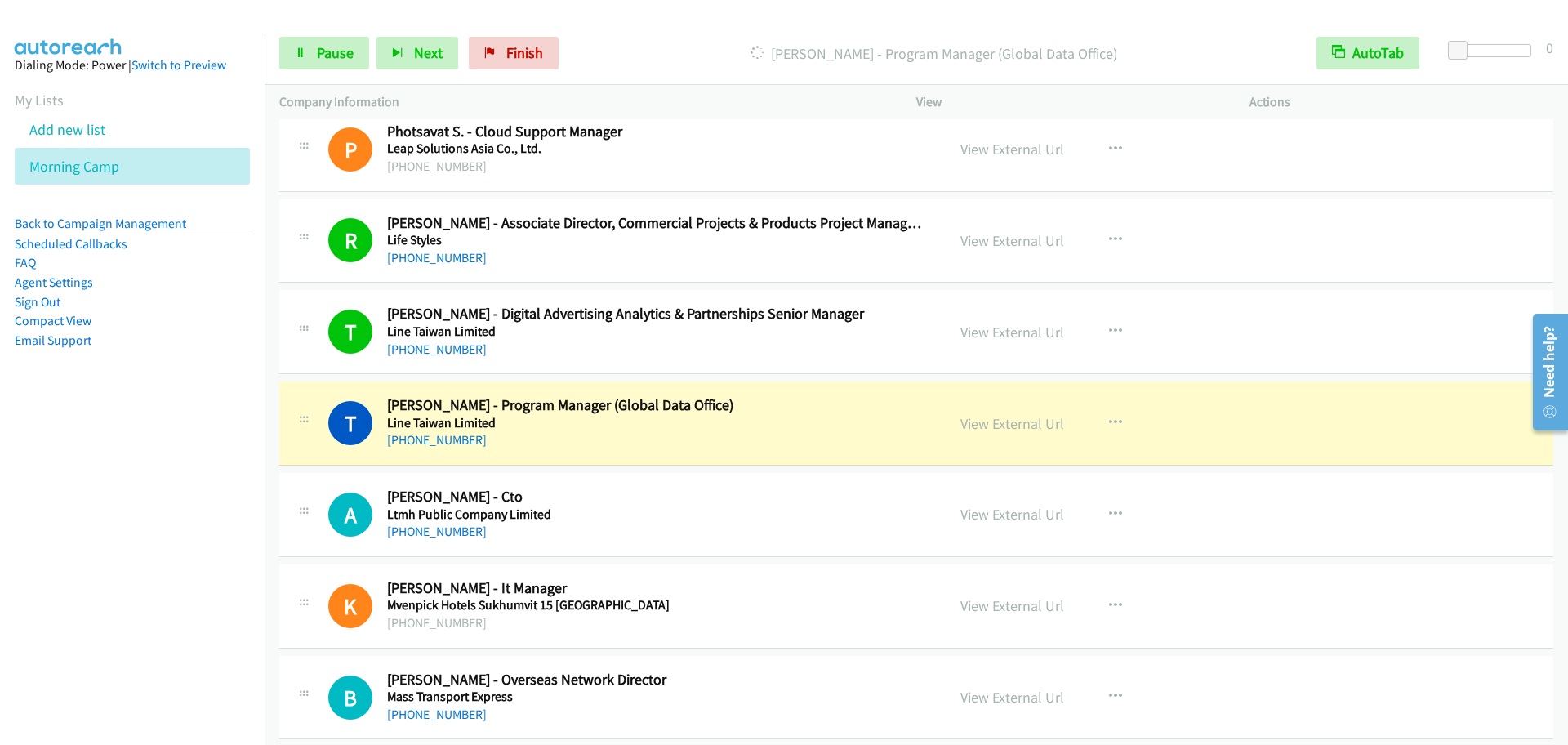
scroll to position [4937, 0]
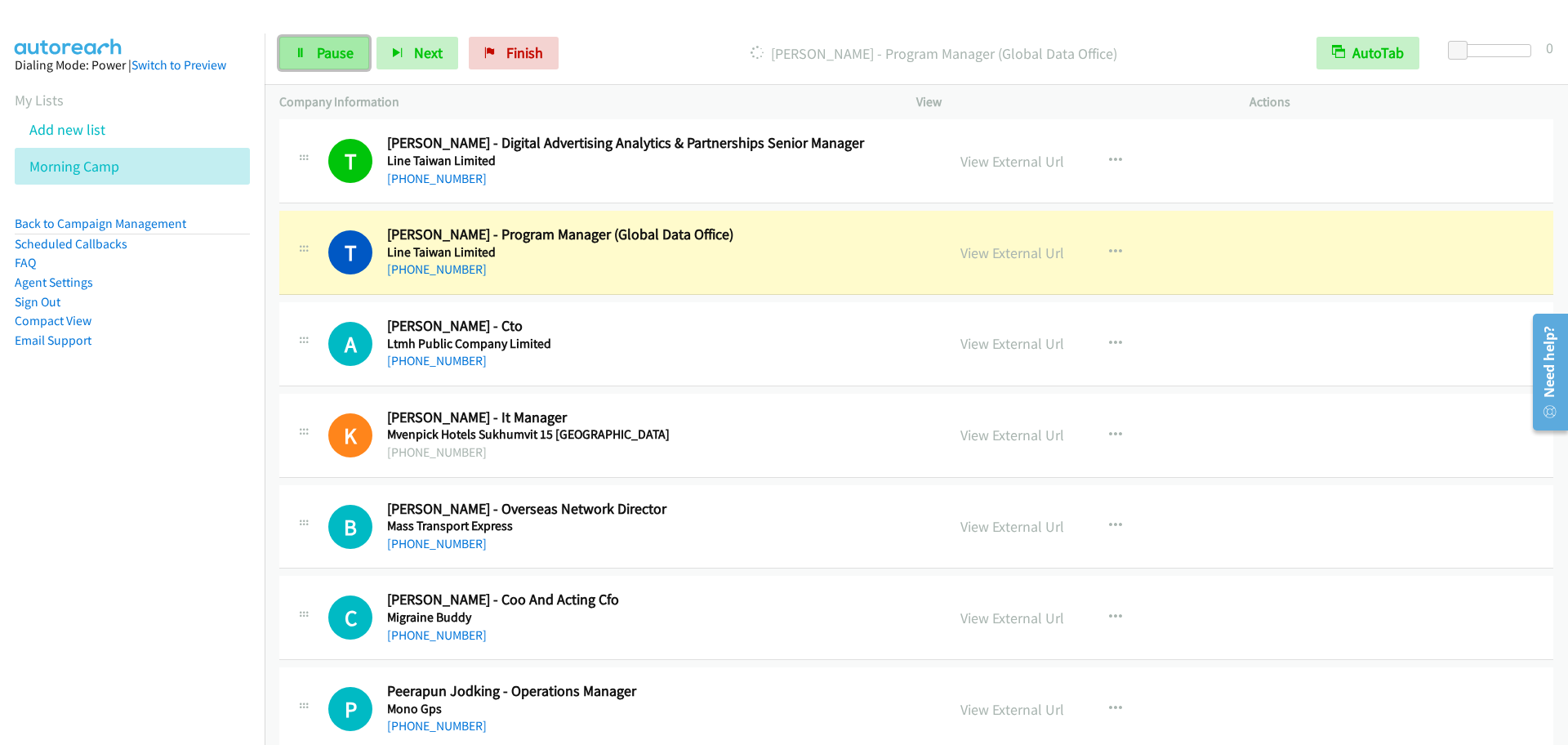
click at [324, 43] on span "Pause" at bounding box center [335, 53] width 37 height 19
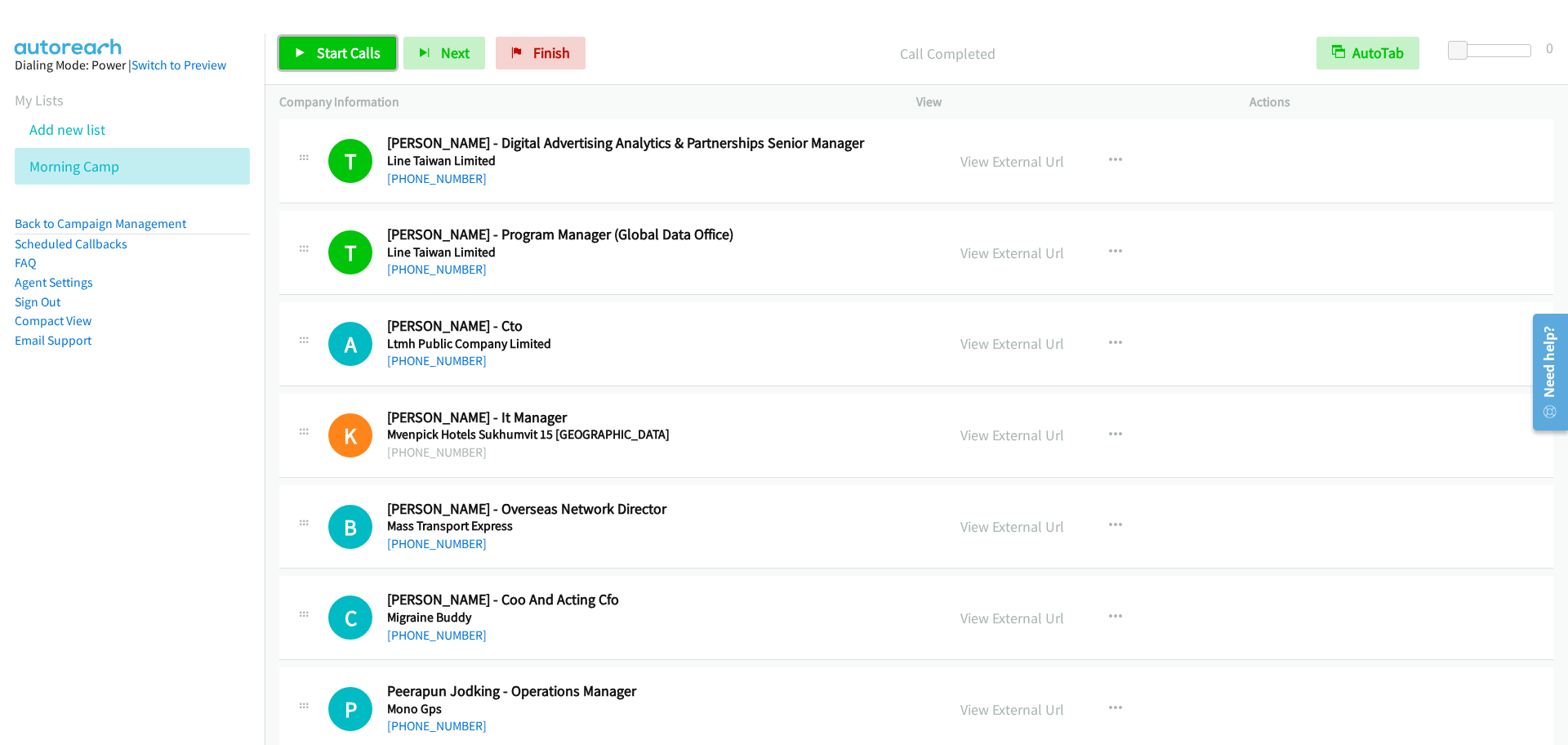
click at [367, 49] on span "Start Calls" at bounding box center [349, 53] width 63 height 19
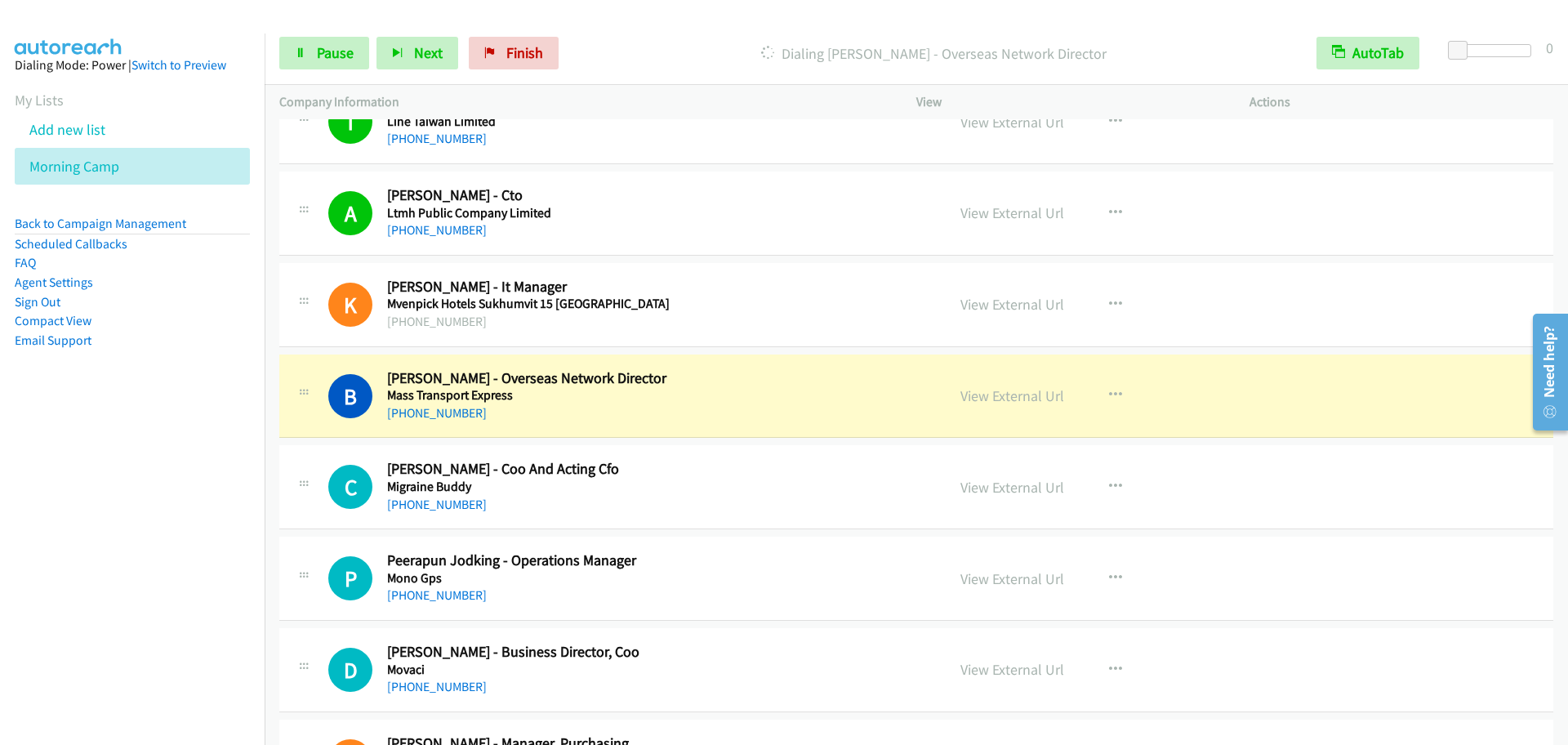
scroll to position [5107, 0]
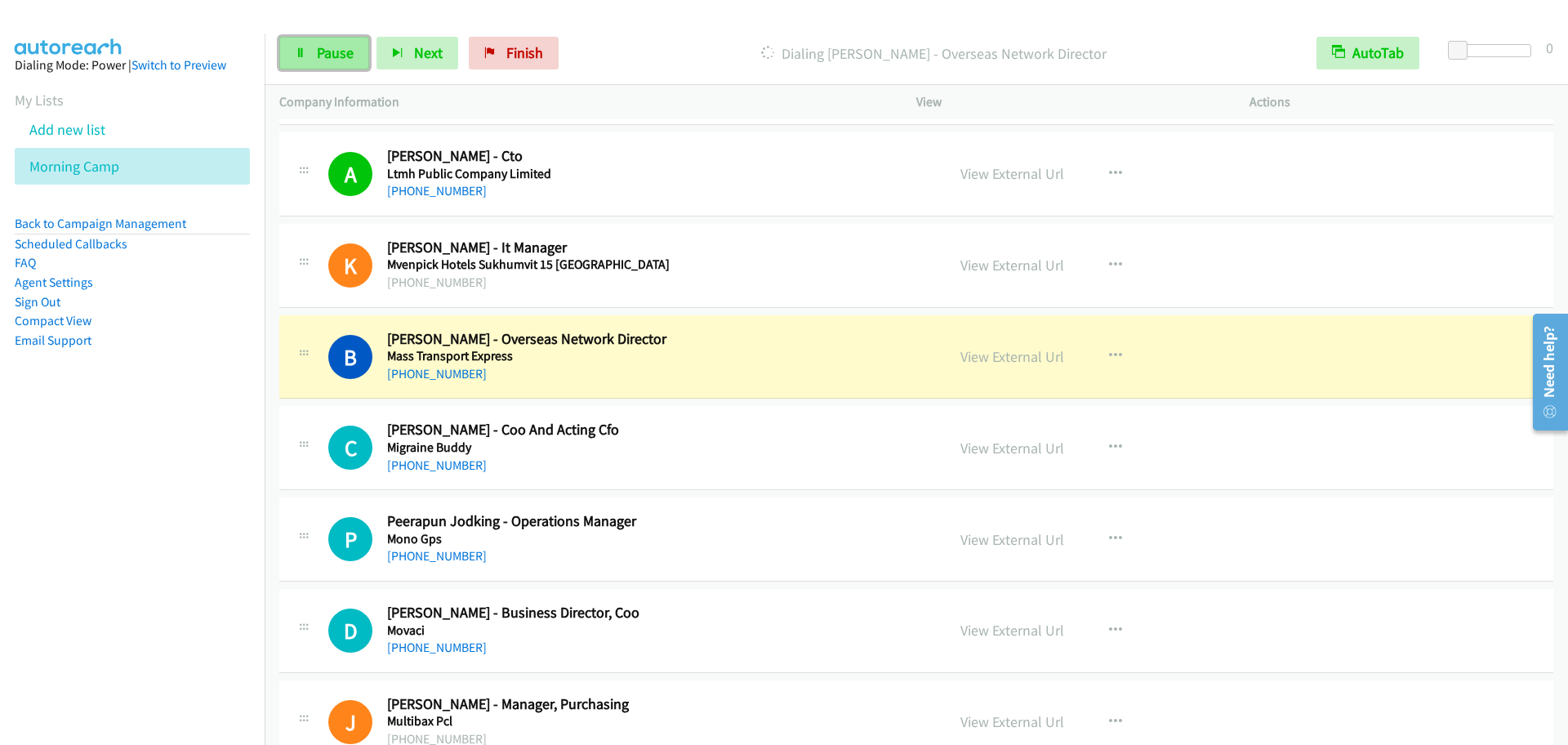
click at [306, 52] on link "Pause" at bounding box center [325, 53] width 90 height 33
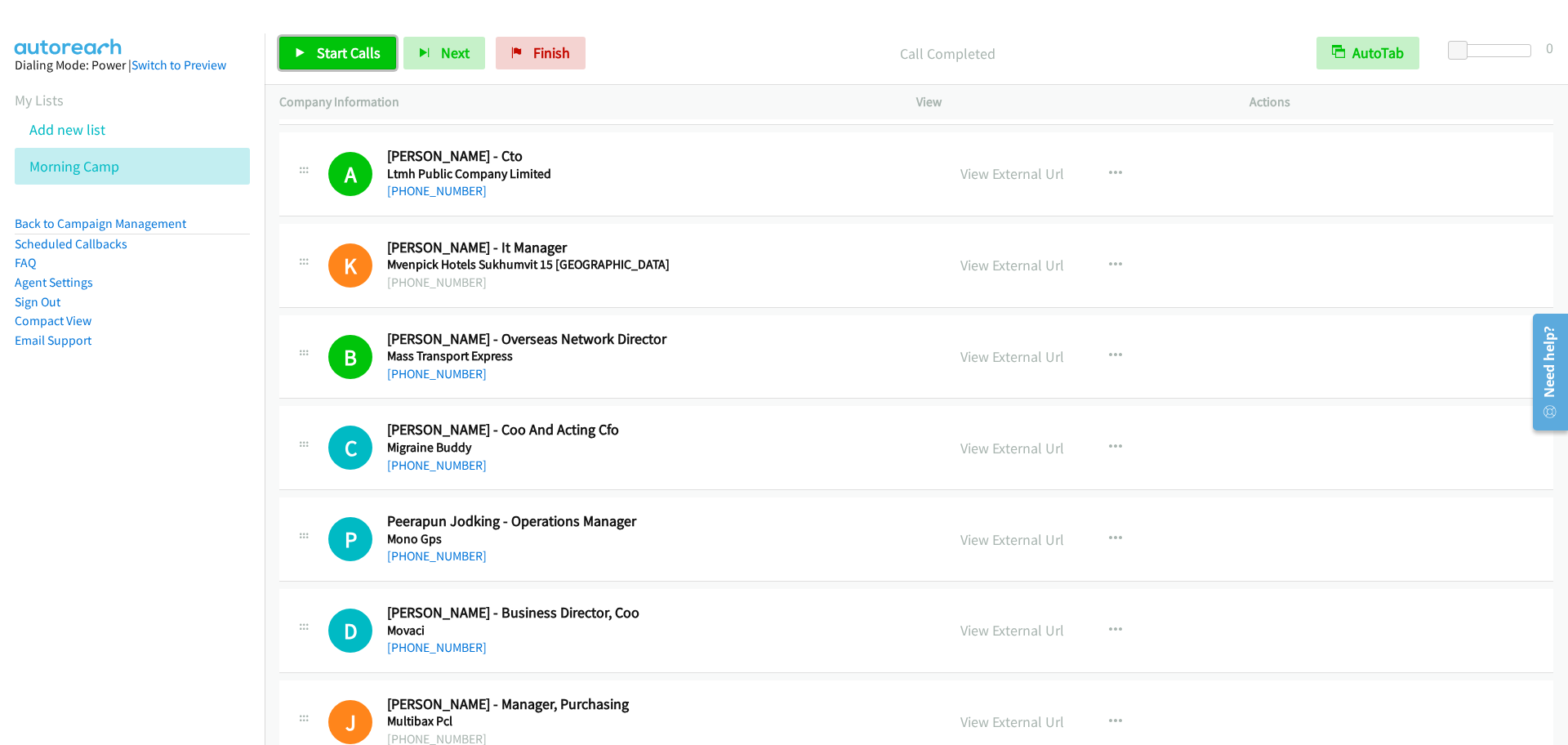
drag, startPoint x: 321, startPoint y: 46, endPoint x: 330, endPoint y: 46, distance: 9.0
click at [324, 45] on span "Start Calls" at bounding box center [349, 53] width 63 height 19
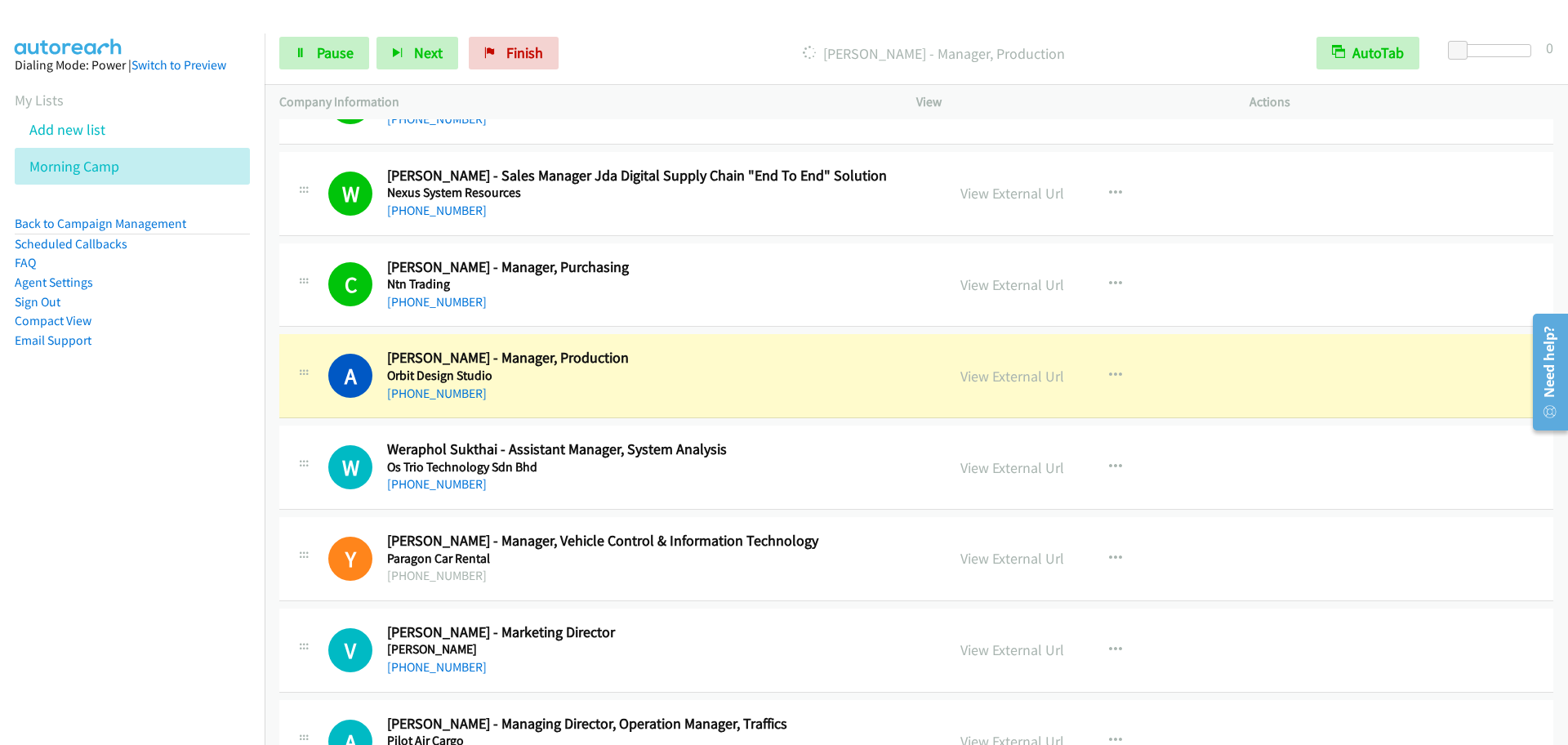
scroll to position [6299, 0]
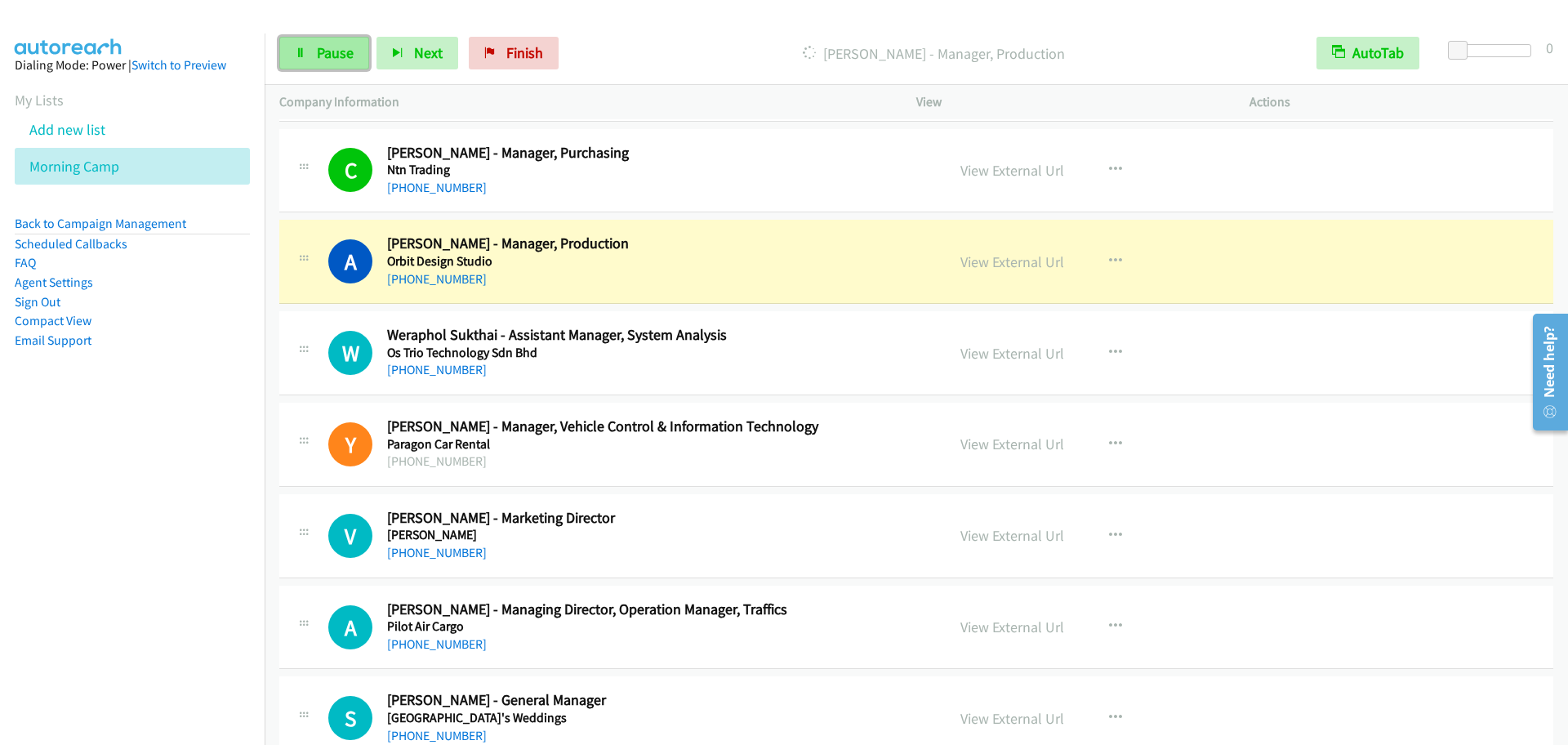
click at [323, 52] on span "Pause" at bounding box center [335, 53] width 37 height 19
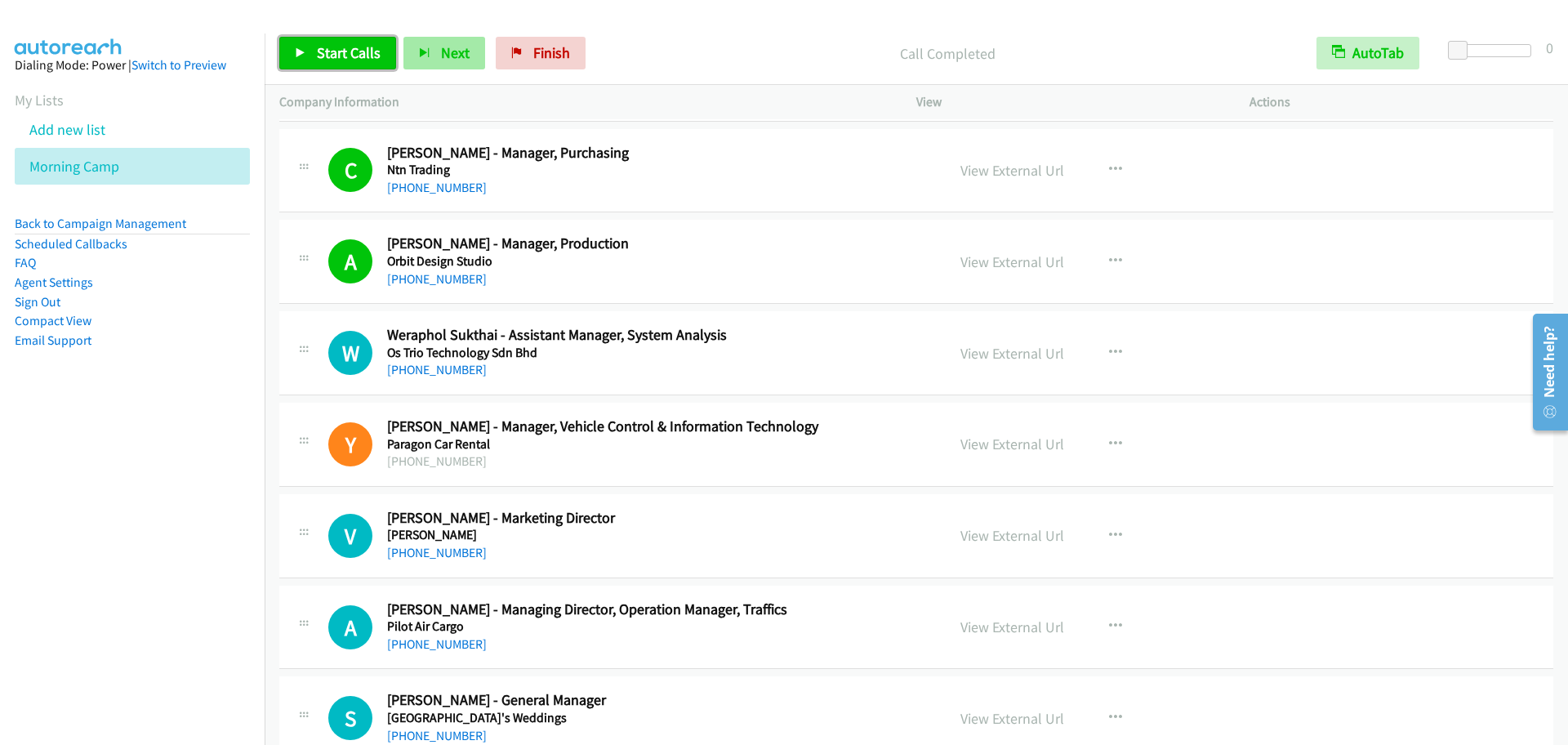
drag, startPoint x: 309, startPoint y: 40, endPoint x: 444, endPoint y: 42, distance: 135.0
click at [309, 40] on link "Start Calls" at bounding box center [338, 53] width 117 height 33
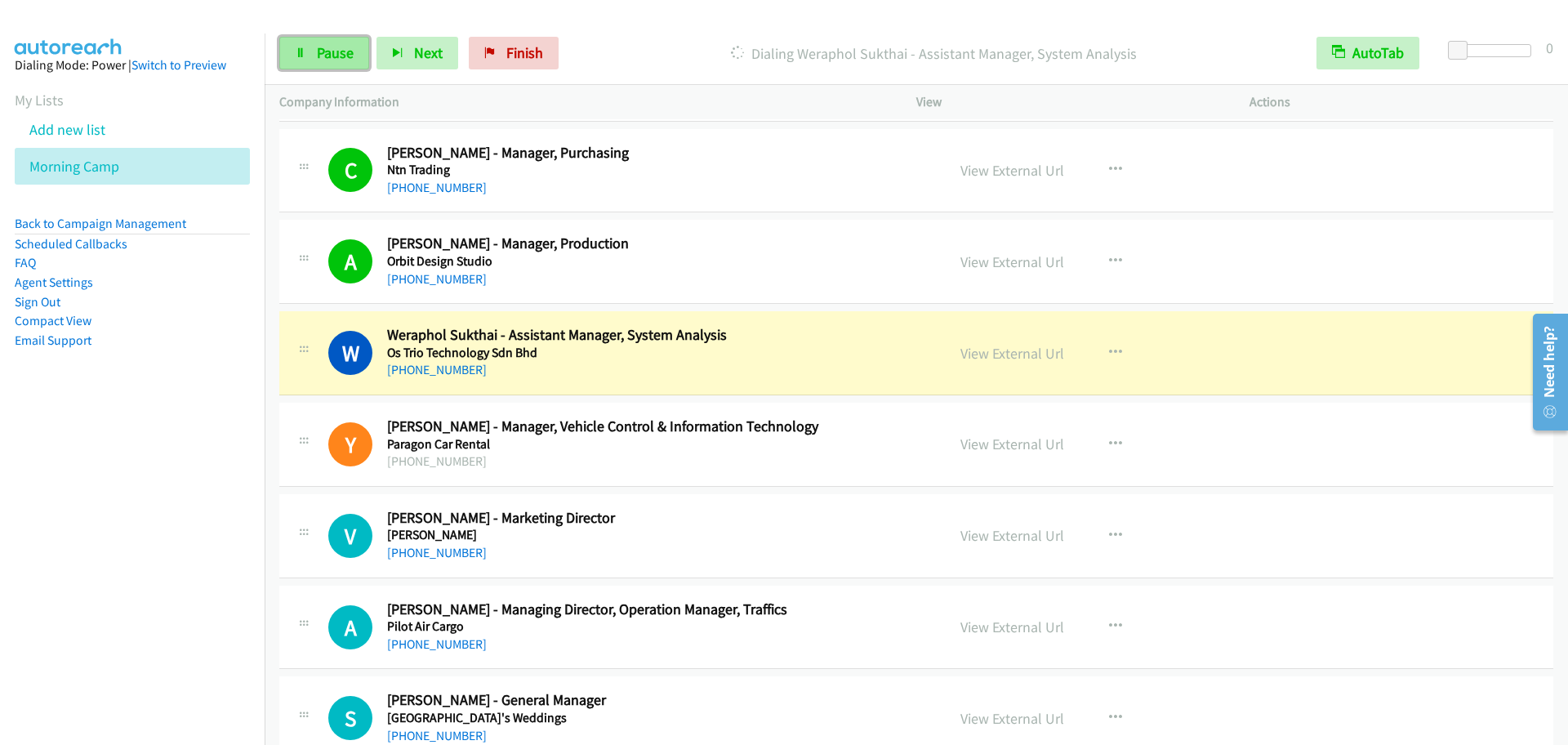
click at [346, 54] on span "Pause" at bounding box center [335, 53] width 37 height 19
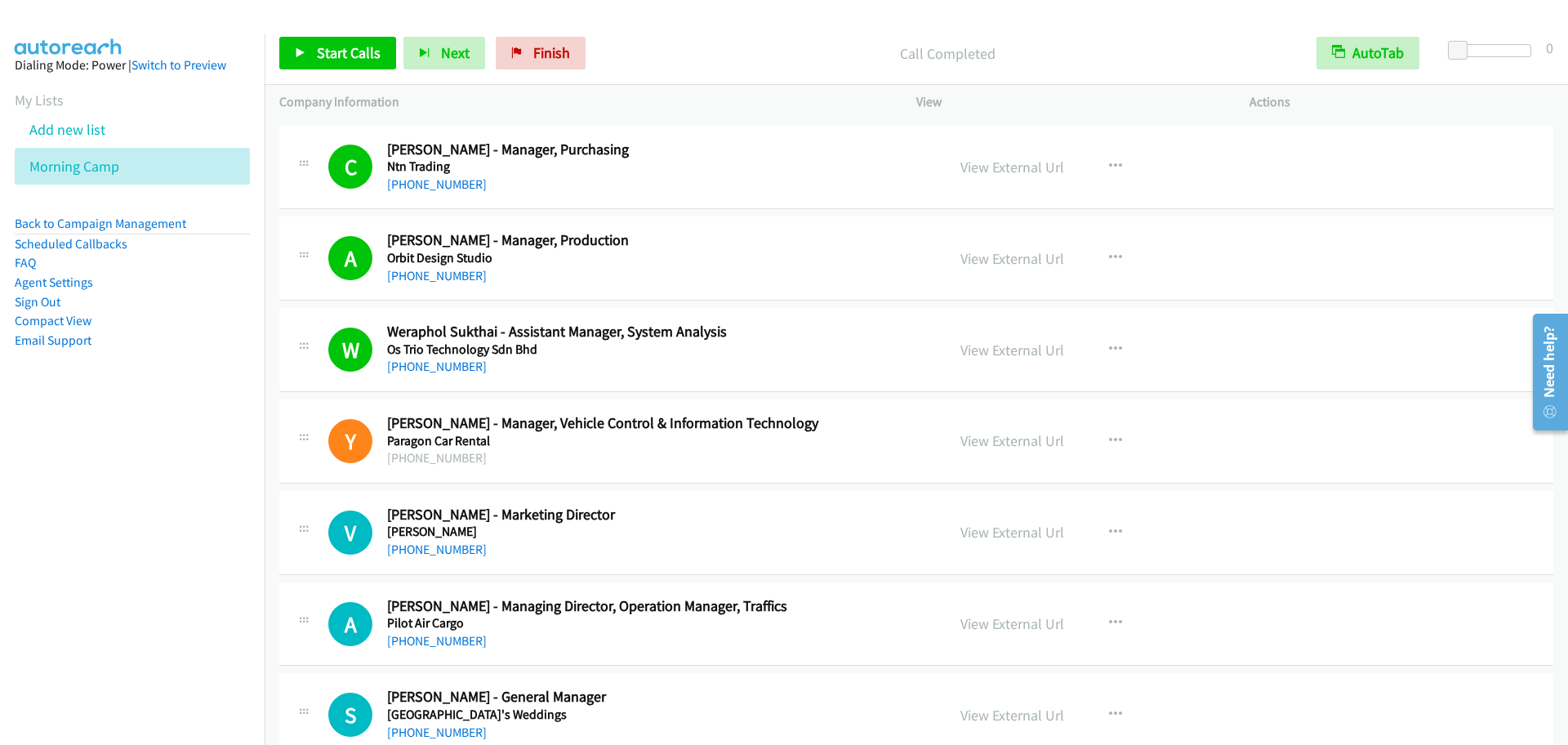
scroll to position [6469, 0]
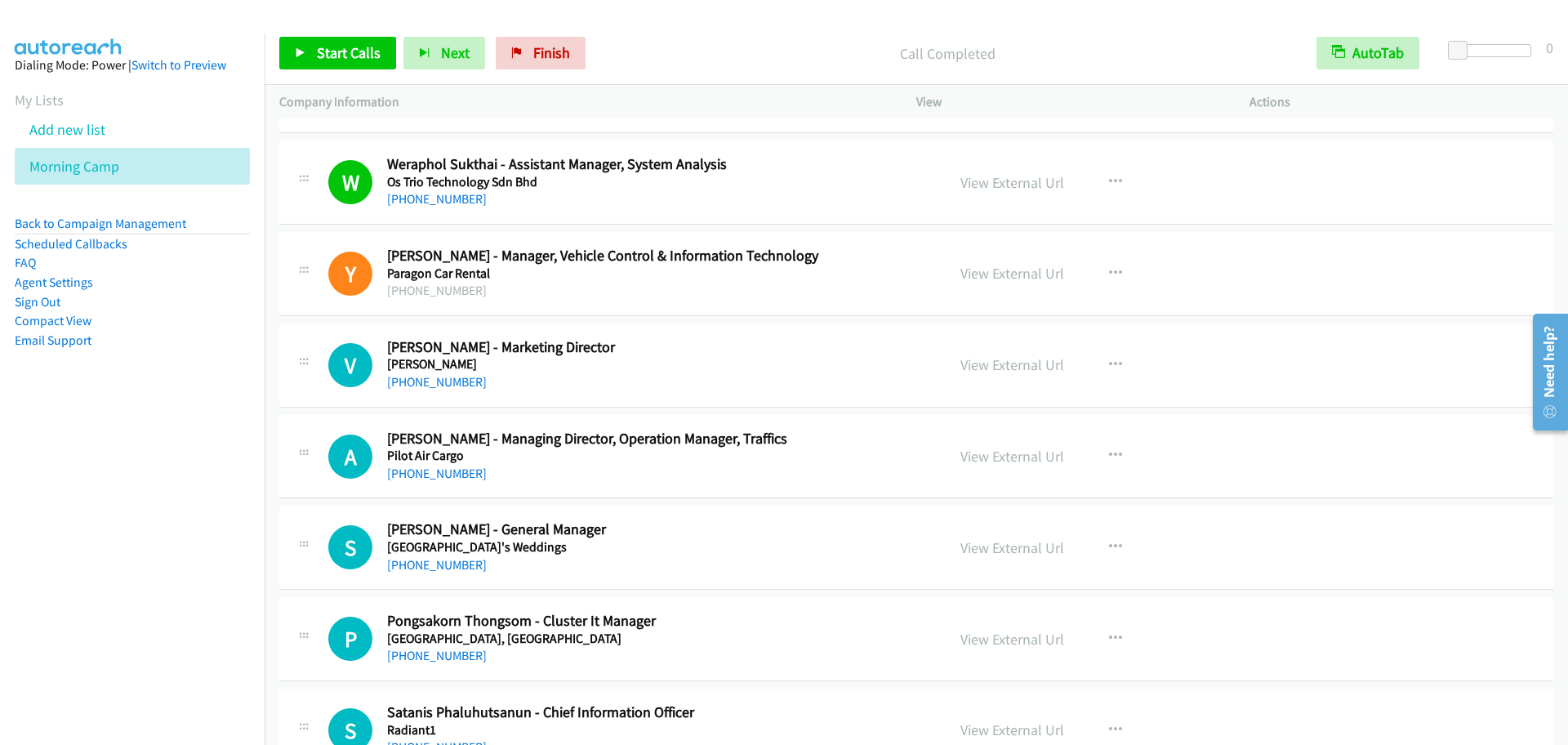
click at [330, 70] on div "Start Calls Pause Next Finish Call Completed AutoTab AutoTab 0" at bounding box center [916, 53] width 1304 height 62
click at [364, 62] on span "Start Calls" at bounding box center [349, 53] width 63 height 19
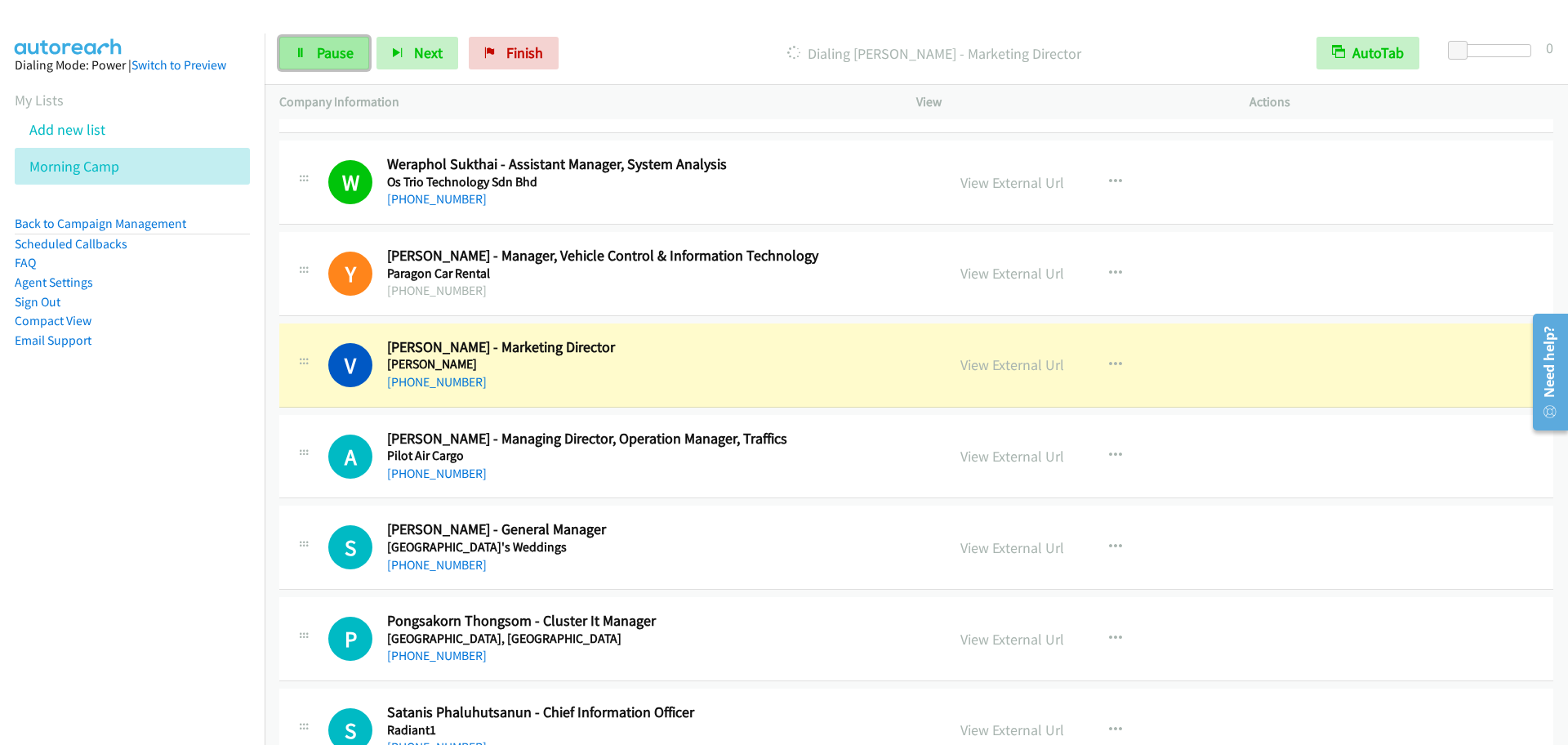
click at [314, 52] on link "Pause" at bounding box center [325, 53] width 90 height 33
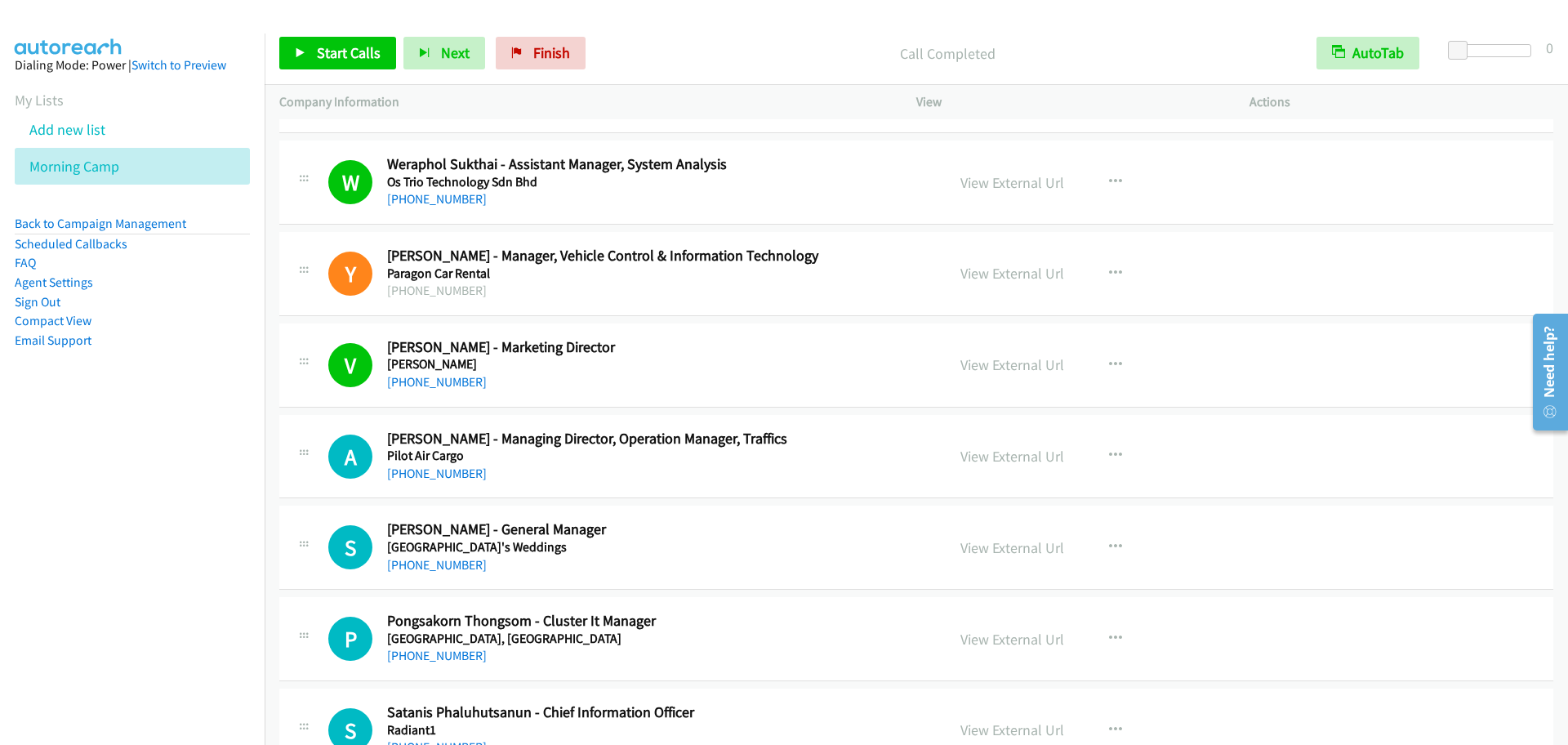
click at [299, 33] on div "Start Calls Pause Next Finish Call Completed AutoTab AutoTab 0" at bounding box center [916, 53] width 1304 height 62
click at [308, 59] on link "Start Calls" at bounding box center [338, 53] width 117 height 33
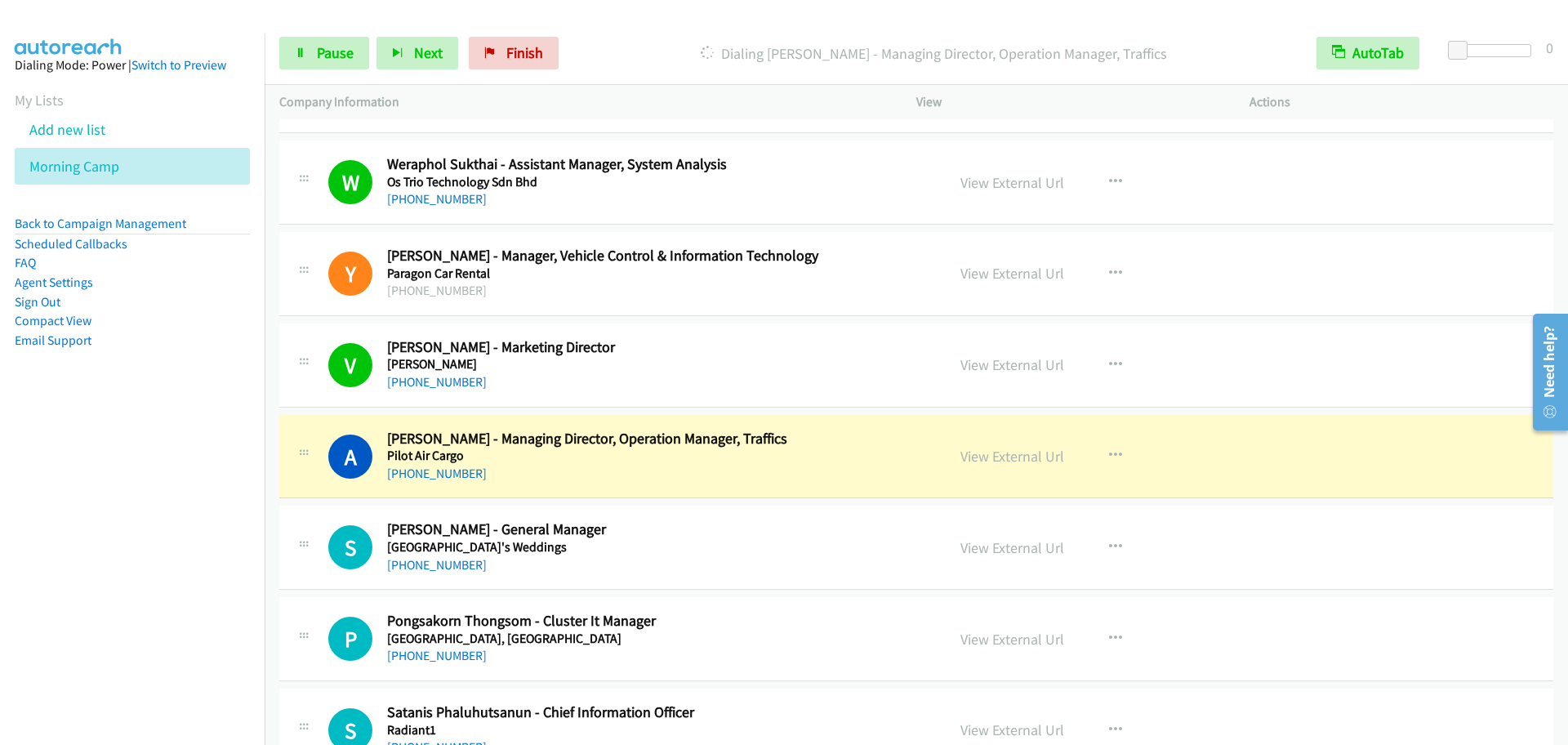
scroll to position [6640, 0]
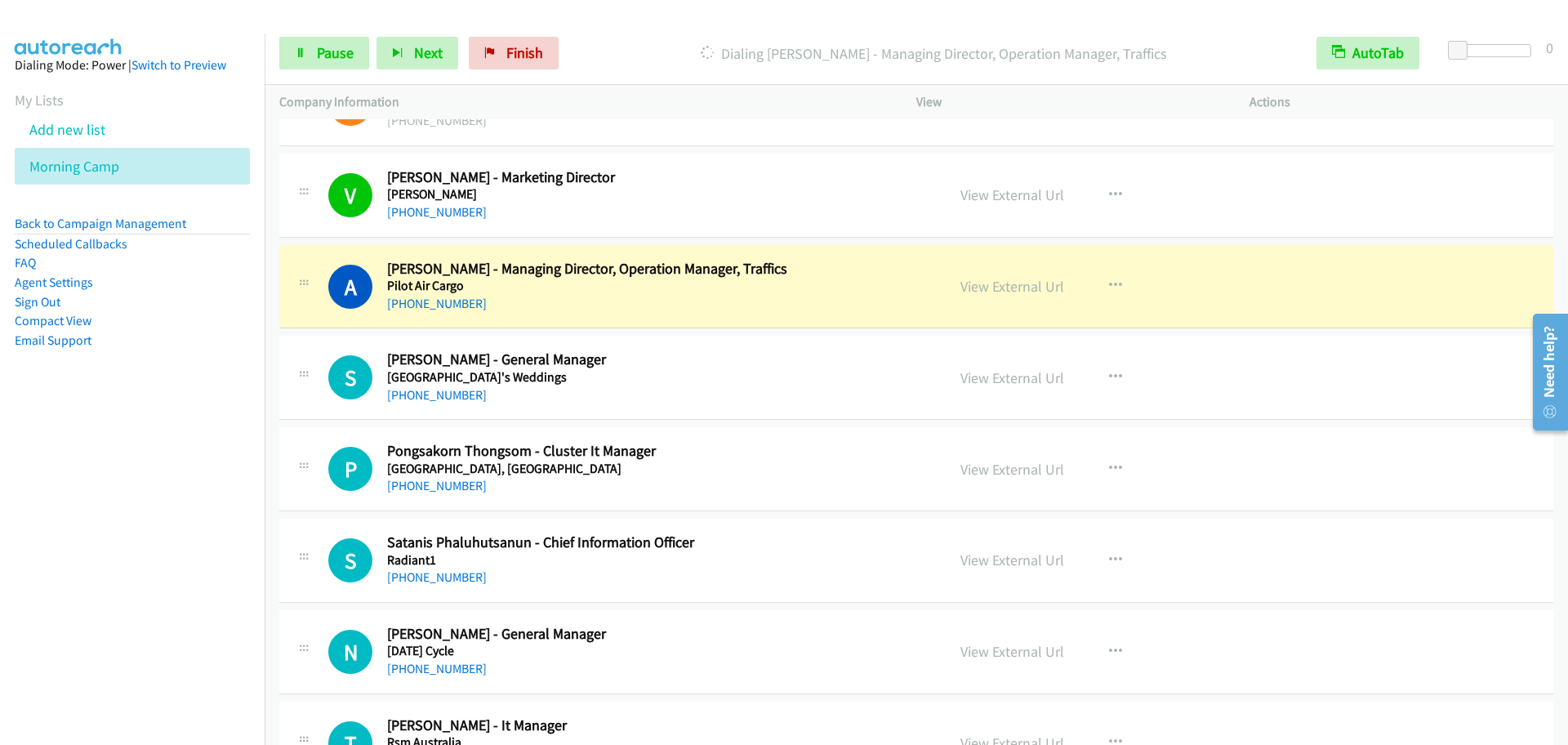
click at [376, 232] on div "V Callback Scheduled [PERSON_NAME] - Marketing Director [PERSON_NAME] [GEOGRAPH…" at bounding box center [917, 196] width 1274 height 85
click at [292, 51] on link "Pause" at bounding box center [325, 53] width 90 height 33
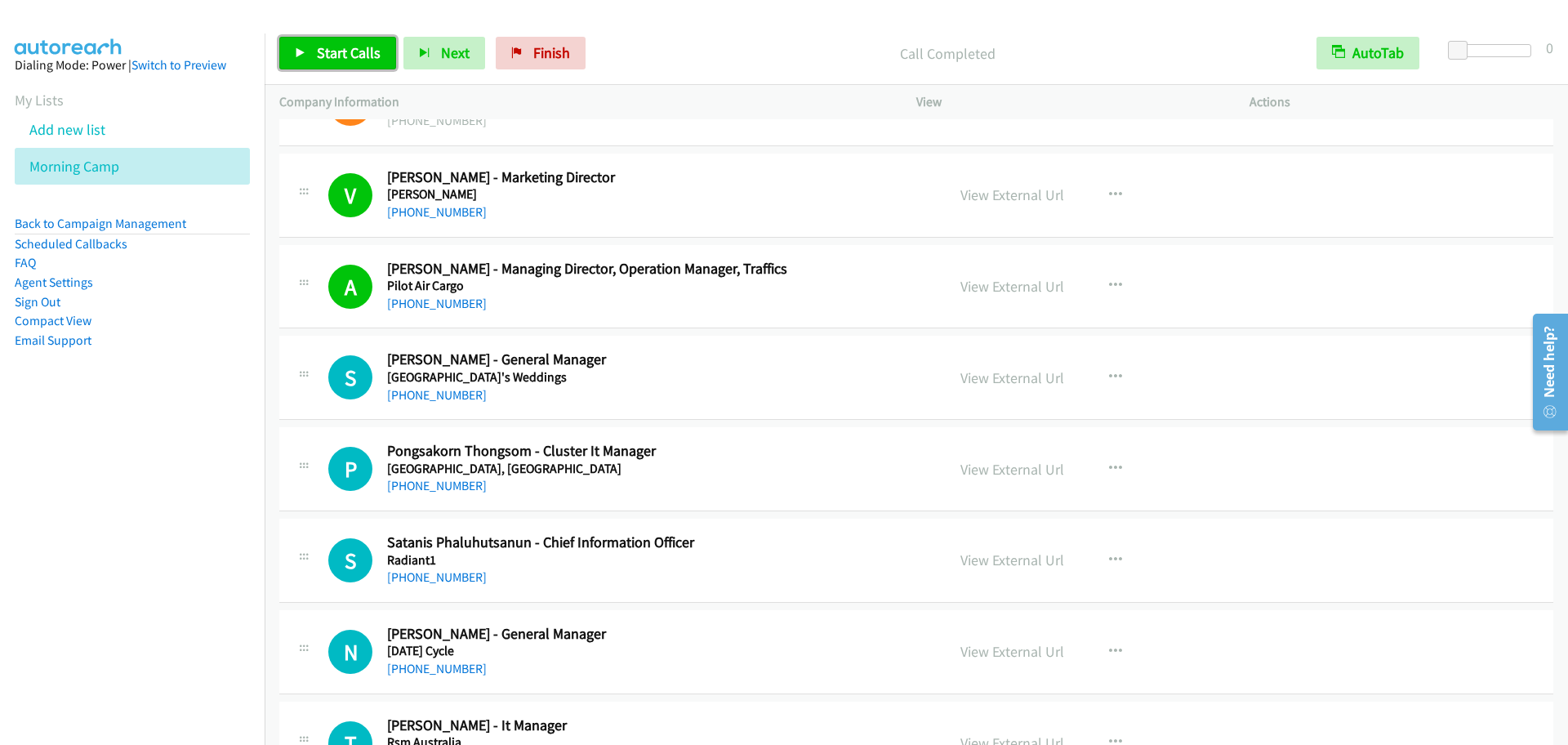
click at [317, 54] on span "Start Calls" at bounding box center [349, 53] width 63 height 19
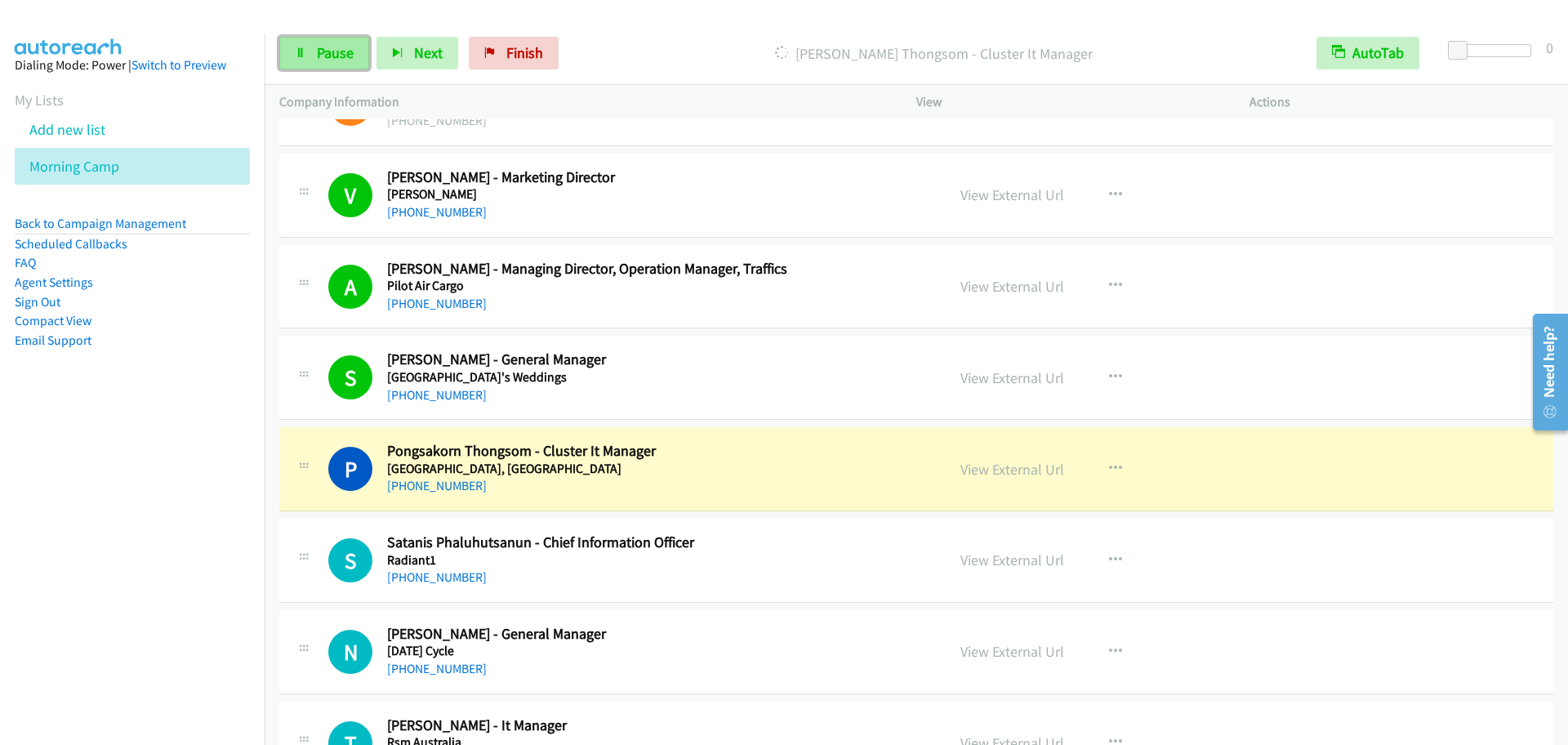
click at [330, 53] on span "Pause" at bounding box center [335, 53] width 37 height 19
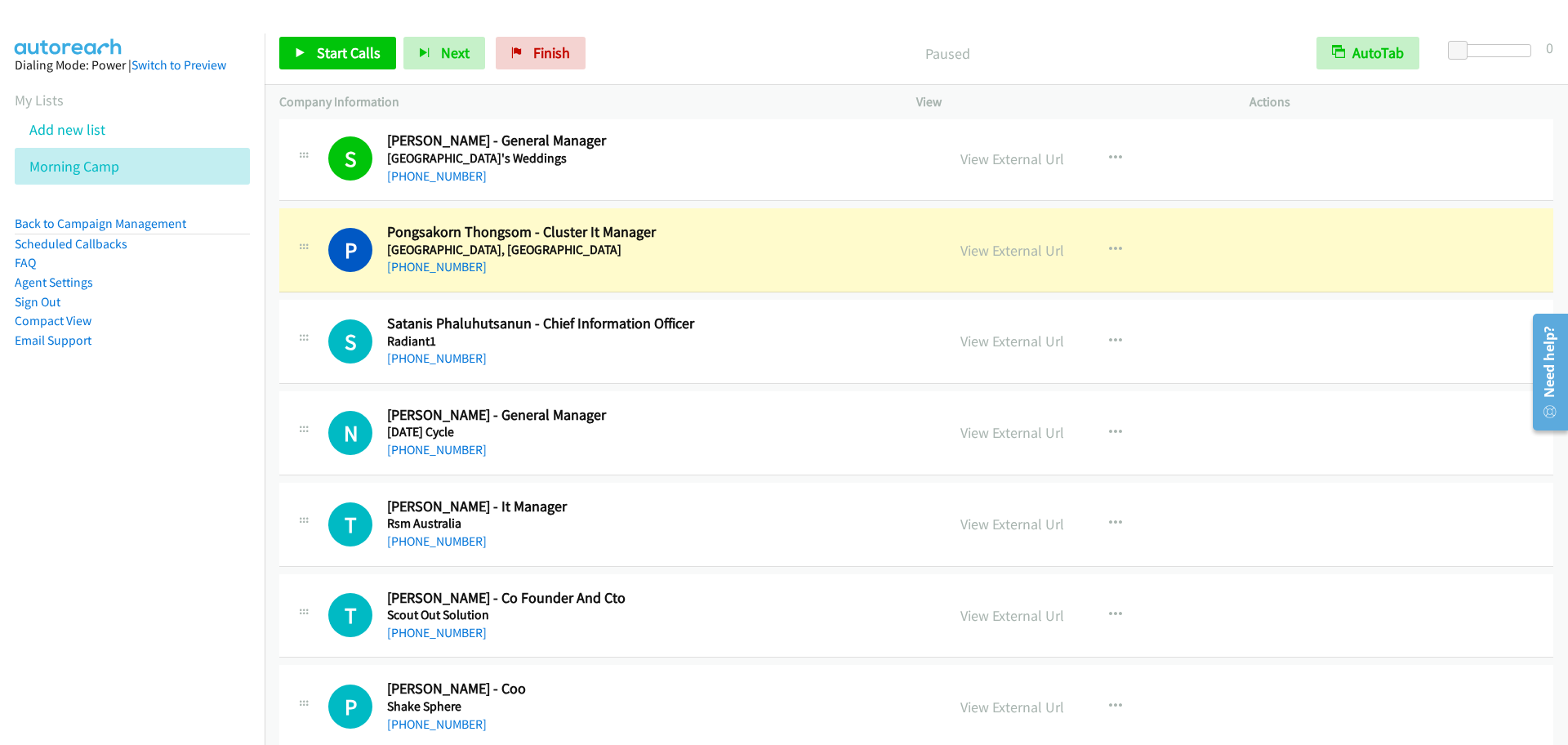
scroll to position [6810, 0]
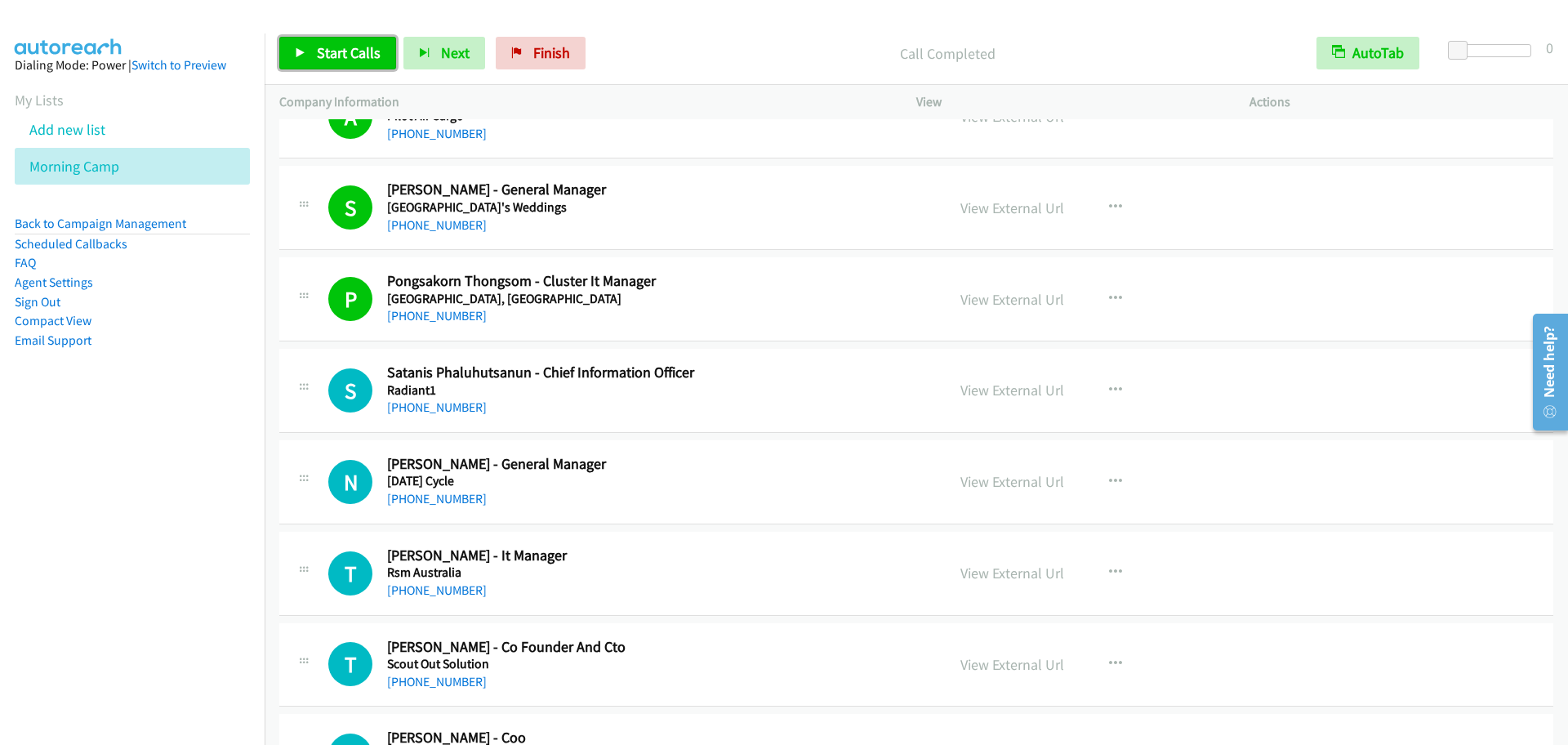
click at [323, 62] on link "Start Calls" at bounding box center [338, 53] width 117 height 33
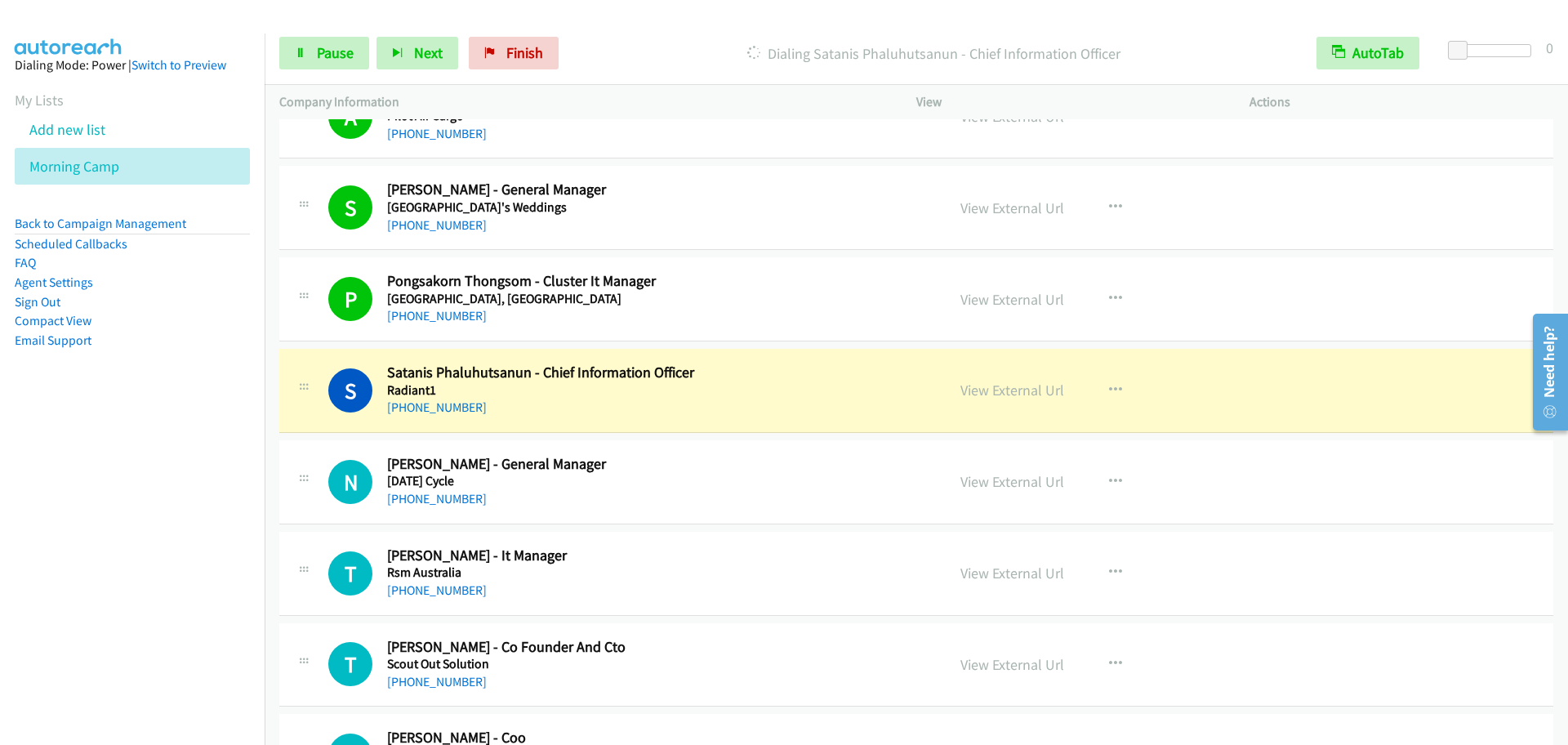
scroll to position [6981, 0]
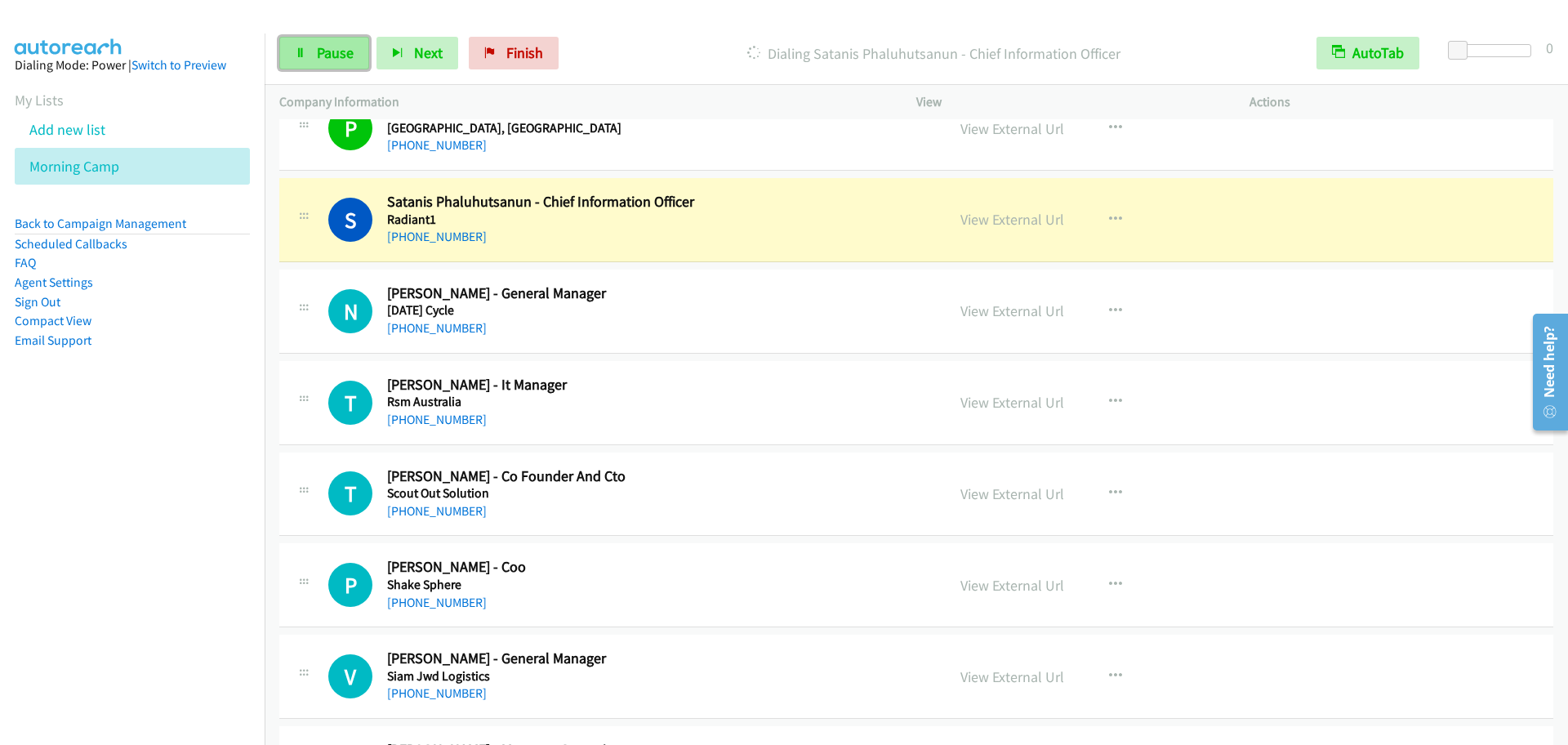
click at [332, 55] on span "Pause" at bounding box center [335, 53] width 37 height 19
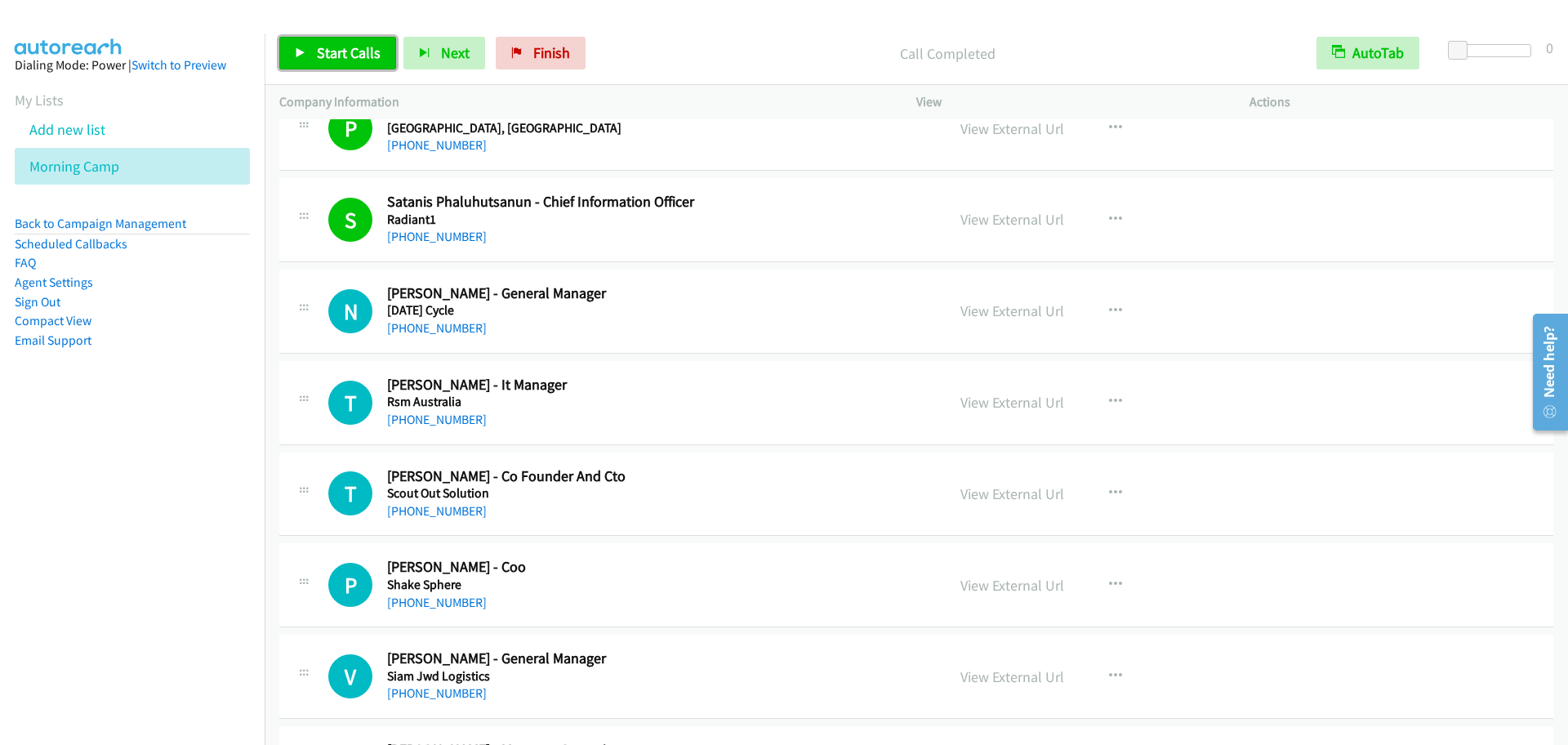
click at [357, 53] on span "Start Calls" at bounding box center [349, 53] width 63 height 19
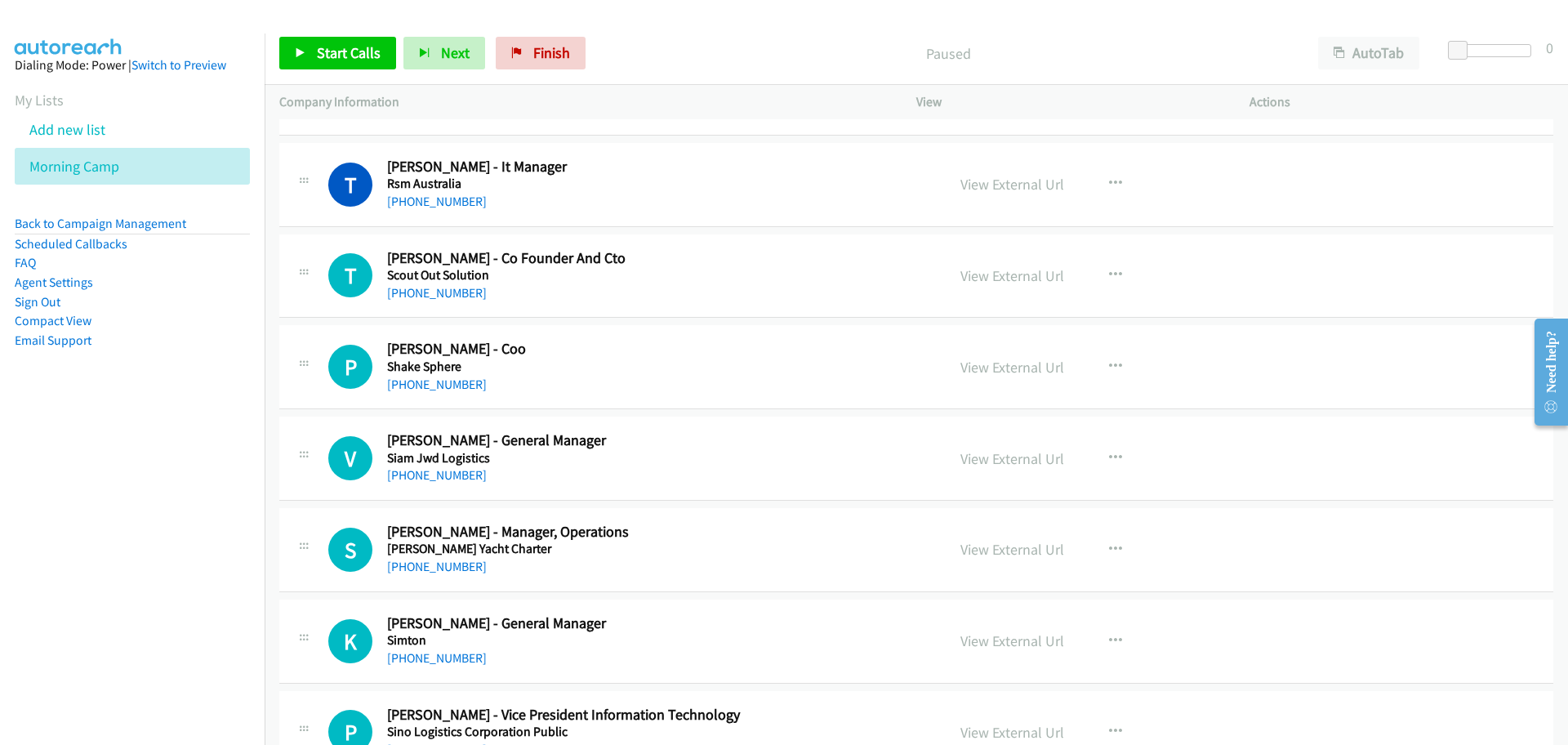
scroll to position [7151, 0]
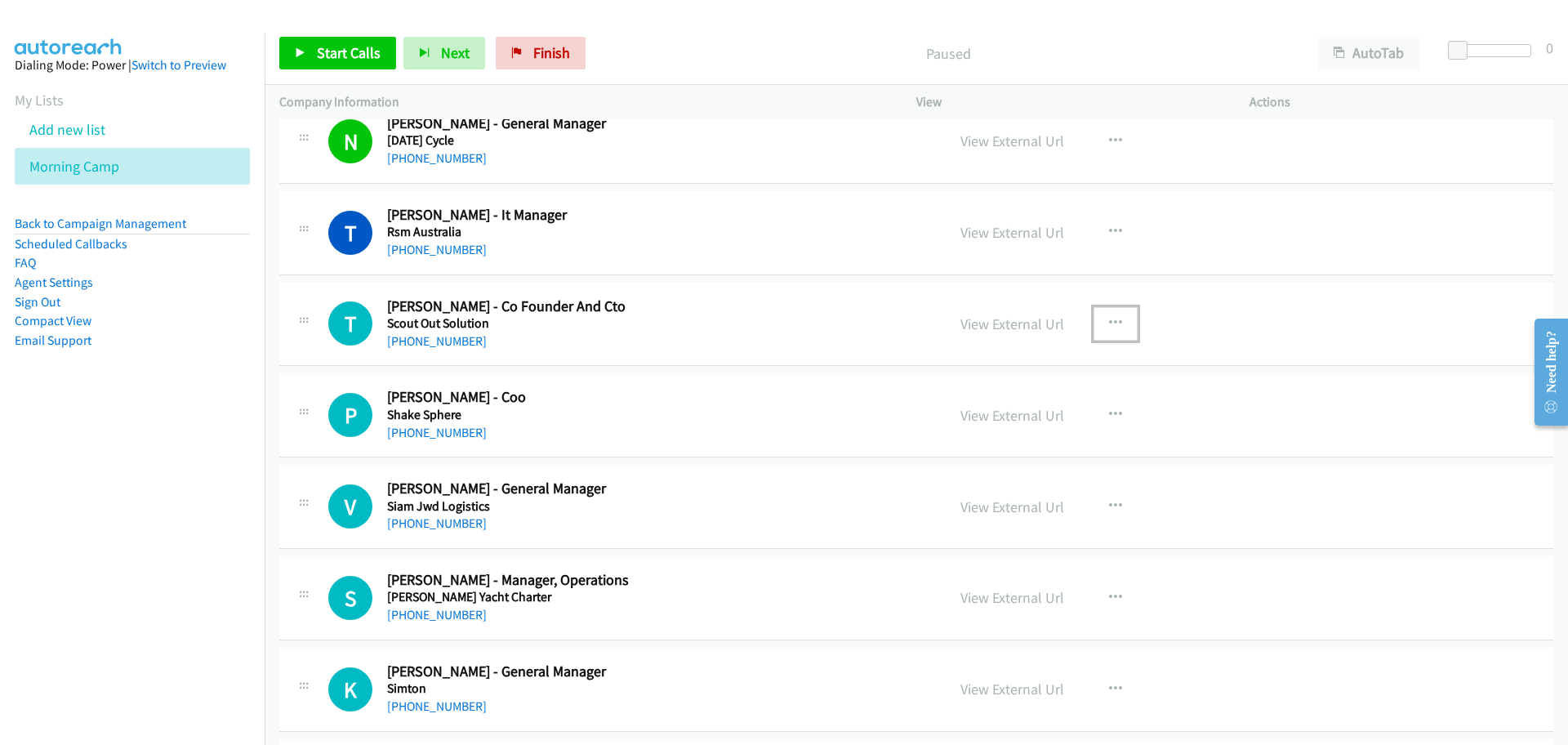
click at [1109, 318] on icon "button" at bounding box center [1115, 324] width 13 height 13
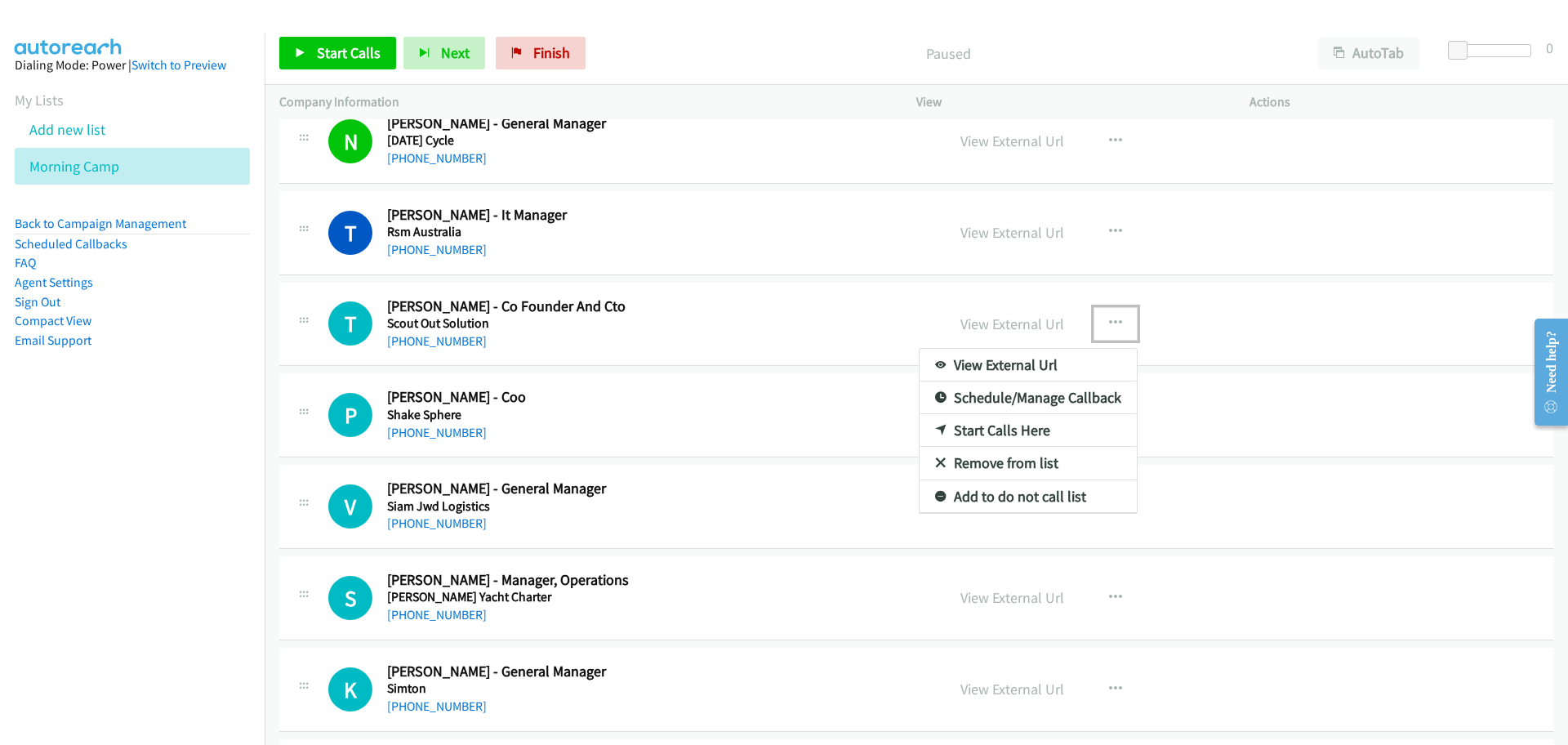
click at [1032, 425] on link "Start Calls Here" at bounding box center [1028, 431] width 217 height 33
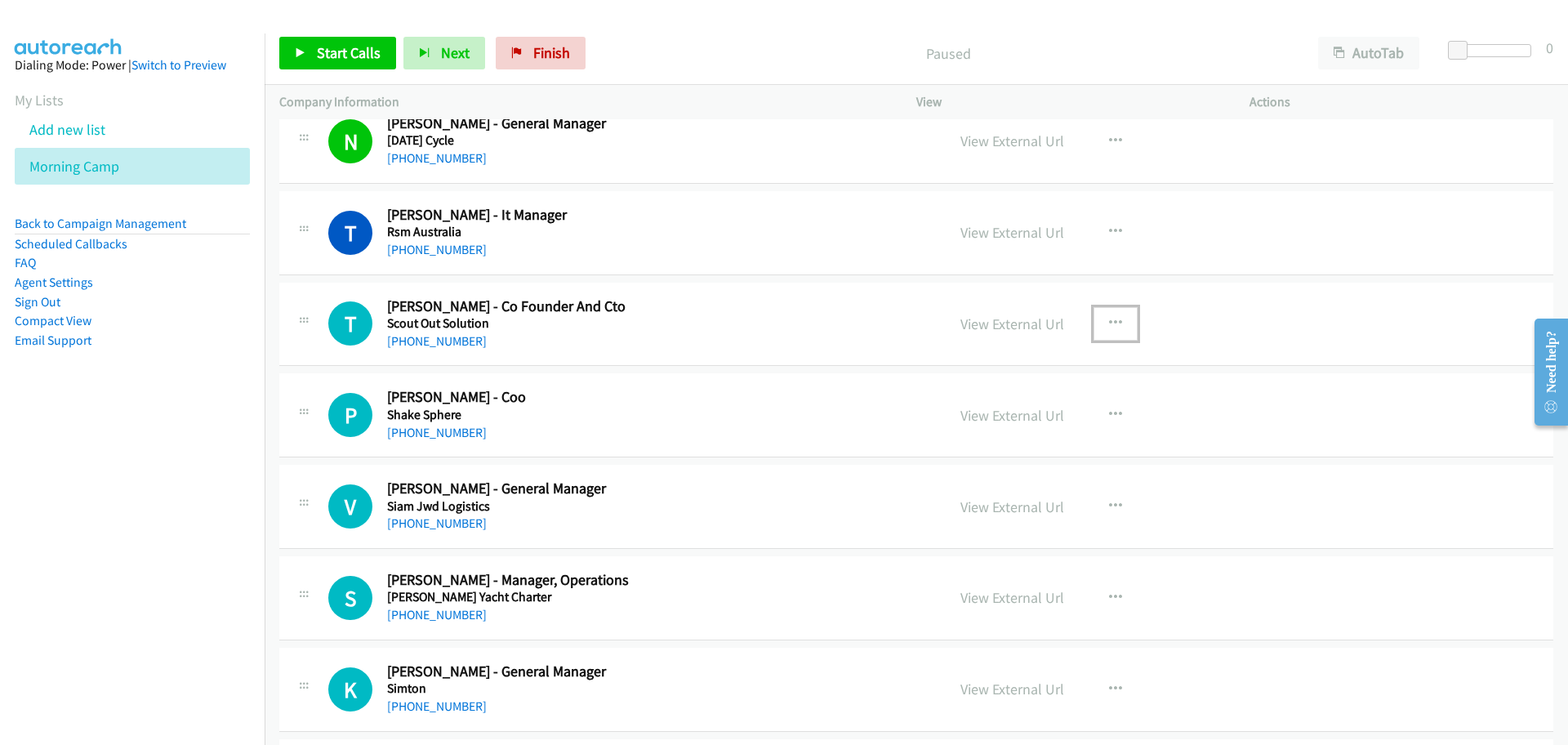
click at [1100, 332] on button "button" at bounding box center [1115, 324] width 44 height 33
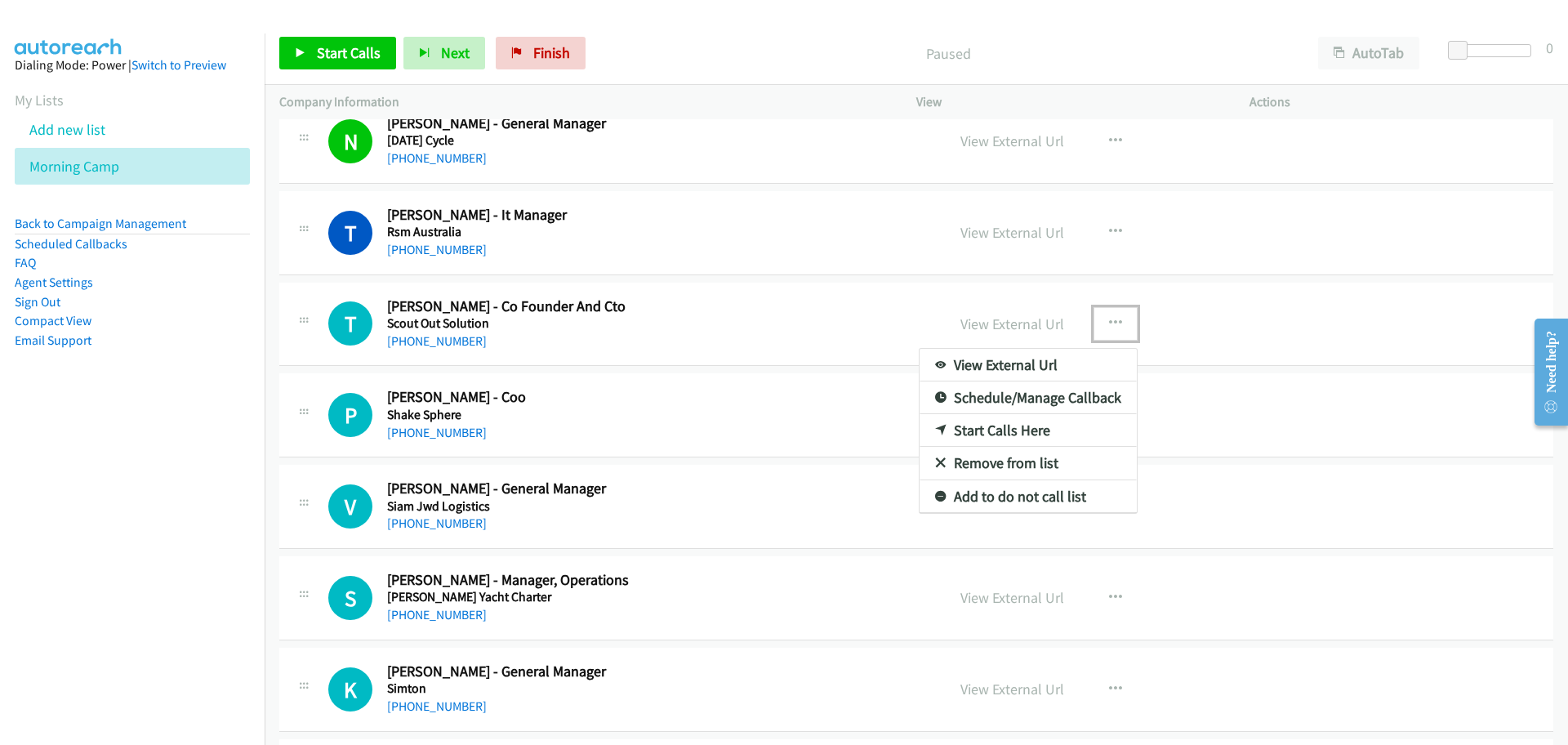
click at [981, 433] on link "Start Calls Here" at bounding box center [1028, 431] width 217 height 33
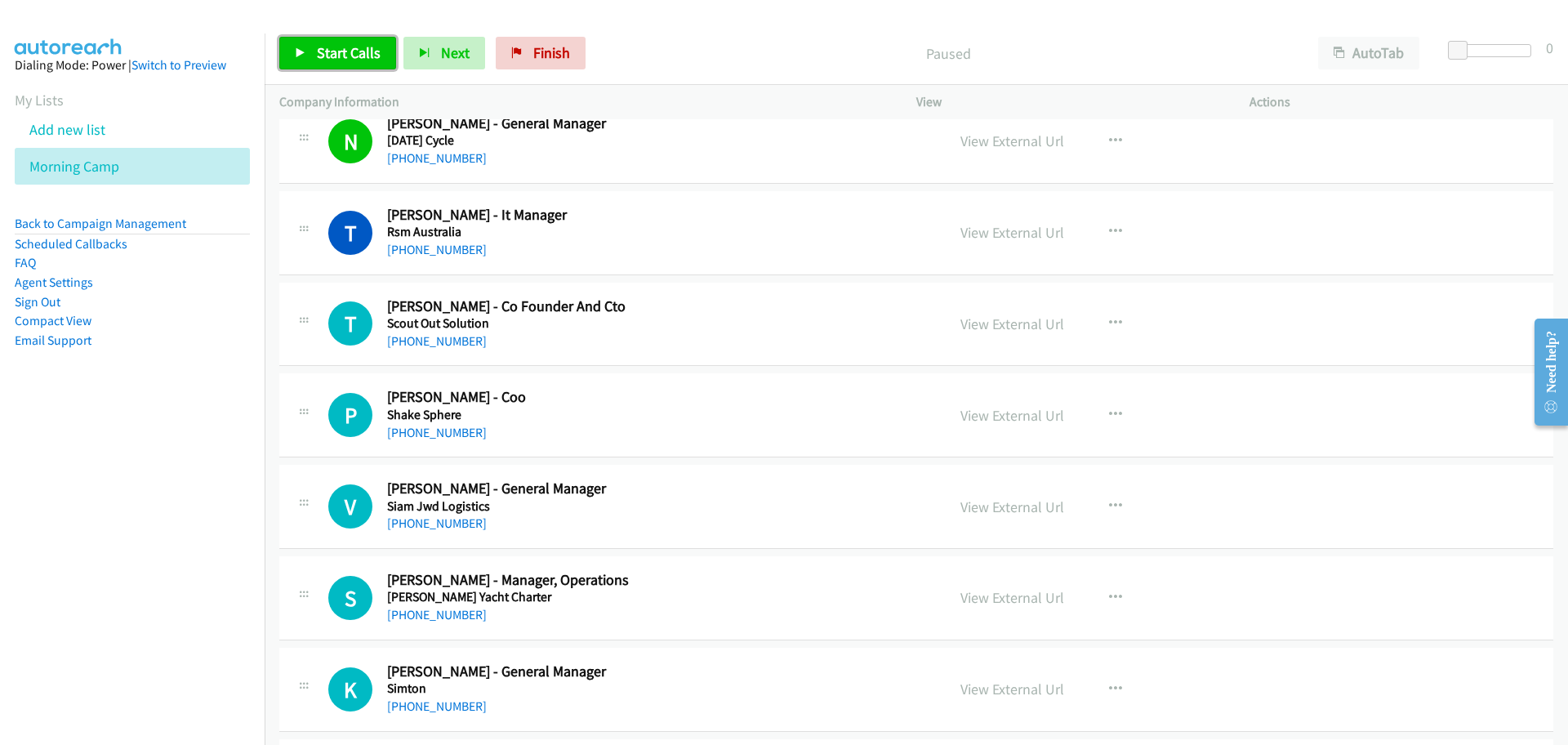
click at [329, 55] on span "Start Calls" at bounding box center [349, 53] width 63 height 19
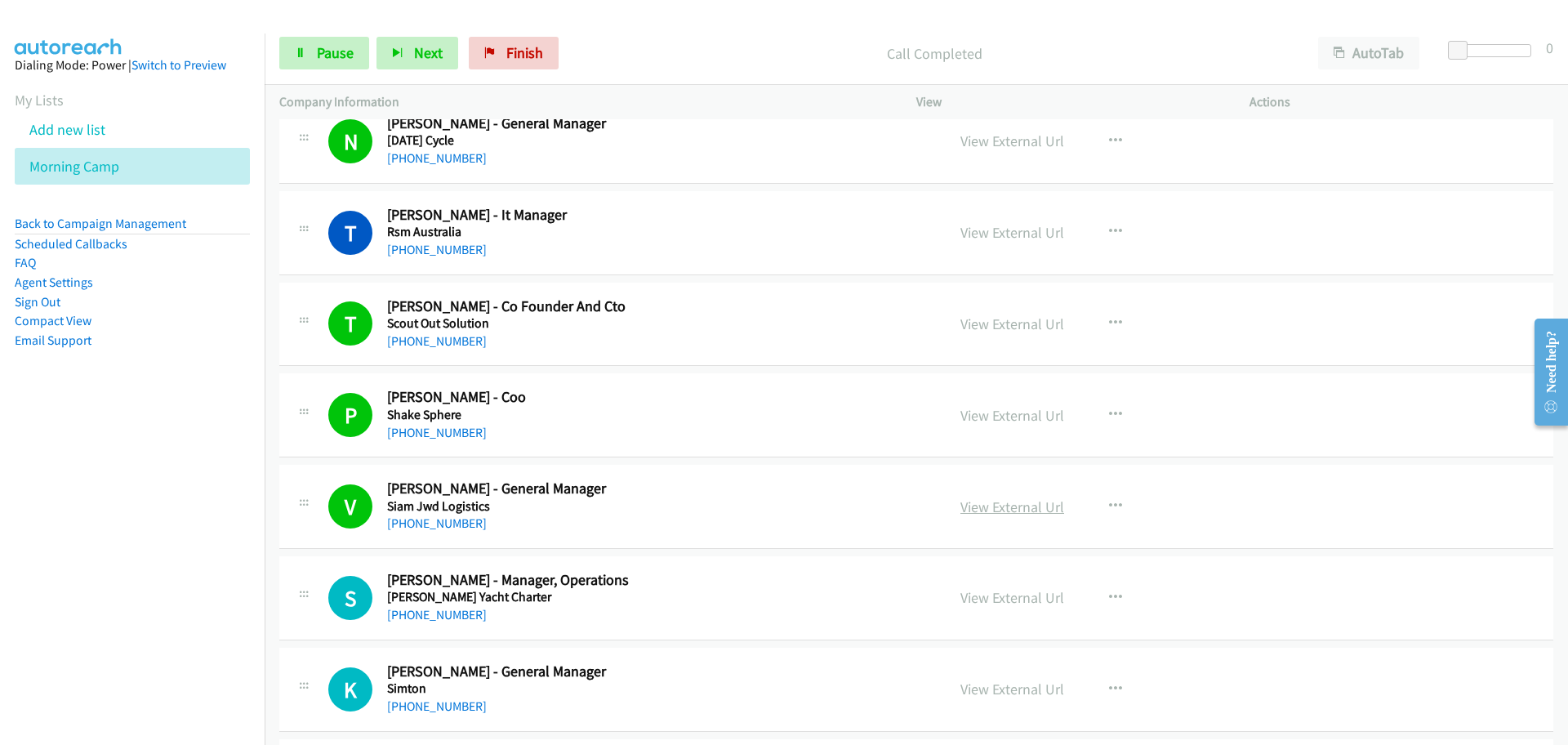
drag, startPoint x: 988, startPoint y: 499, endPoint x: 992, endPoint y: 510, distance: 11.7
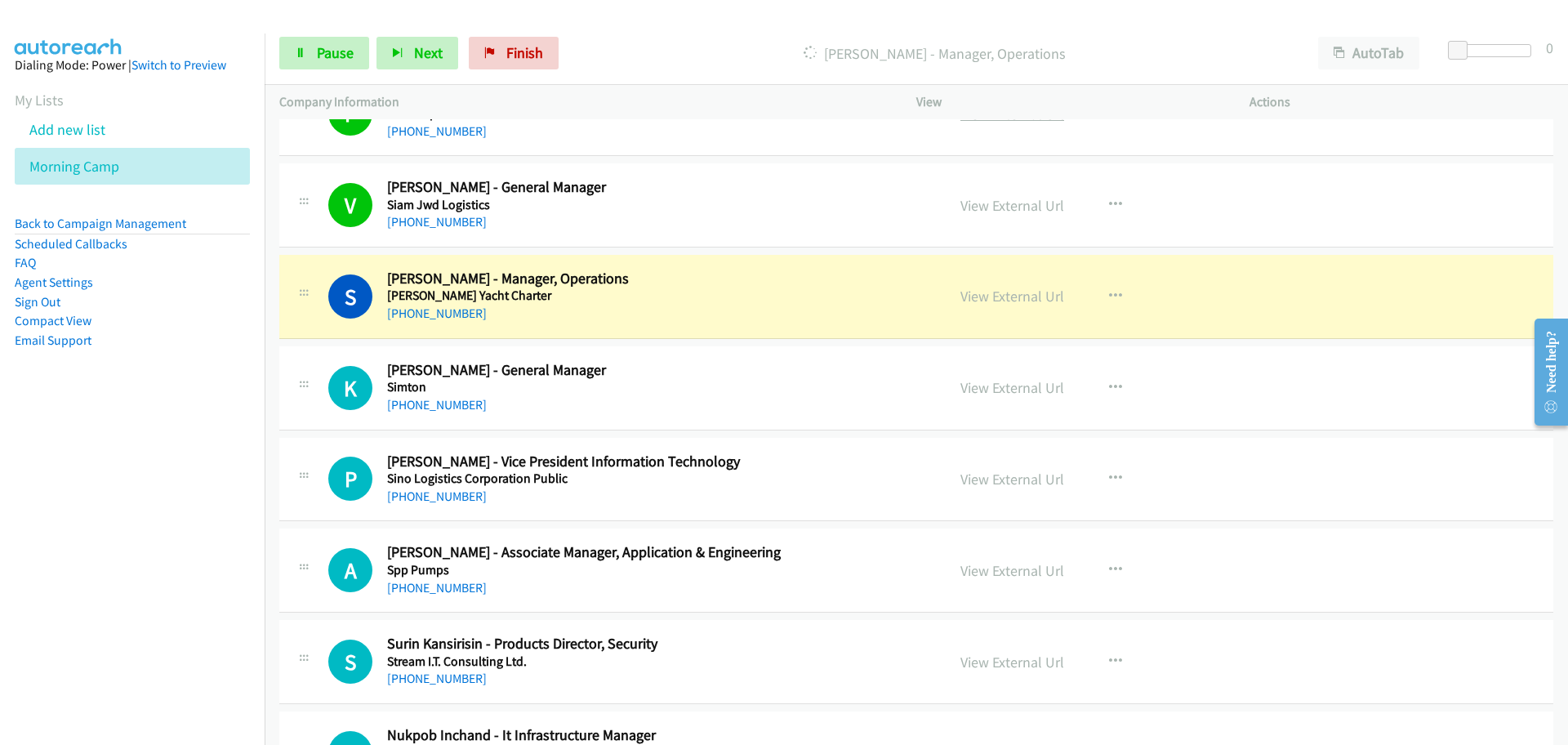
scroll to position [7491, 0]
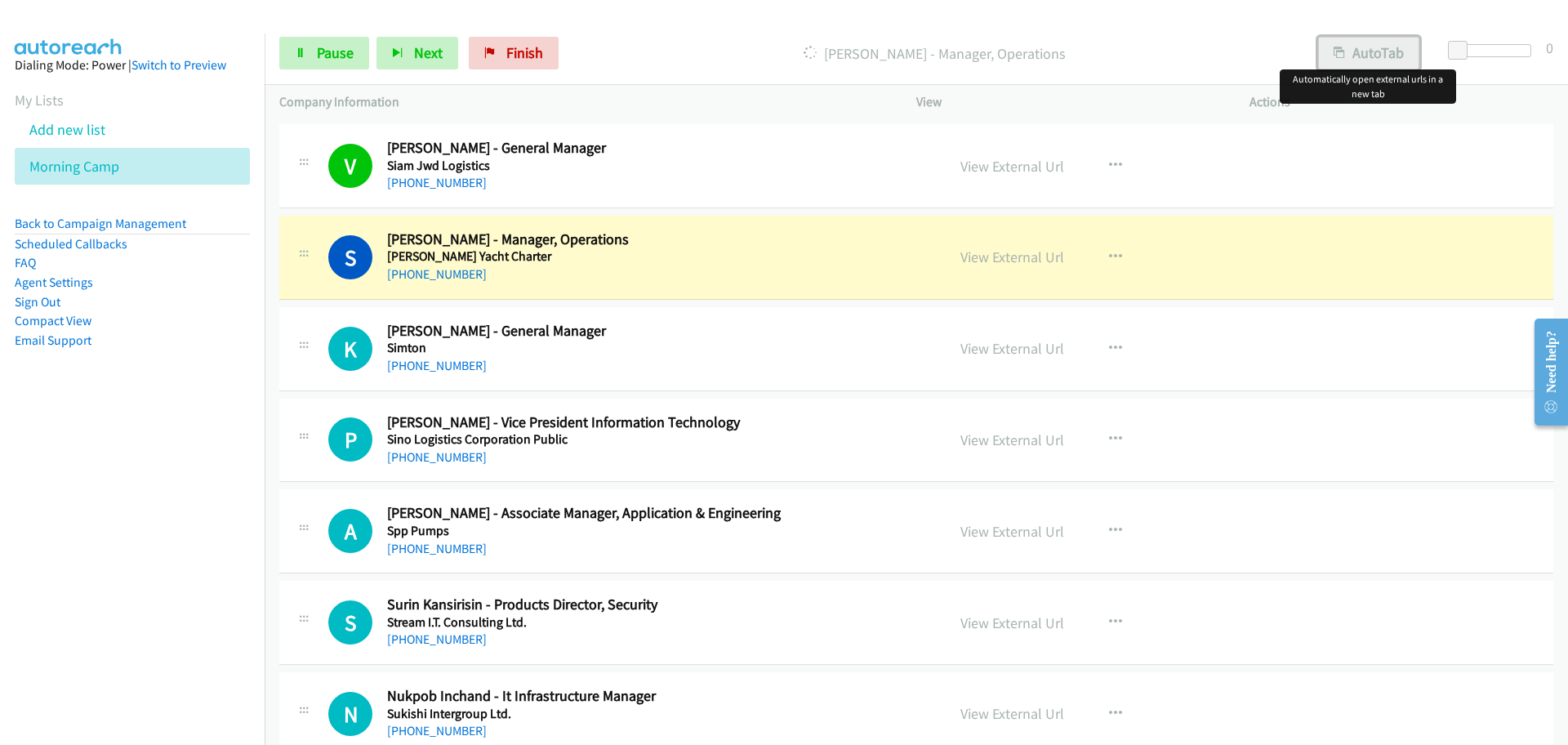
click at [1348, 48] on button "AutoTab" at bounding box center [1368, 53] width 101 height 33
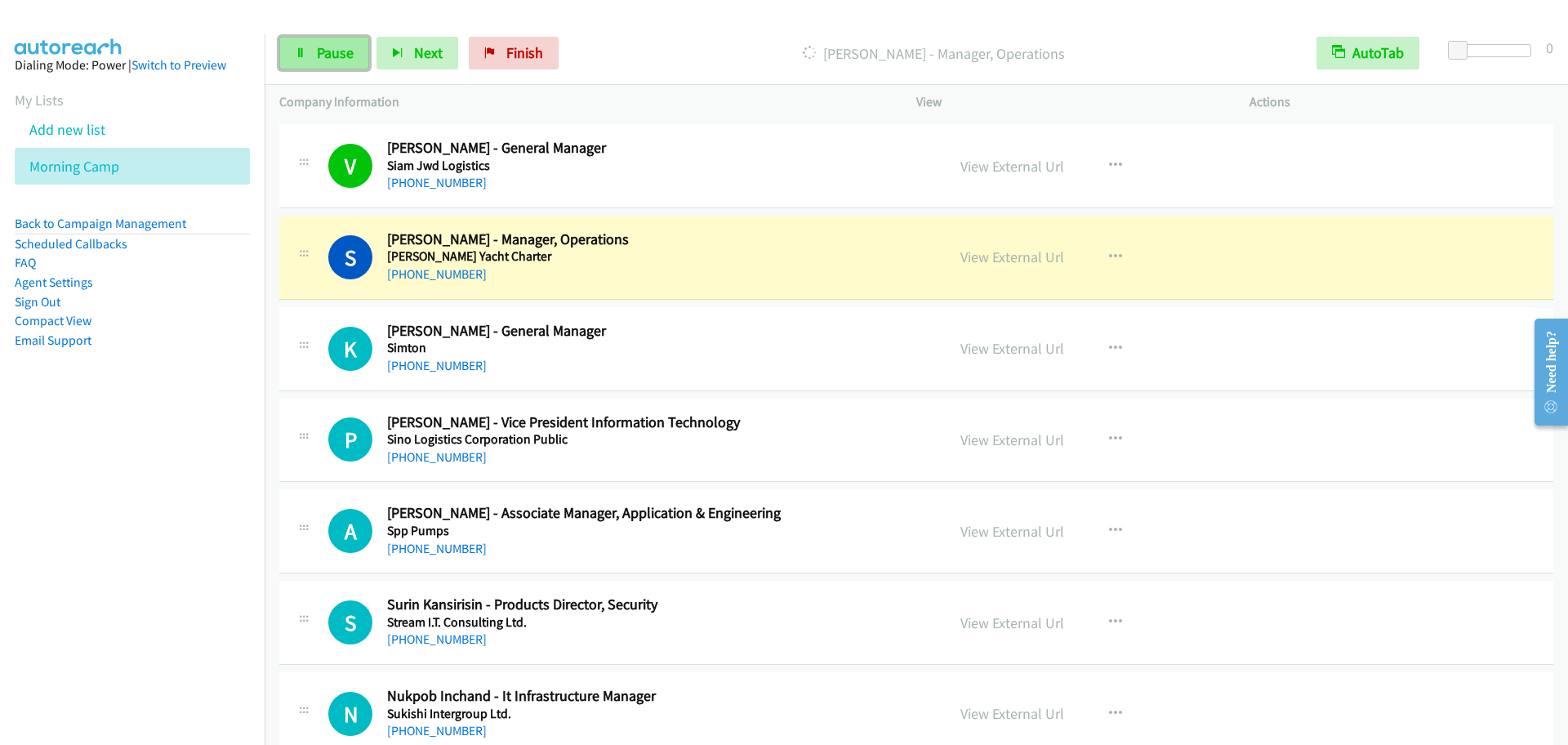
click at [346, 37] on link "Pause" at bounding box center [325, 53] width 90 height 33
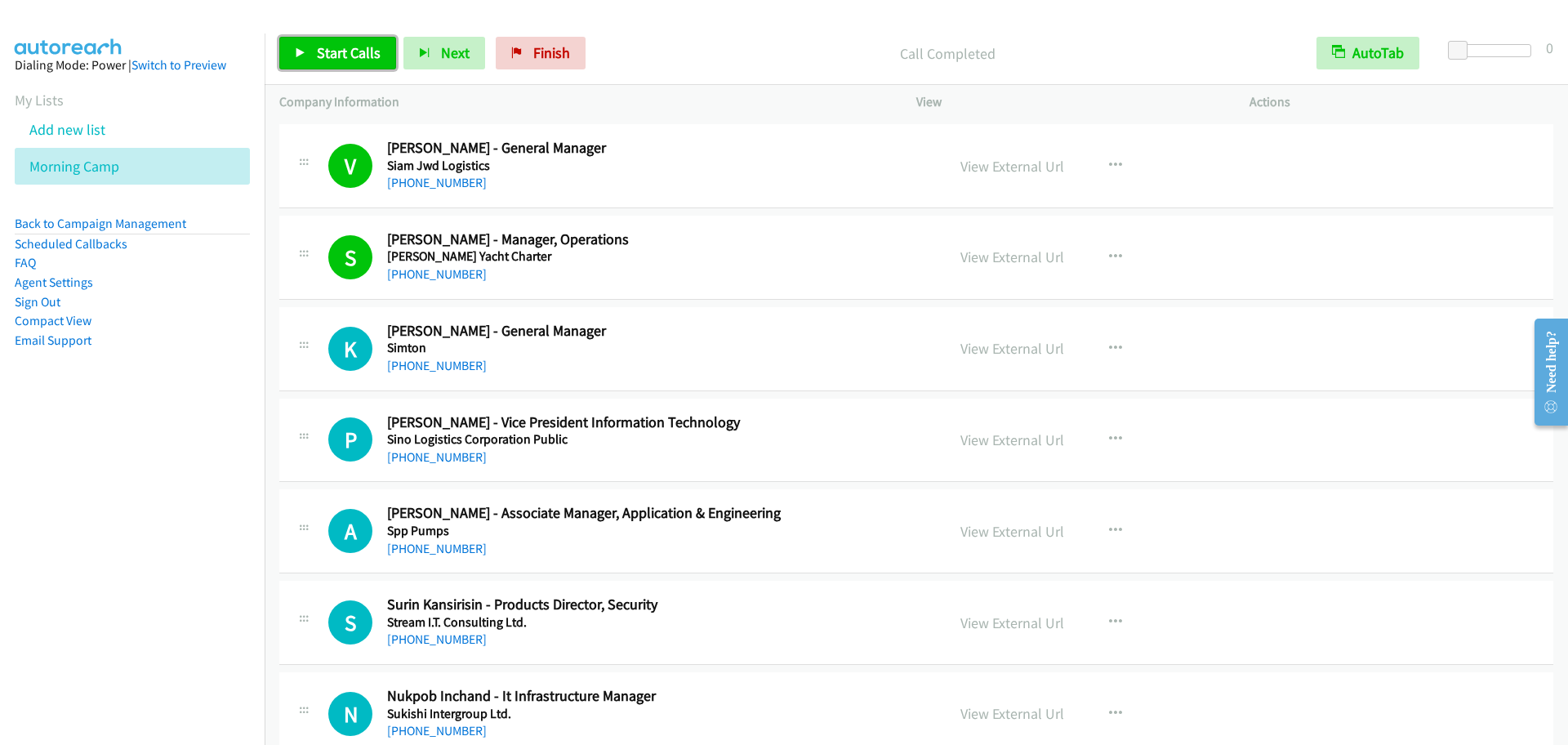
drag, startPoint x: 302, startPoint y: 47, endPoint x: 320, endPoint y: 51, distance: 18.4
click at [302, 48] on icon at bounding box center [301, 54] width 12 height 12
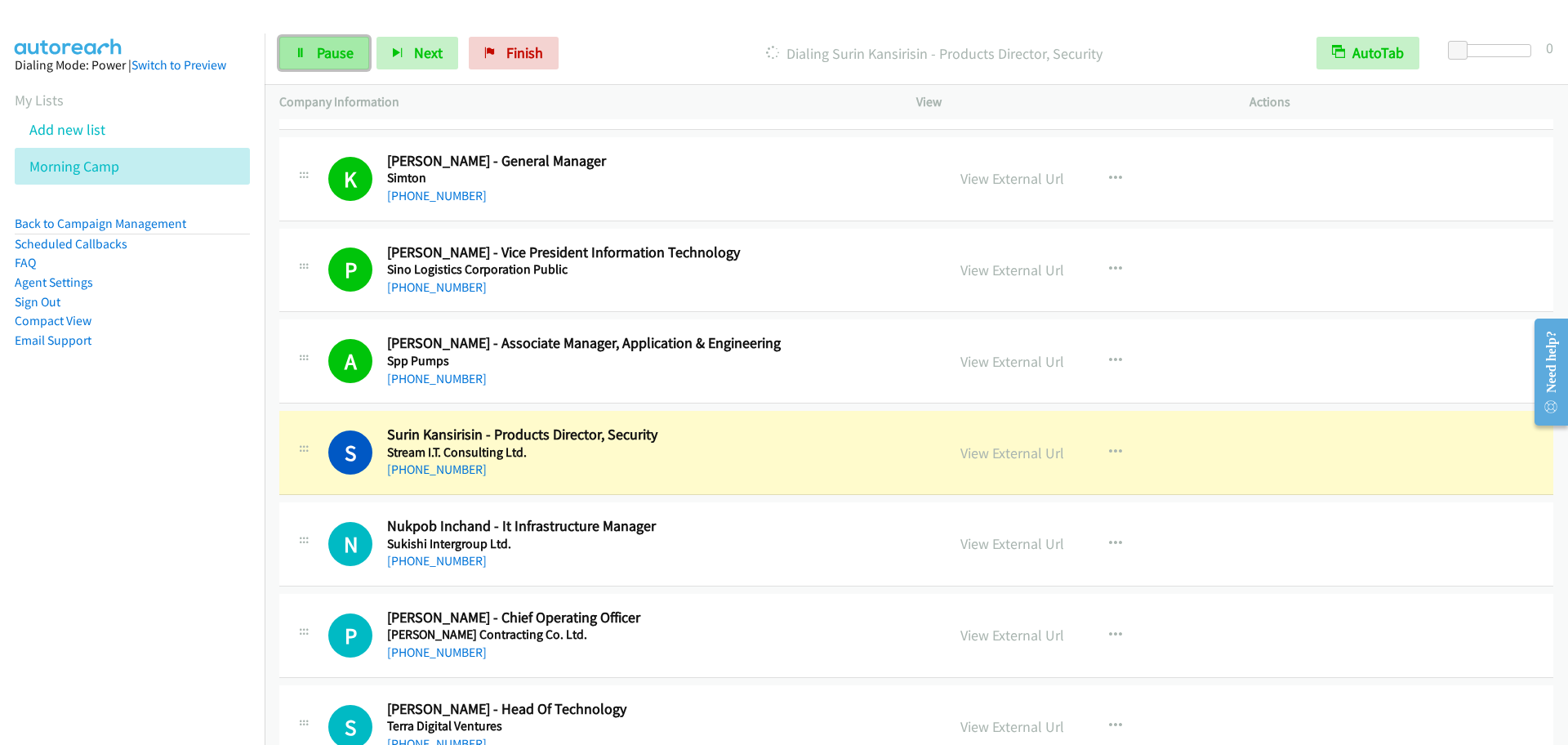
click at [333, 52] on span "Pause" at bounding box center [335, 53] width 37 height 19
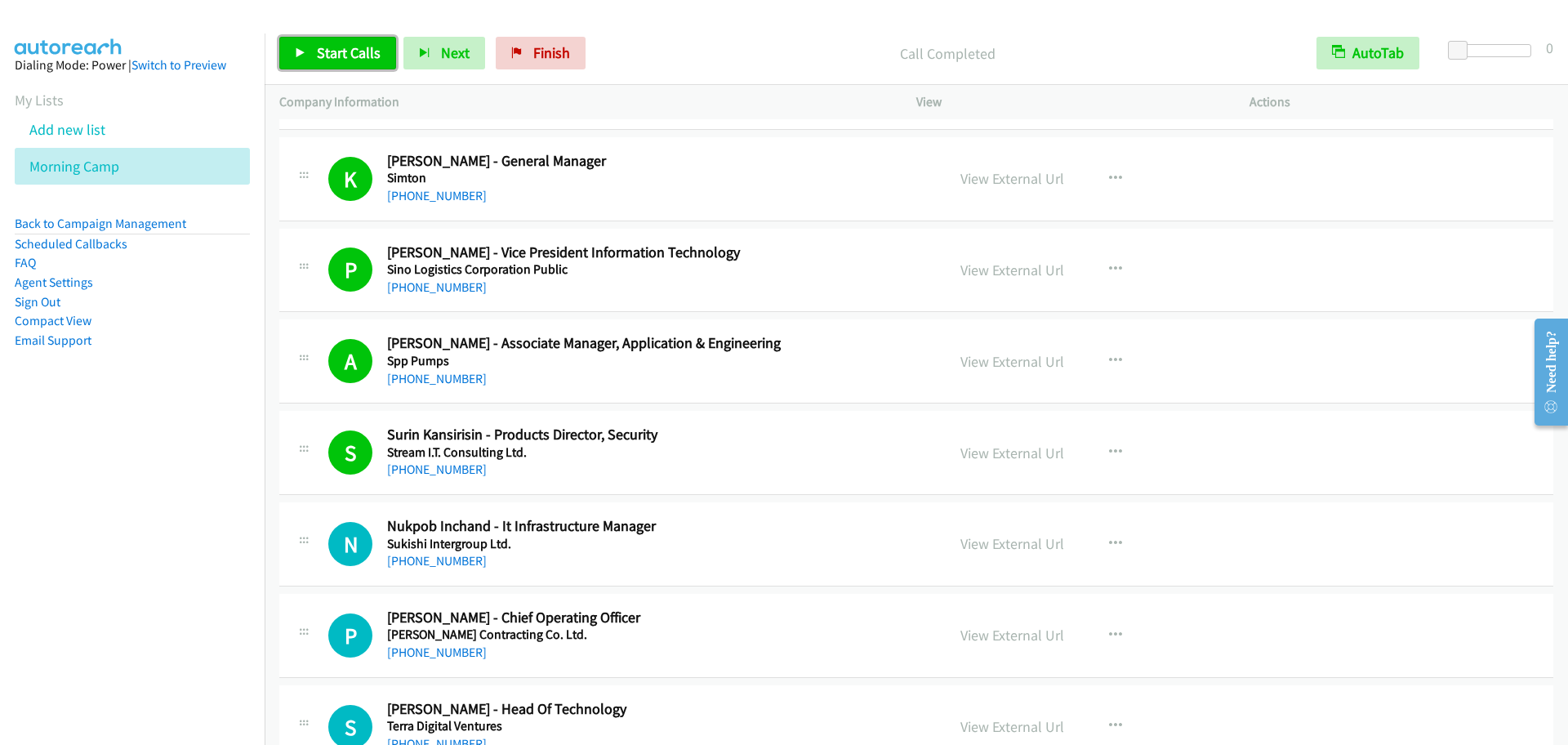
click at [324, 43] on span "Start Calls" at bounding box center [349, 53] width 63 height 19
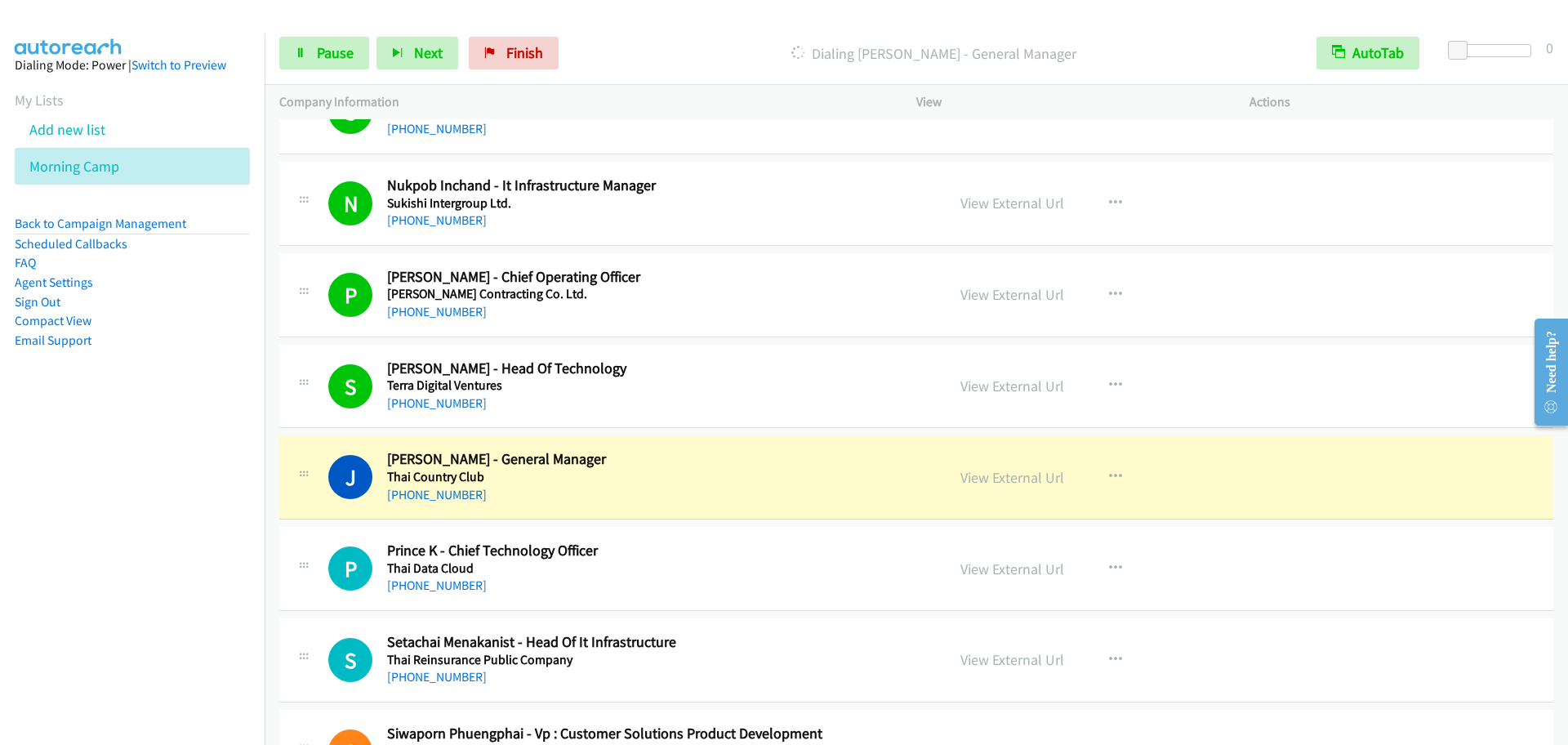
scroll to position [8172, 0]
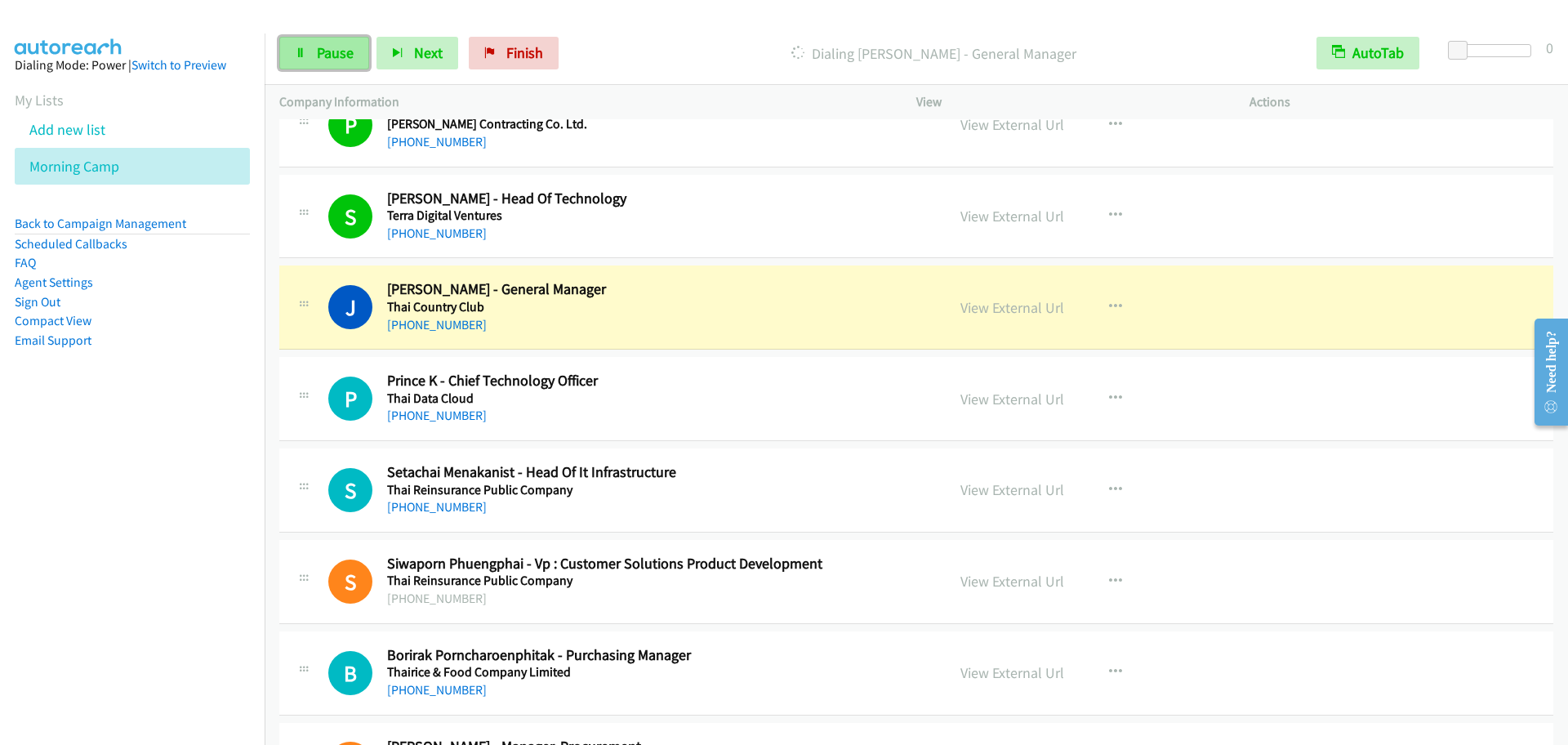
click at [327, 55] on span "Pause" at bounding box center [335, 53] width 37 height 19
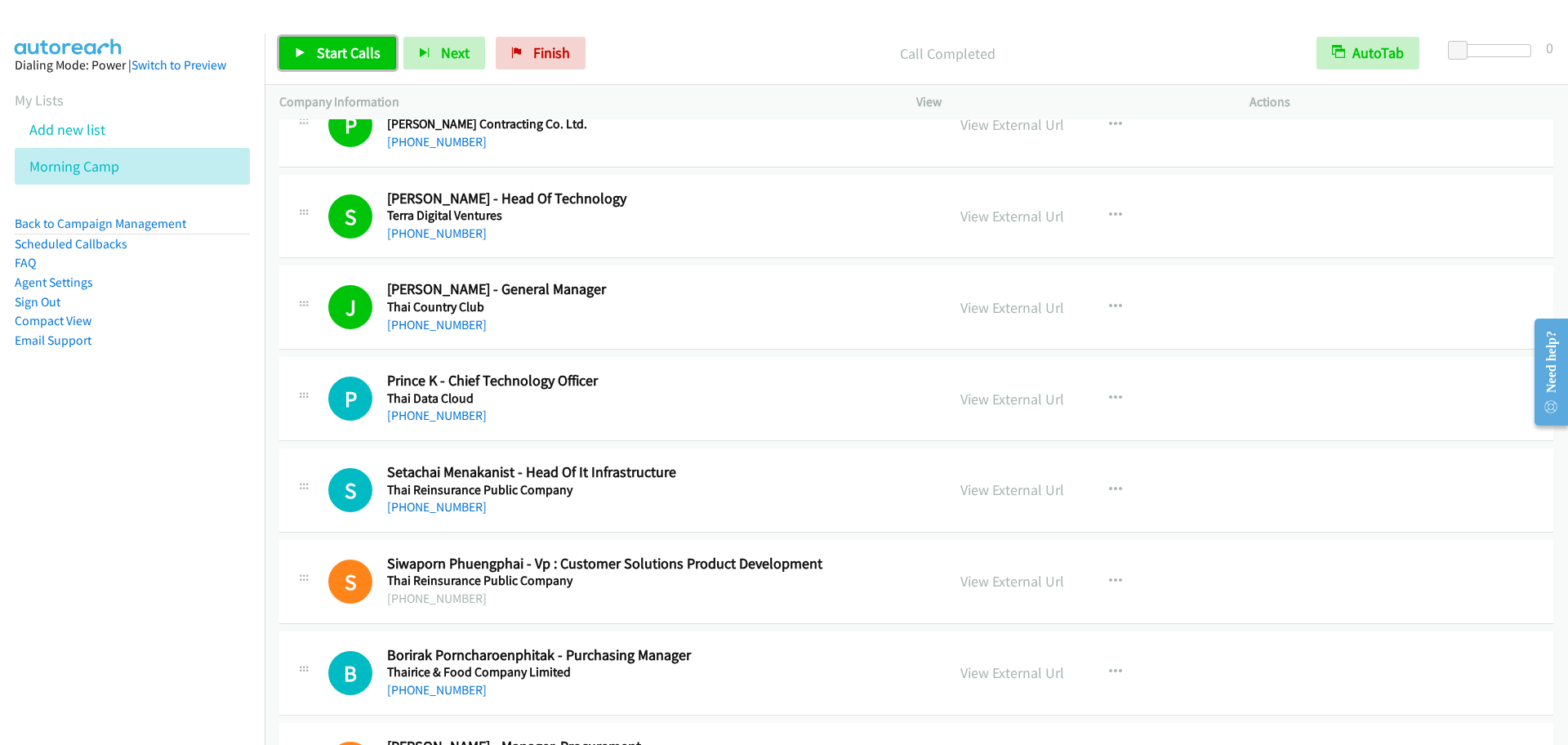
click at [289, 66] on link "Start Calls" at bounding box center [338, 53] width 117 height 33
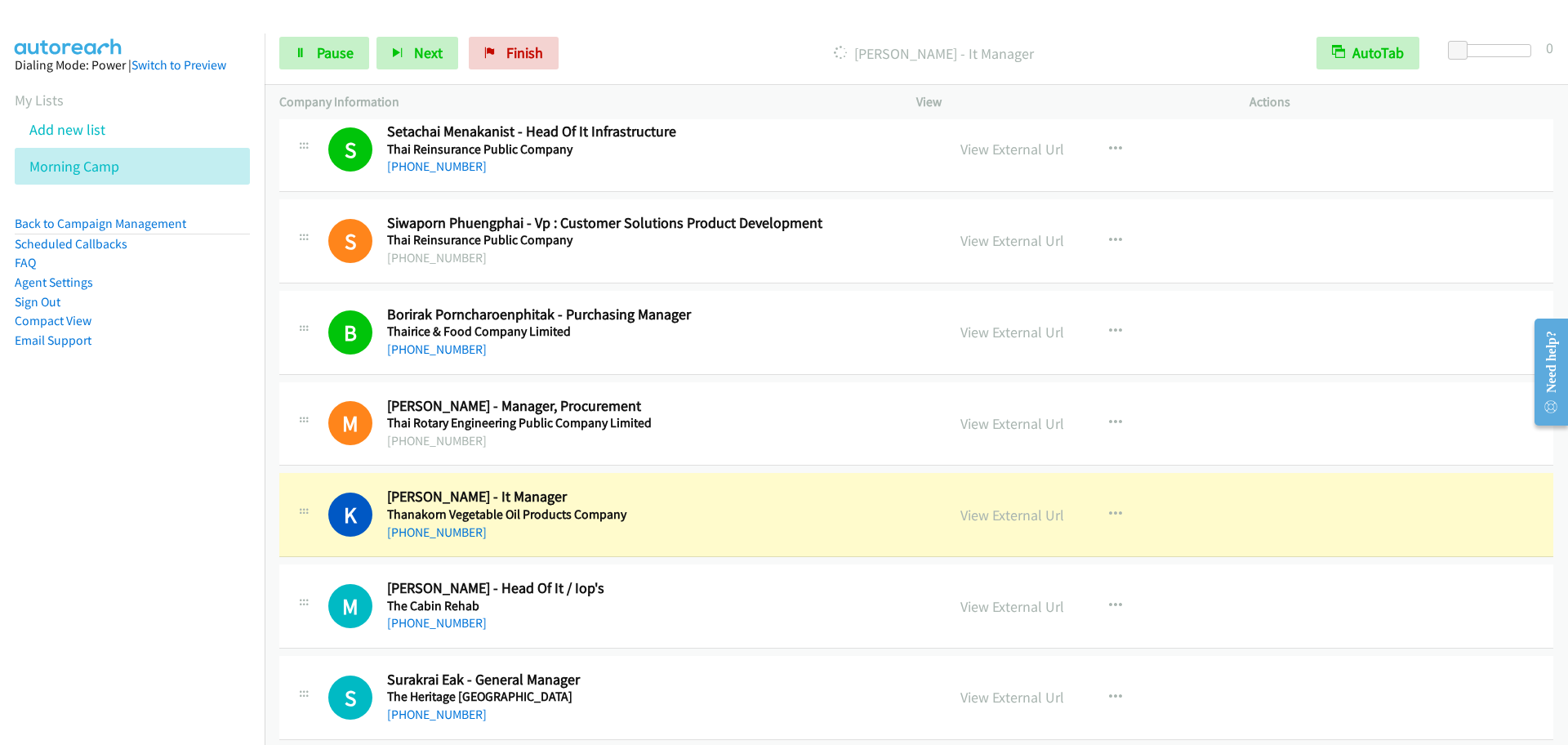
scroll to position [8683, 0]
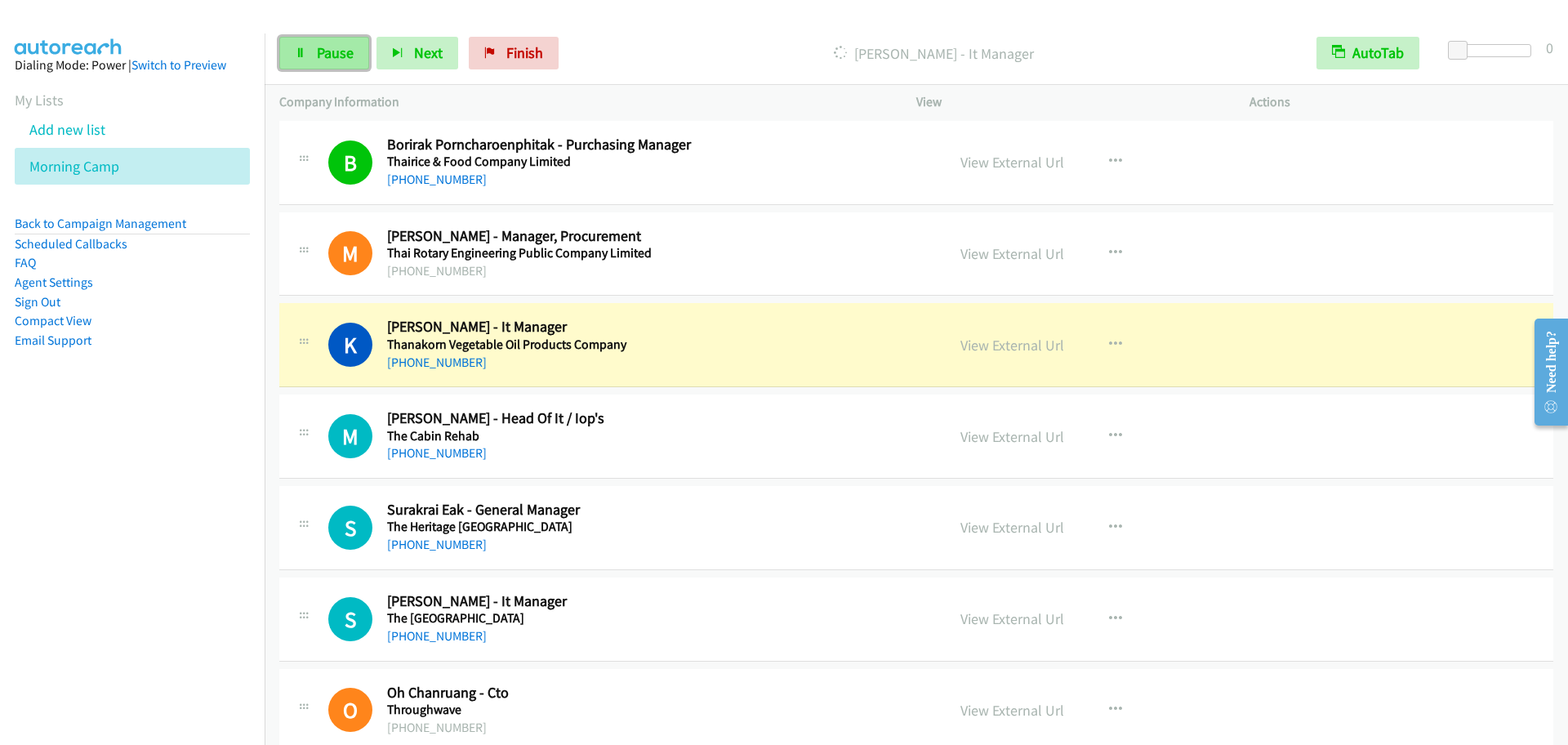
click at [306, 46] on link "Pause" at bounding box center [325, 53] width 90 height 33
click at [824, 440] on h5 "The Cabin Rehab" at bounding box center [655, 435] width 537 height 16
click at [859, 435] on h5 "The Cabin Rehab" at bounding box center [655, 435] width 537 height 16
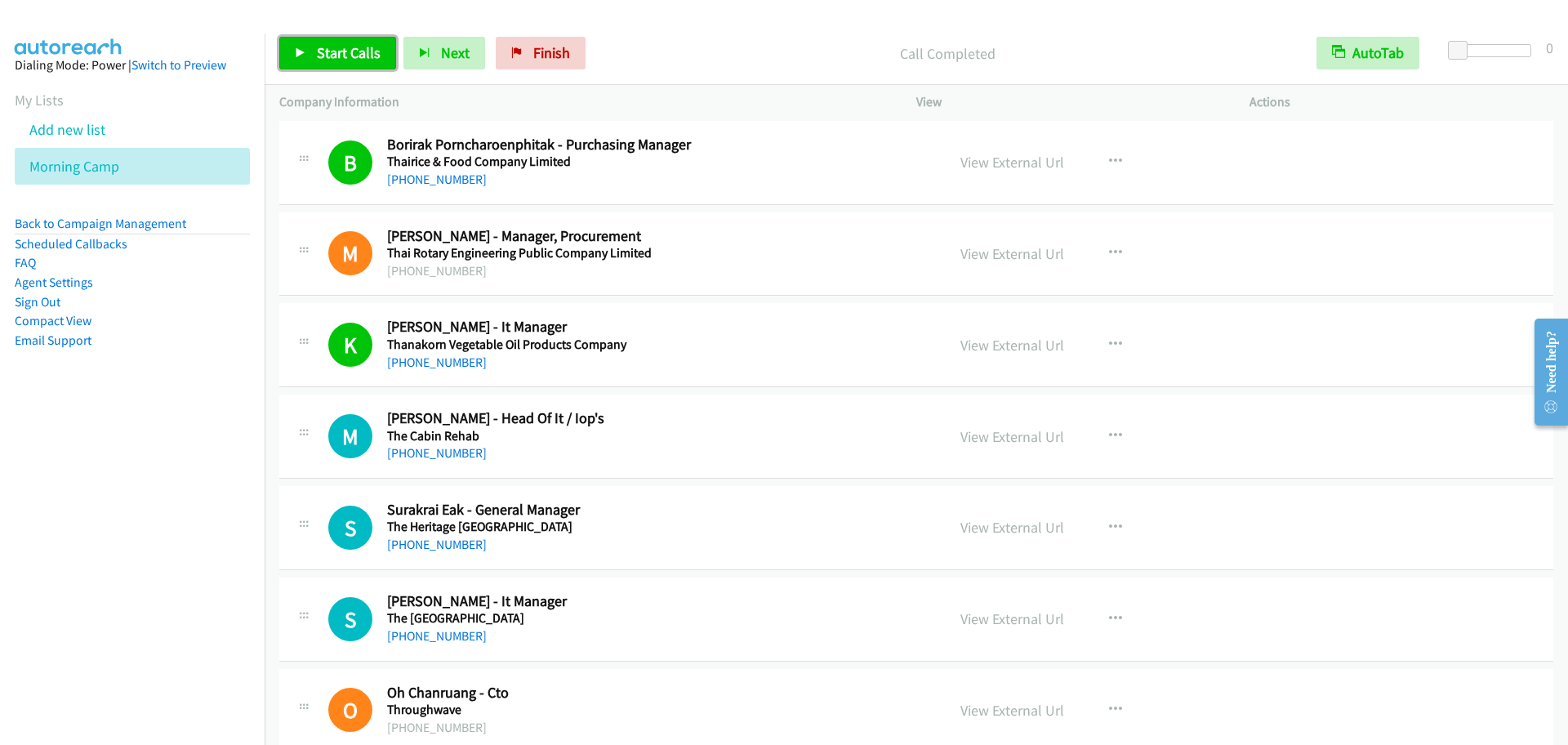
click at [322, 62] on link "Start Calls" at bounding box center [338, 53] width 117 height 33
click at [323, 53] on span "Pause" at bounding box center [335, 53] width 37 height 19
click at [379, 63] on link "Start Calls" at bounding box center [338, 53] width 117 height 33
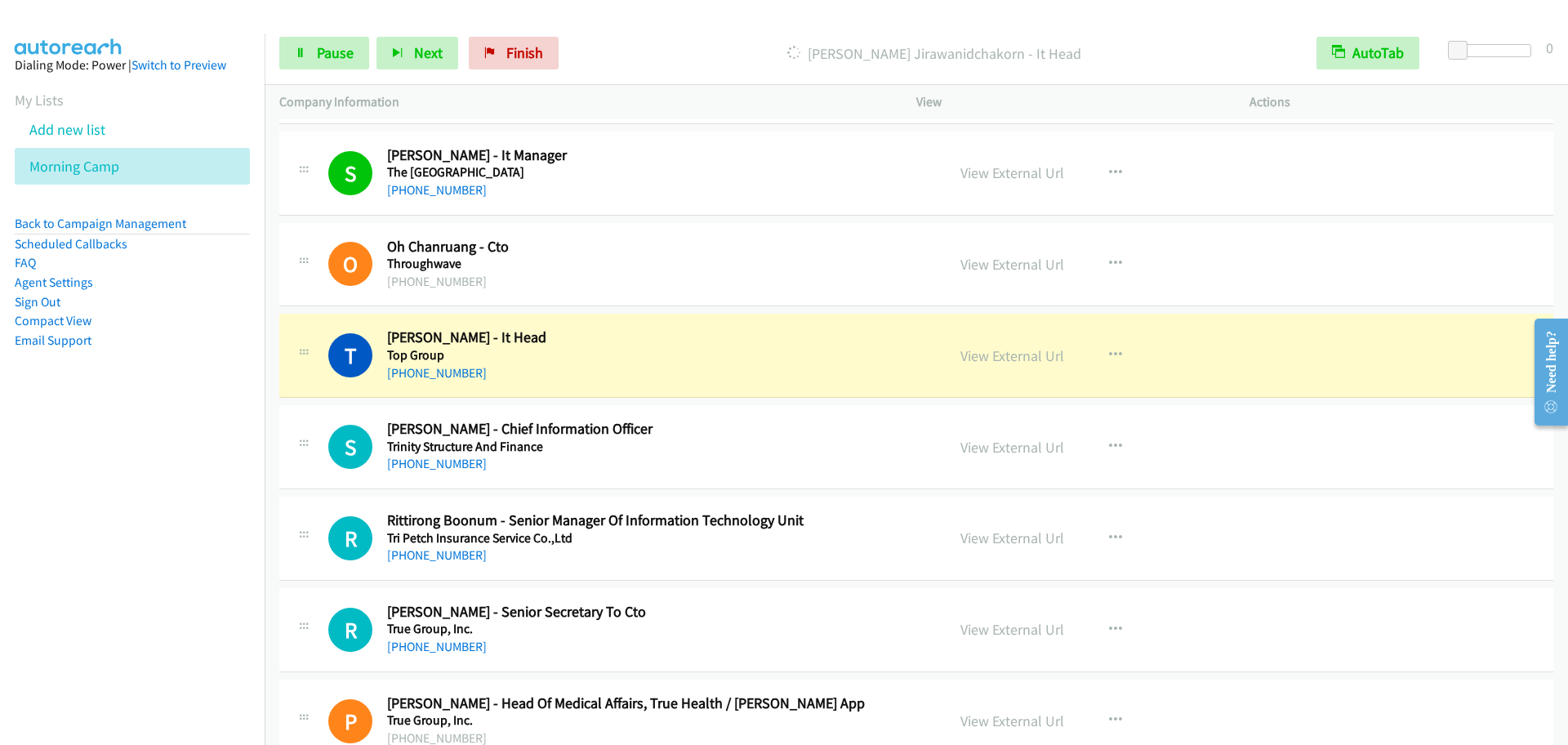
scroll to position [9194, 0]
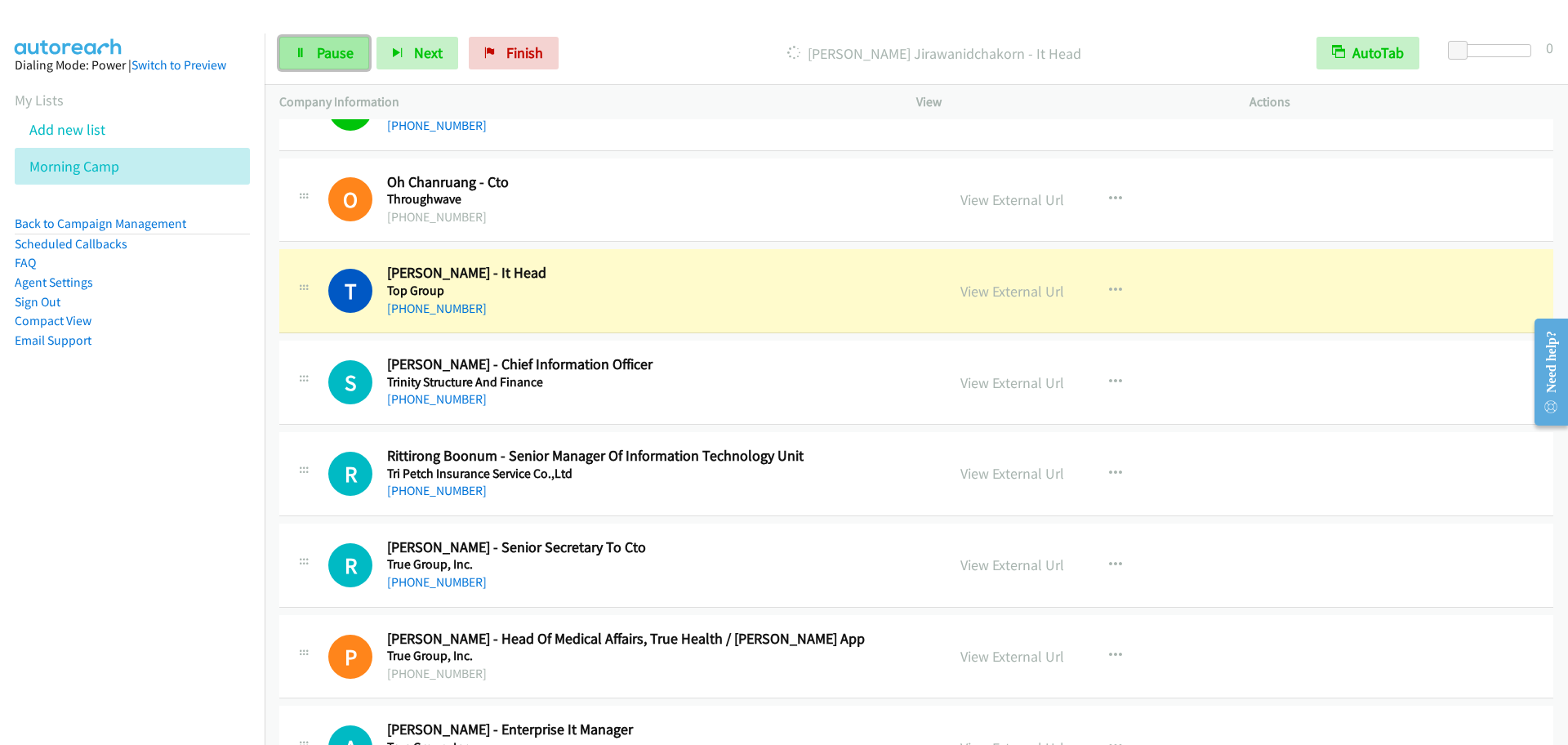
click at [300, 51] on icon at bounding box center [301, 54] width 12 height 12
